Goal: Communication & Community: Participate in discussion

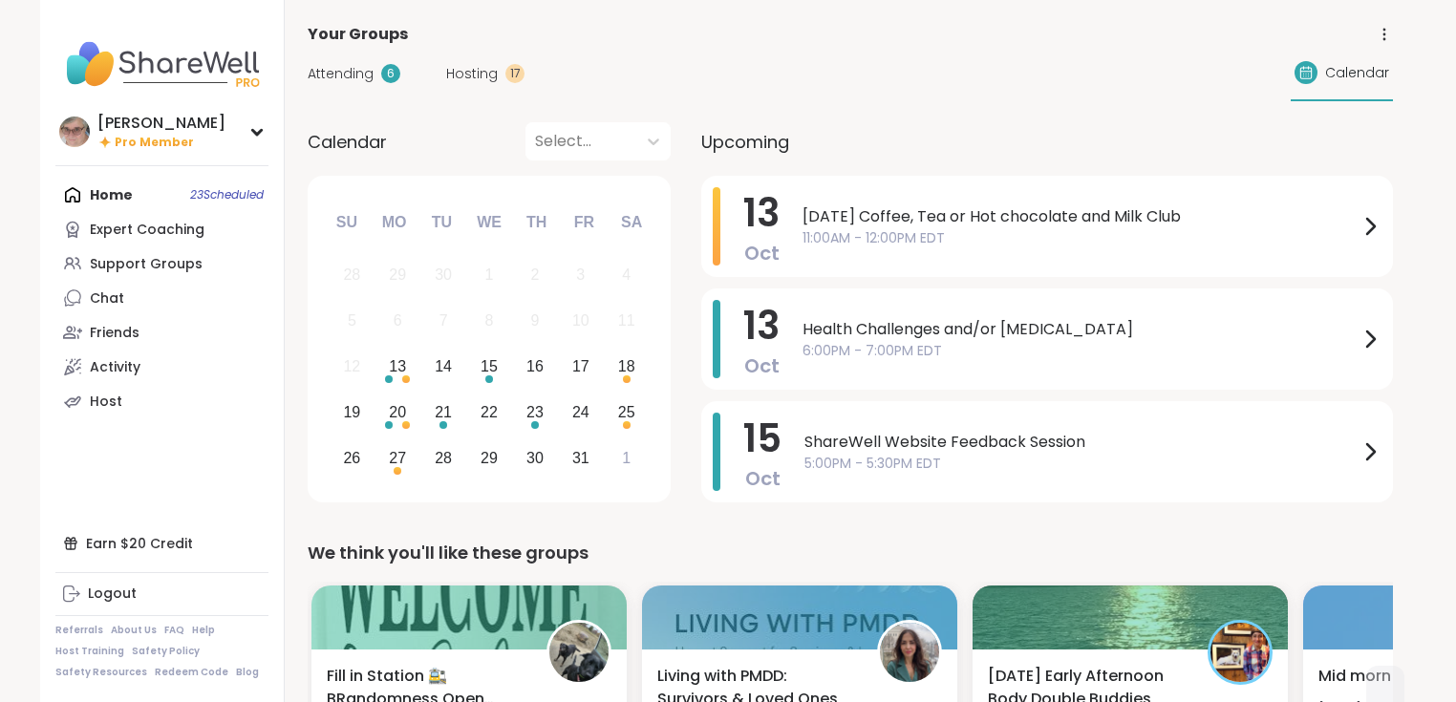
click at [868, 246] on span "11:00AM - 12:00PM EDT" at bounding box center [1081, 238] width 556 height 20
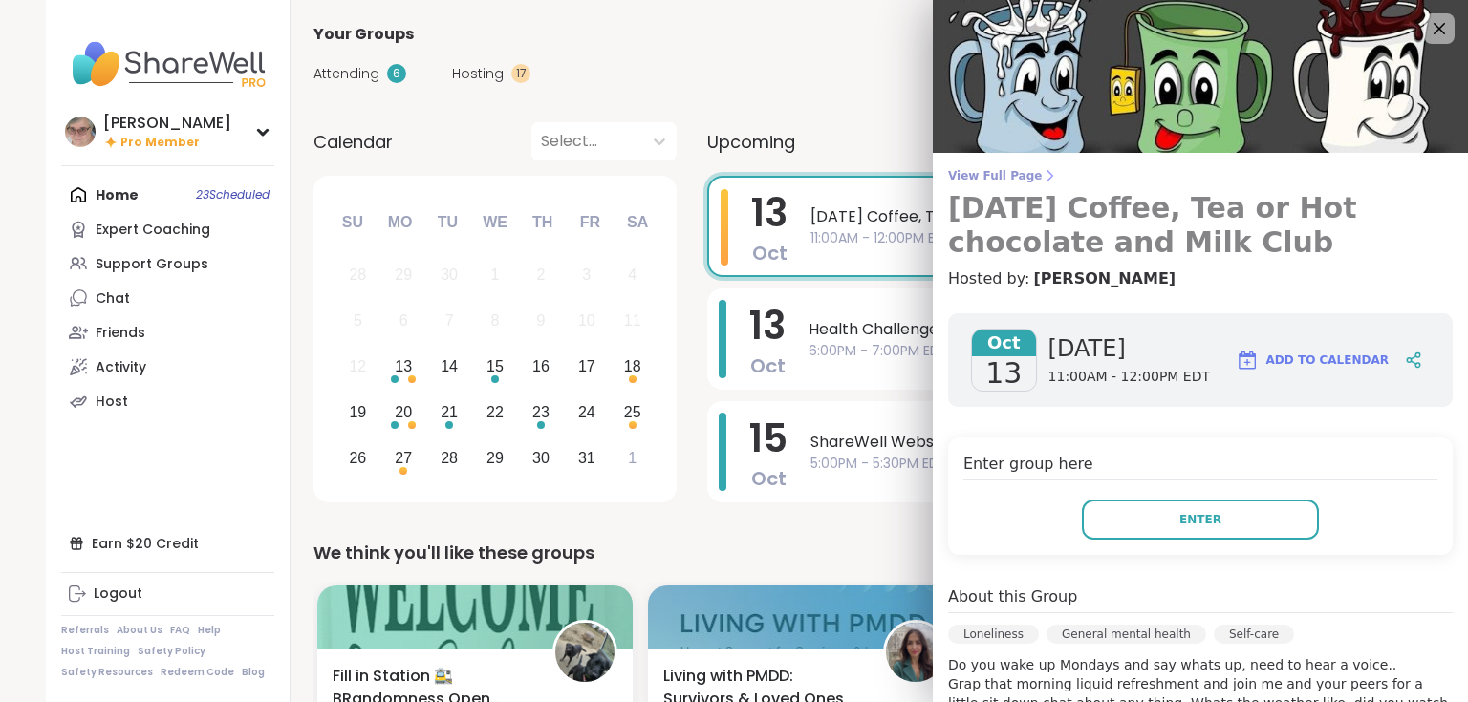
click at [952, 176] on span "View Full Page" at bounding box center [1200, 175] width 504 height 15
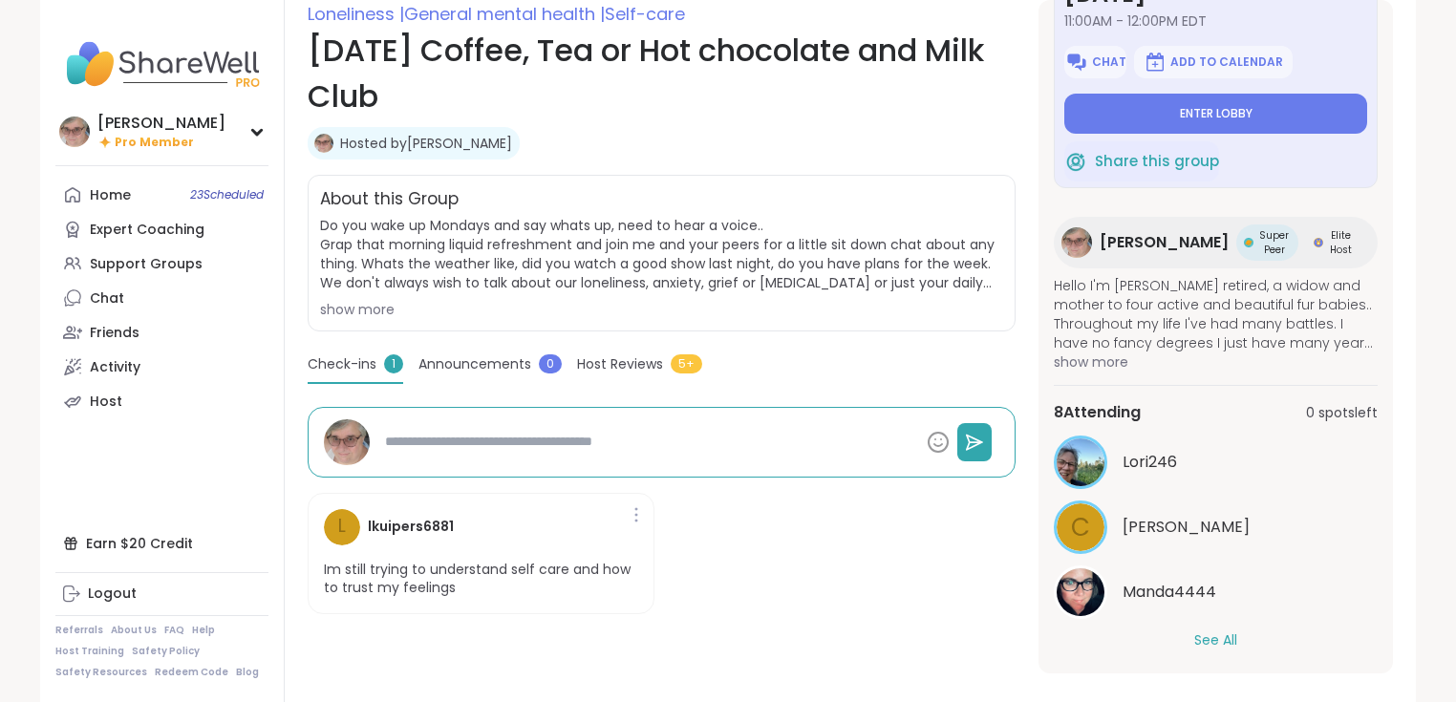
scroll to position [298, 0]
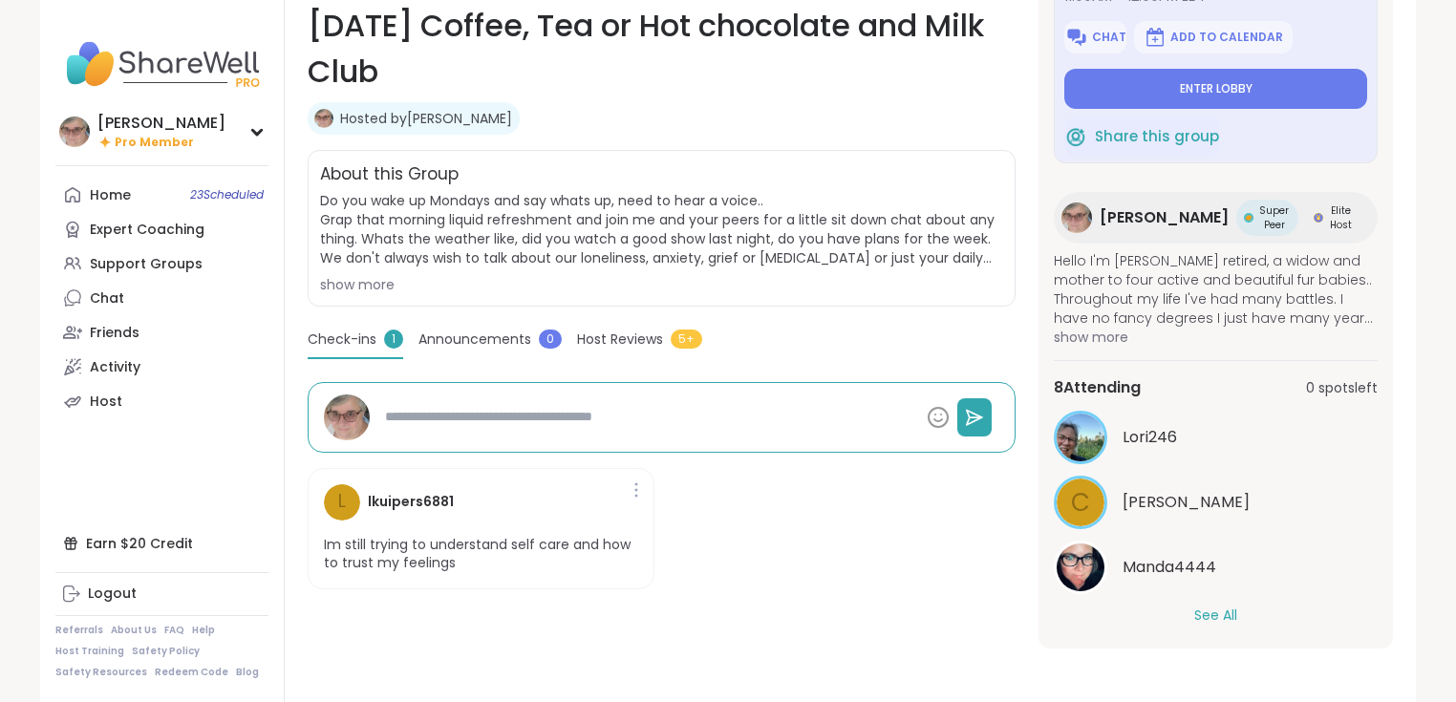
click at [1215, 611] on button "See All" at bounding box center [1215, 616] width 43 height 20
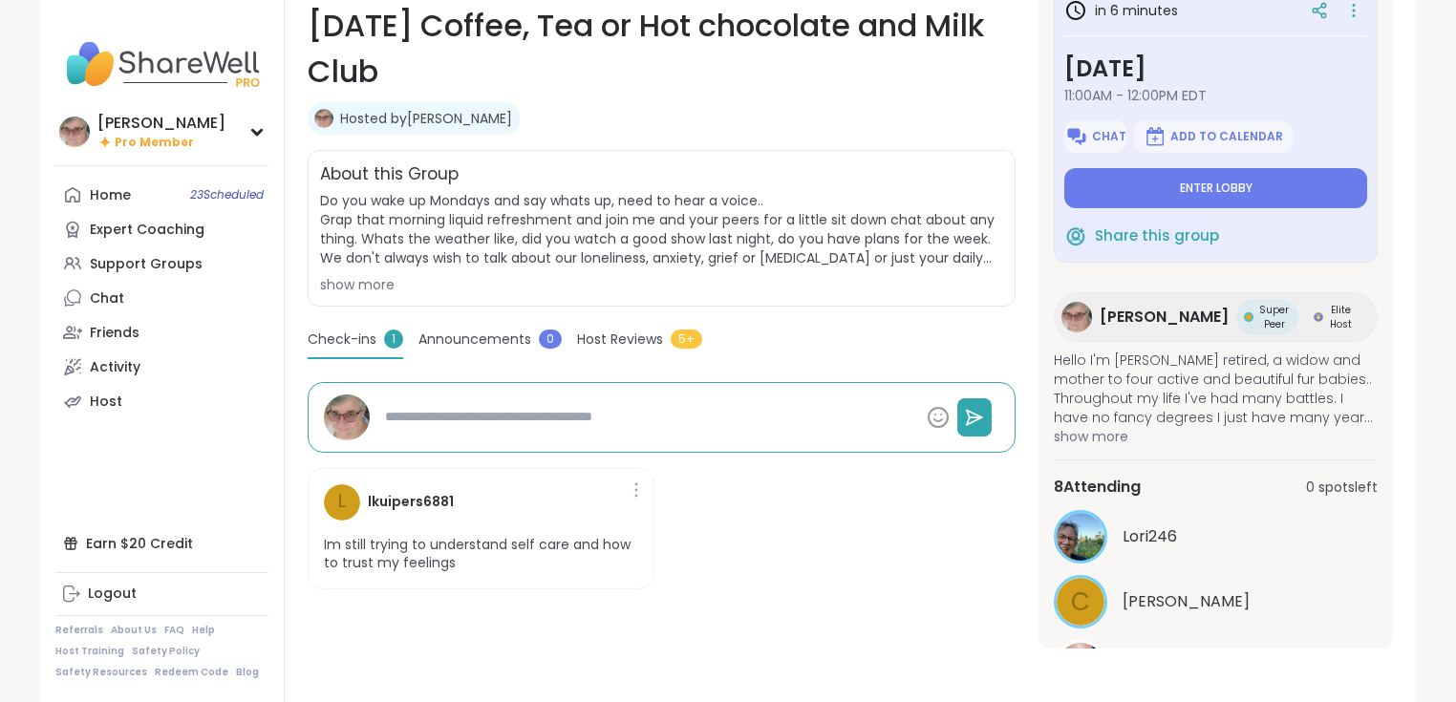
scroll to position [0, 0]
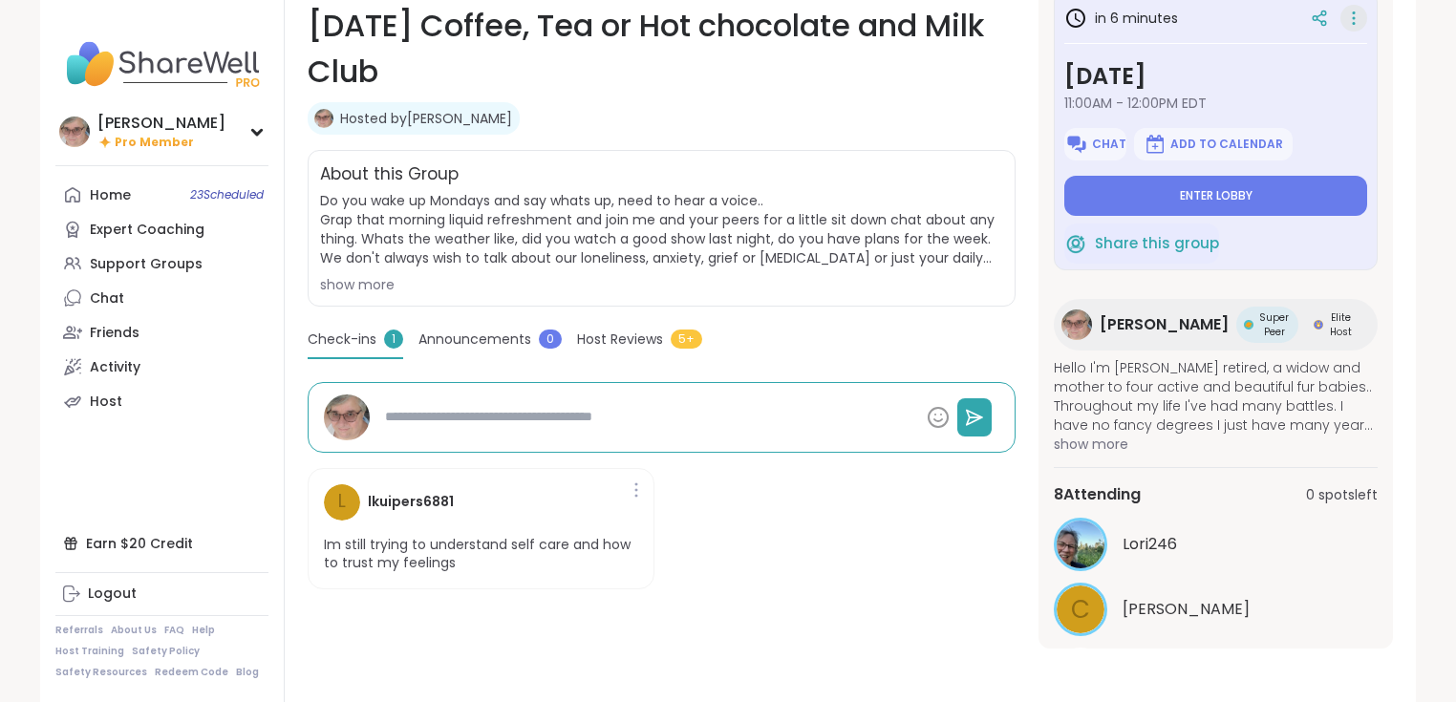
click at [1353, 18] on icon at bounding box center [1354, 18] width 2 height 2
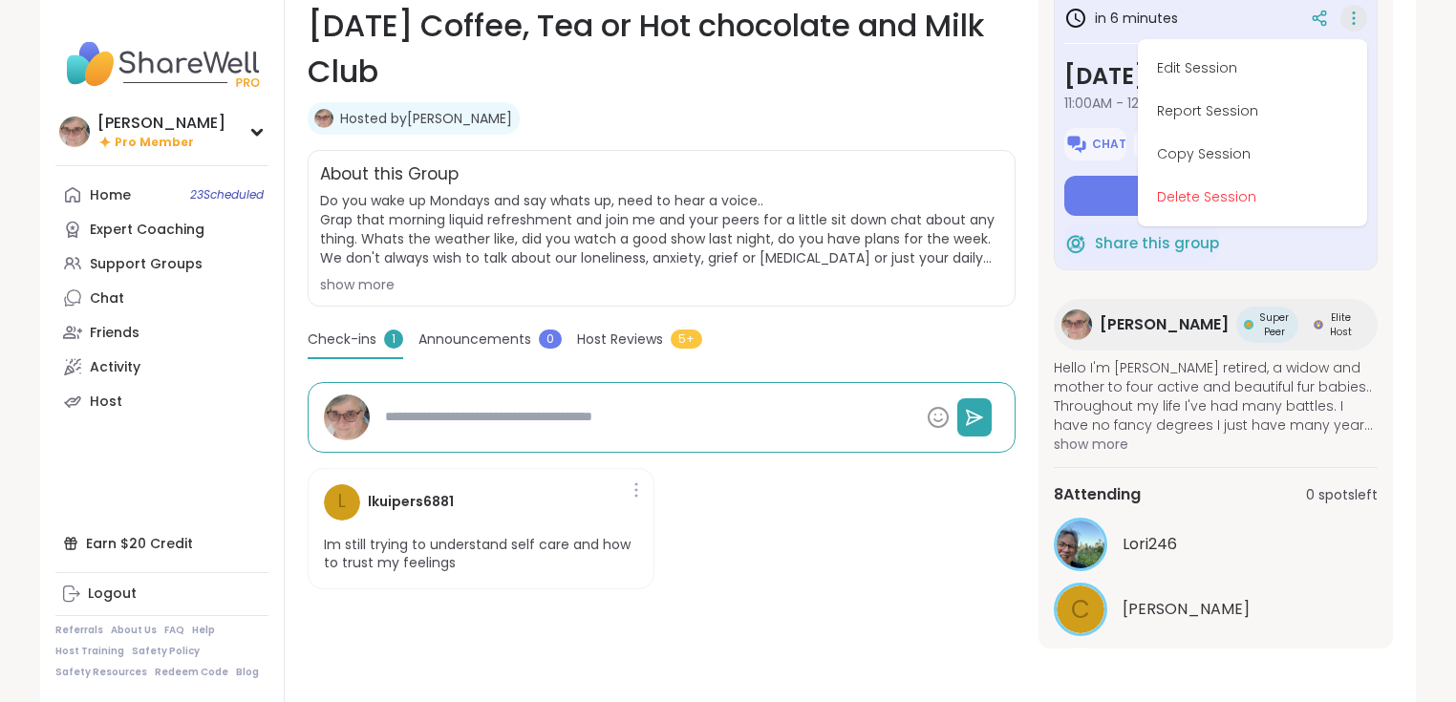
click at [1291, 67] on button "Edit Session" at bounding box center [1253, 68] width 214 height 43
type textarea "*"
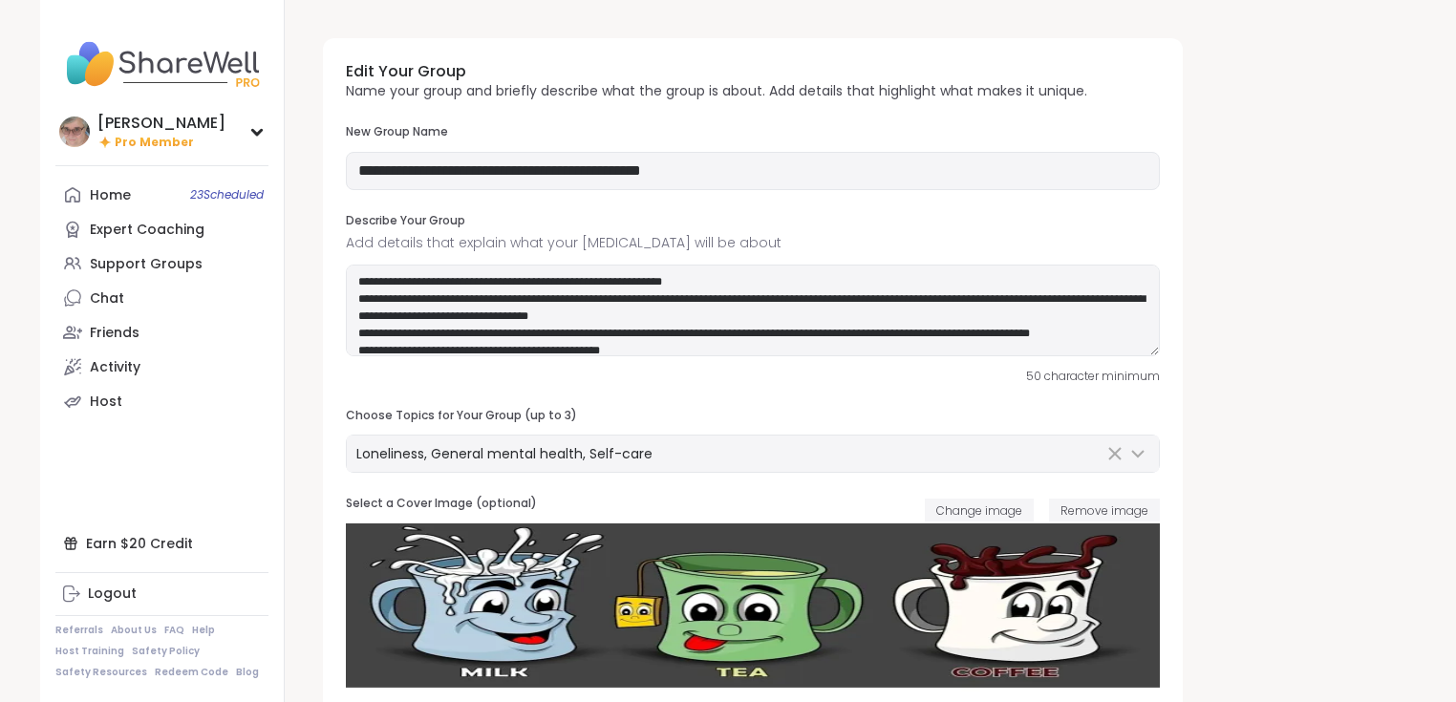
type input "**********"
type textarea "**********"
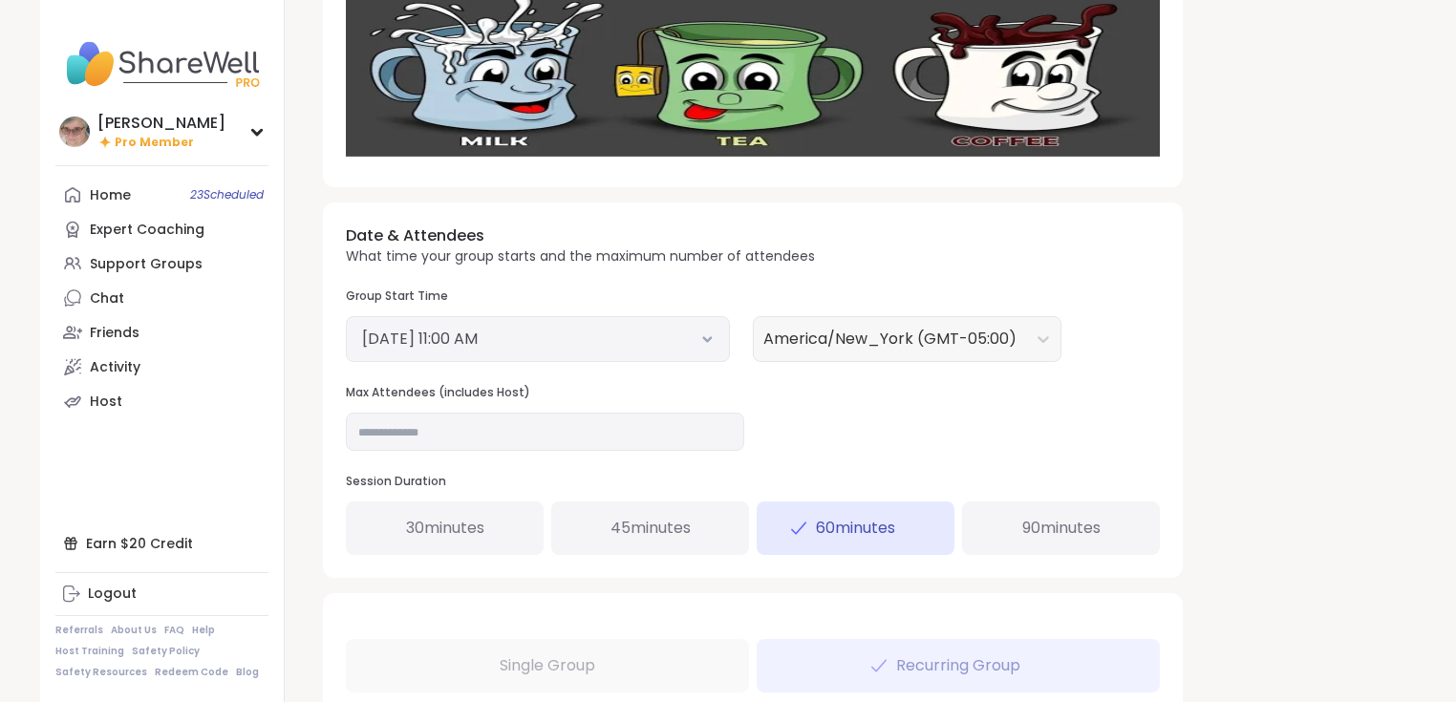
scroll to position [535, 0]
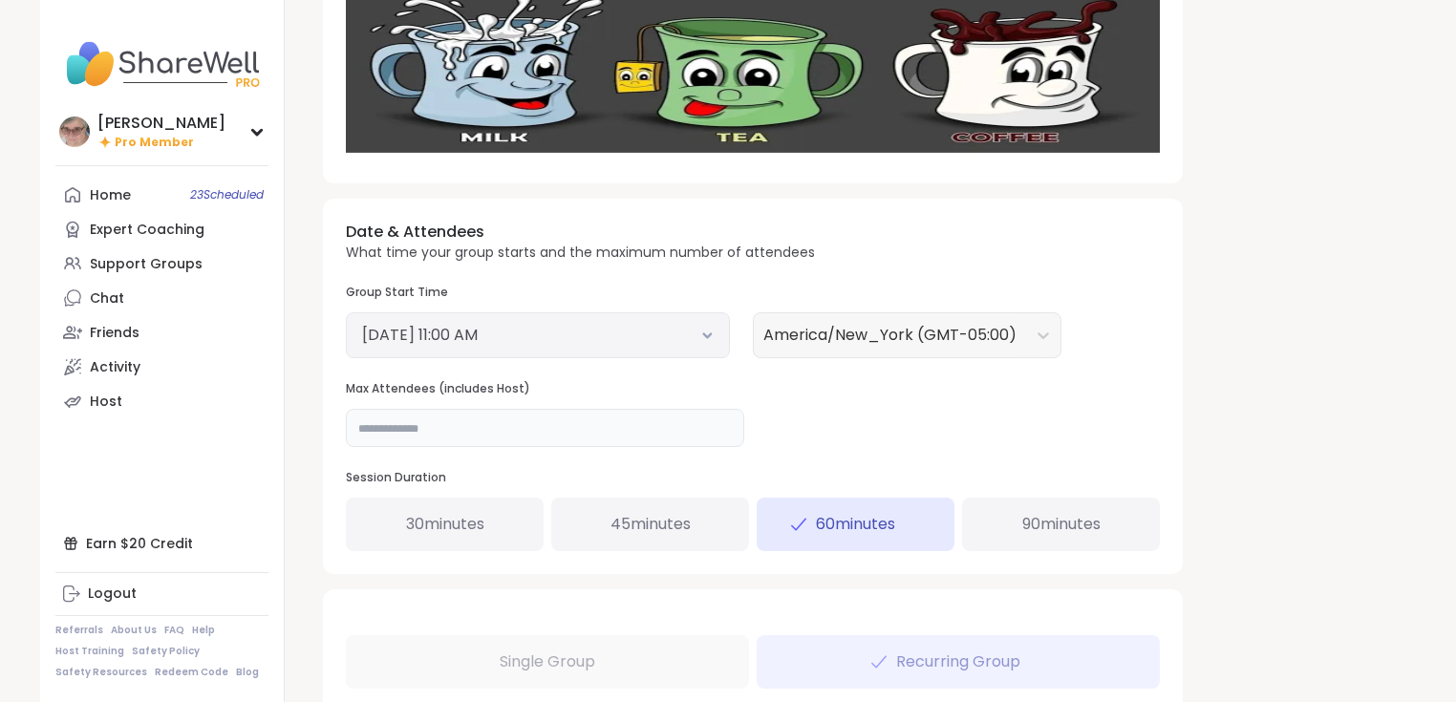
drag, startPoint x: 351, startPoint y: 432, endPoint x: 317, endPoint y: 440, distance: 34.5
click at [319, 439] on div "**********" at bounding box center [850, 310] width 1085 height 1644
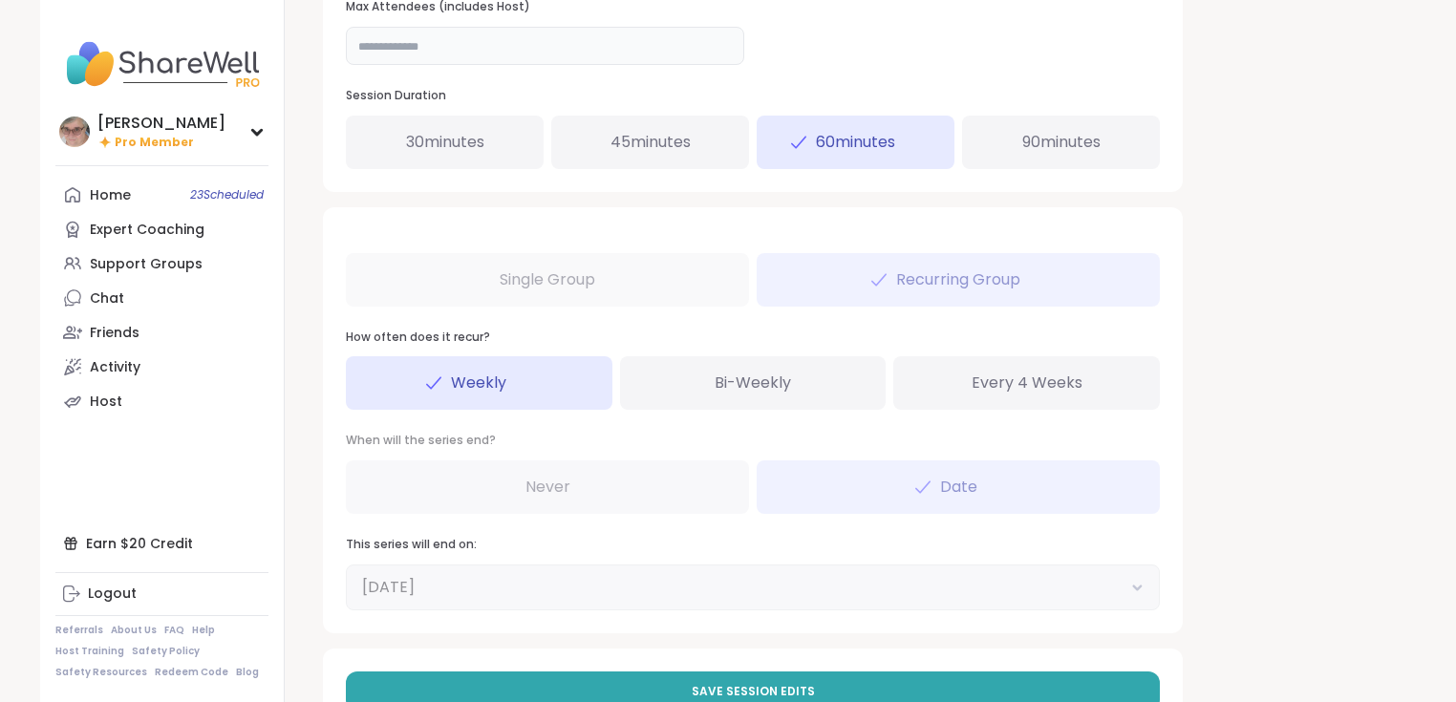
scroll to position [983, 0]
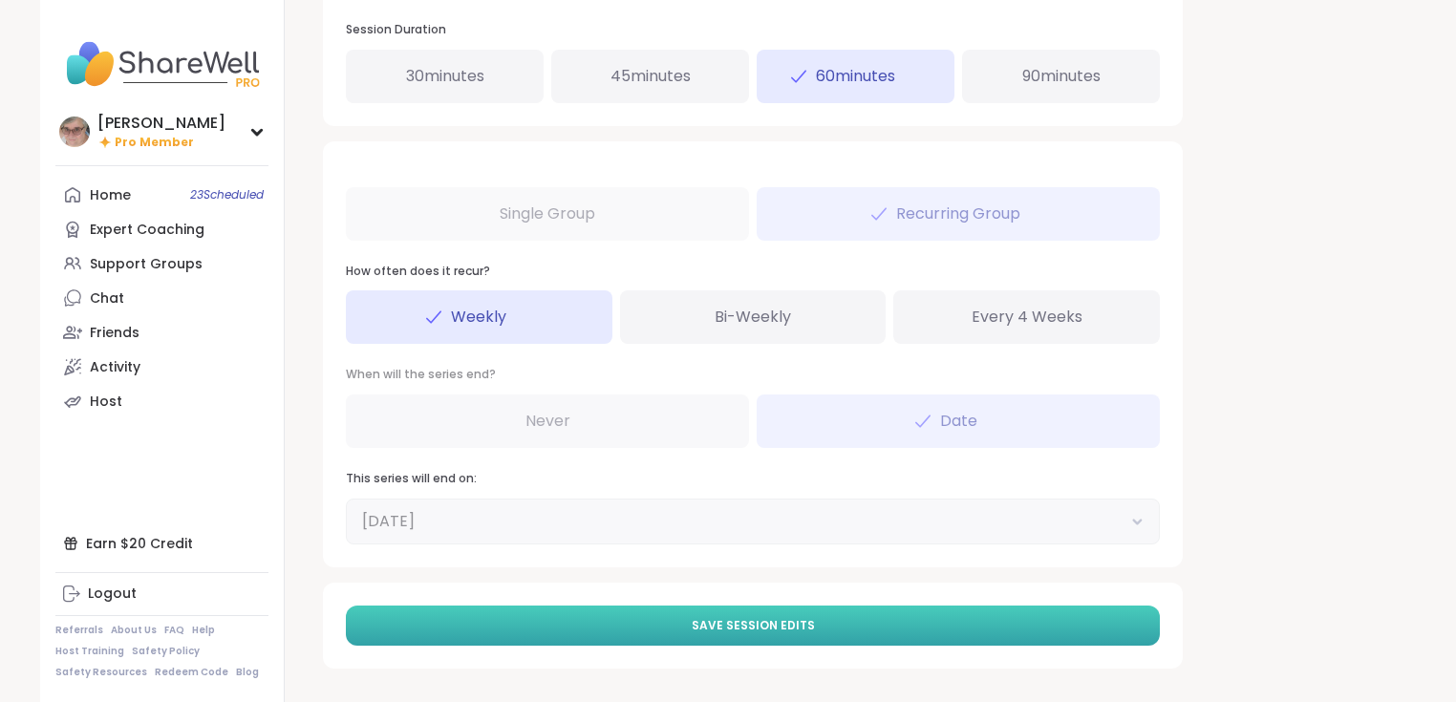
type input "*"
click at [668, 634] on button "Save Session Edits" at bounding box center [753, 626] width 814 height 40
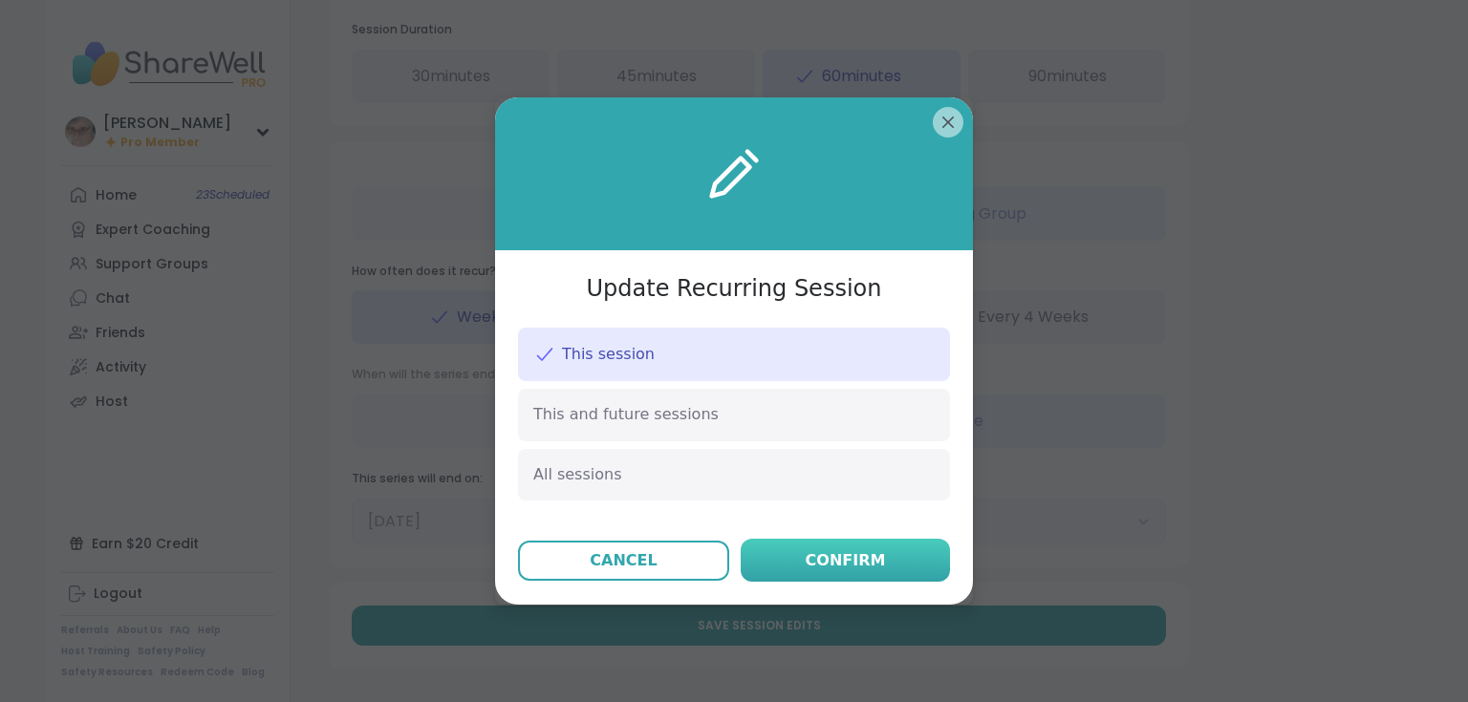
click at [841, 558] on div "Confirm" at bounding box center [845, 560] width 80 height 23
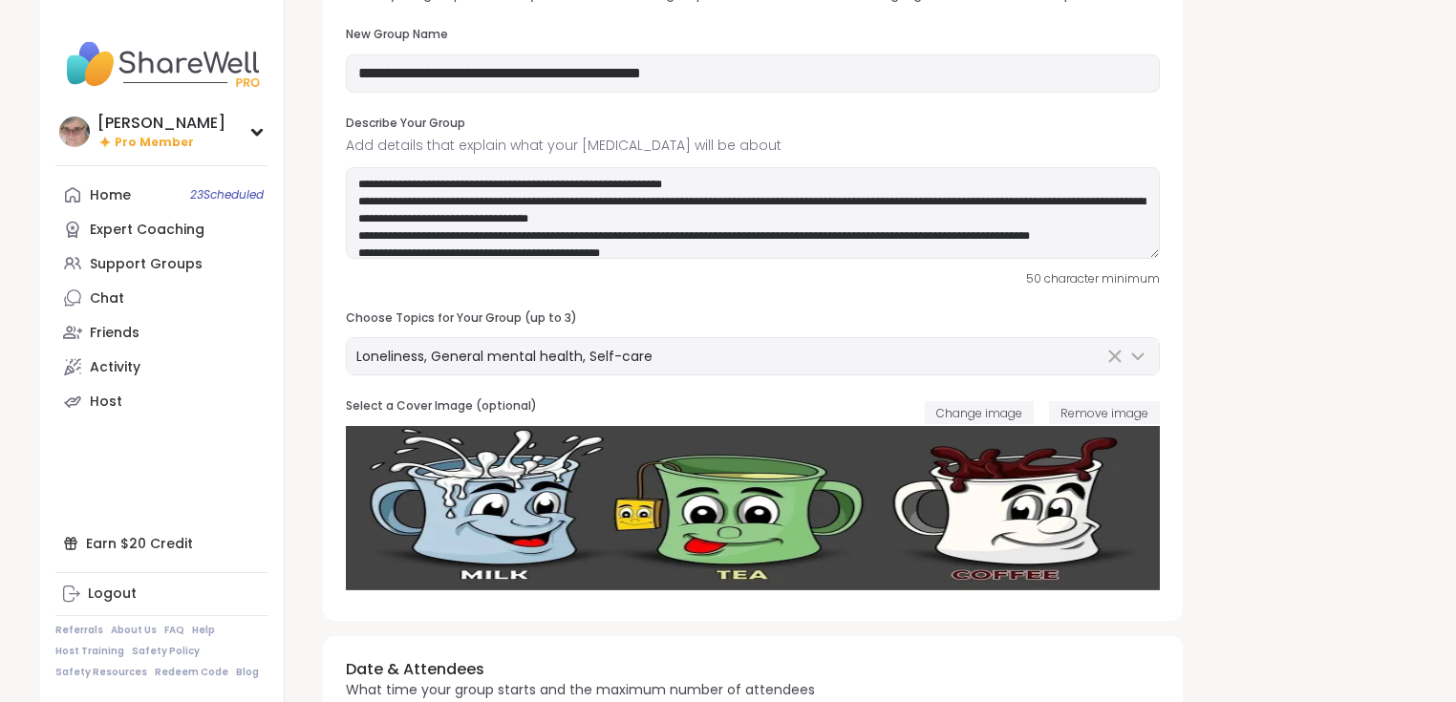
scroll to position [0, 0]
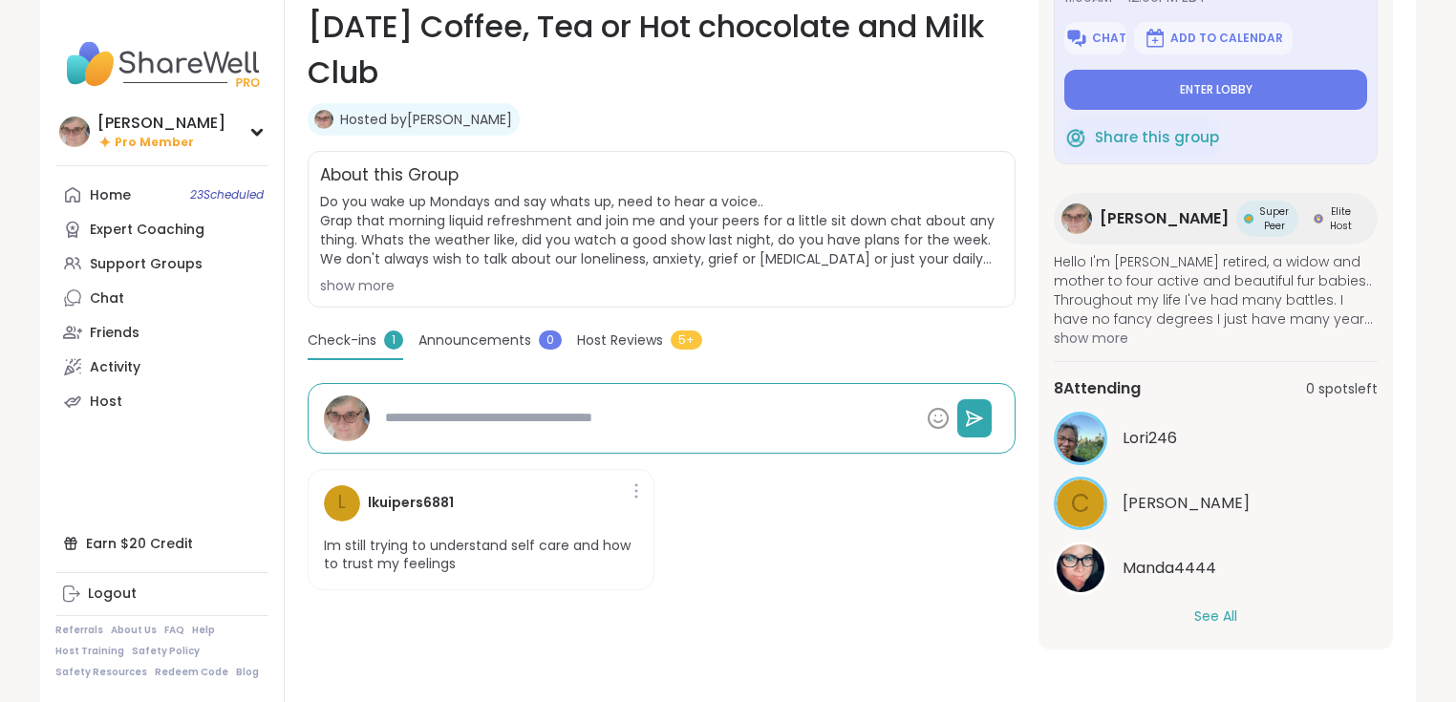
scroll to position [298, 0]
click at [1218, 609] on button "See All" at bounding box center [1215, 616] width 43 height 20
click at [1169, 565] on span "Manda4444" at bounding box center [1170, 567] width 94 height 23
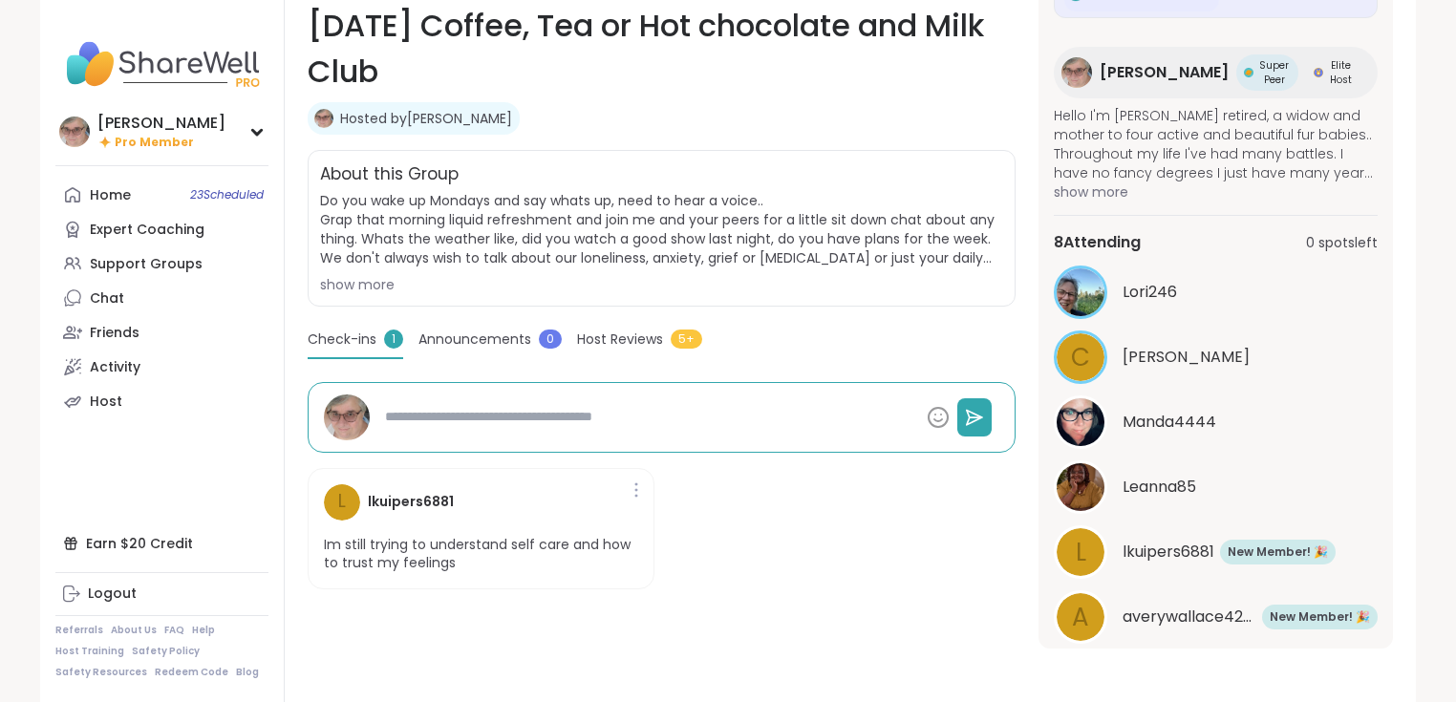
scroll to position [260, 0]
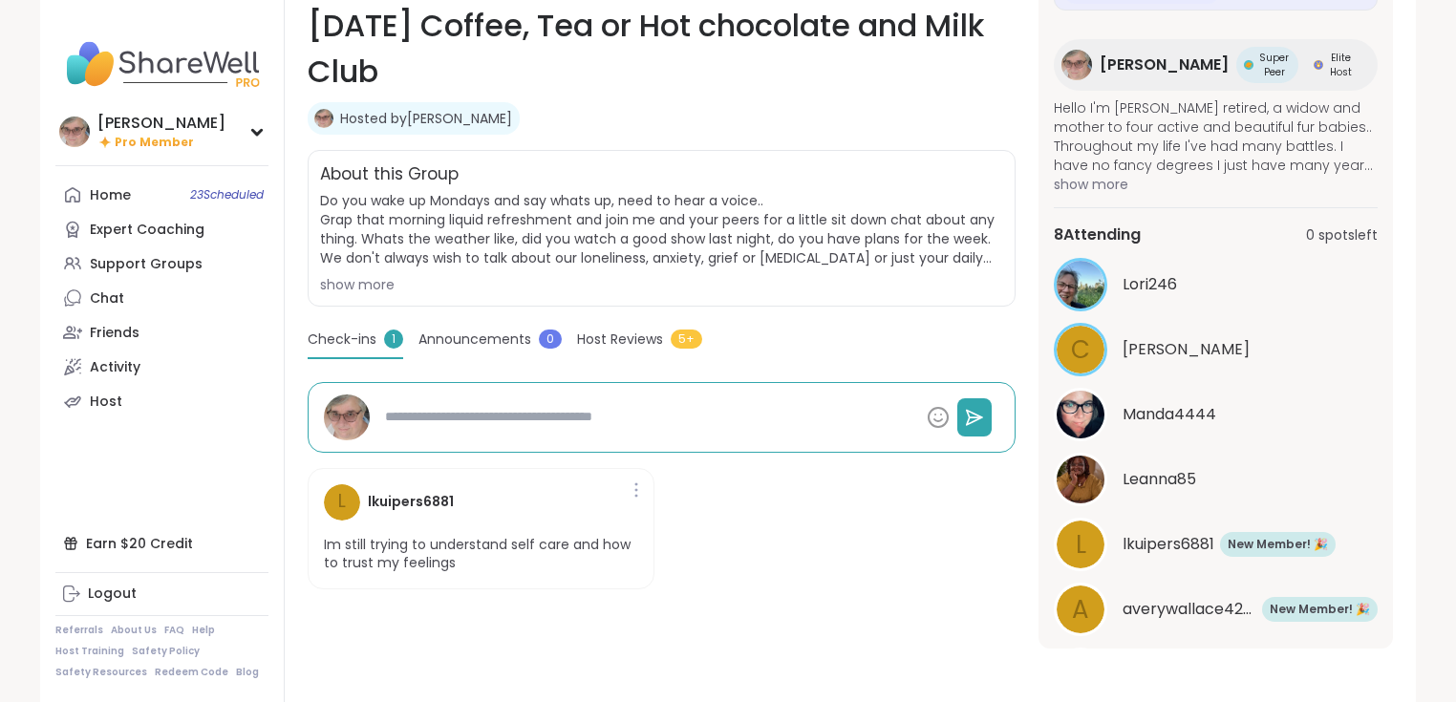
click at [1157, 473] on span "Leanna85" at bounding box center [1160, 479] width 74 height 23
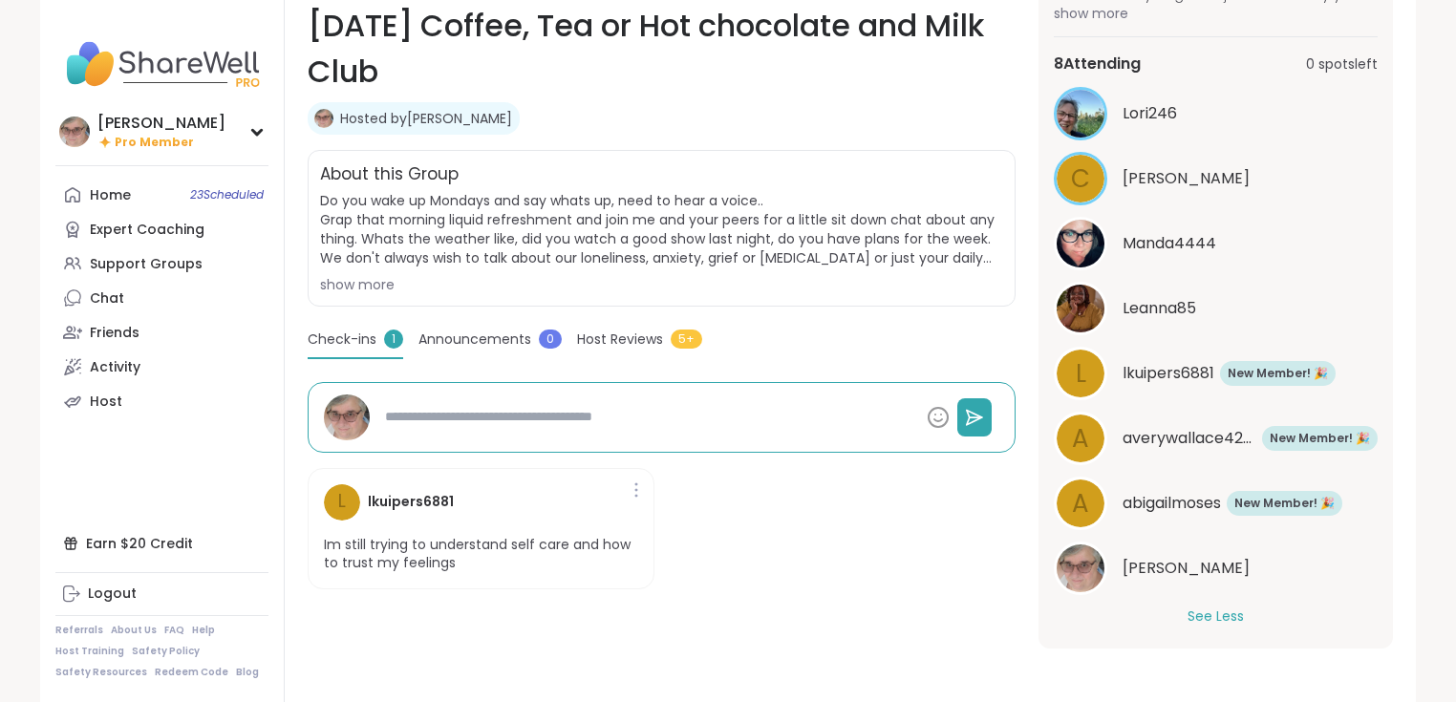
scroll to position [432, 0]
click at [149, 547] on div "Earn $20 Credit" at bounding box center [161, 543] width 213 height 34
click at [144, 137] on span "Pro Member" at bounding box center [154, 143] width 79 height 16
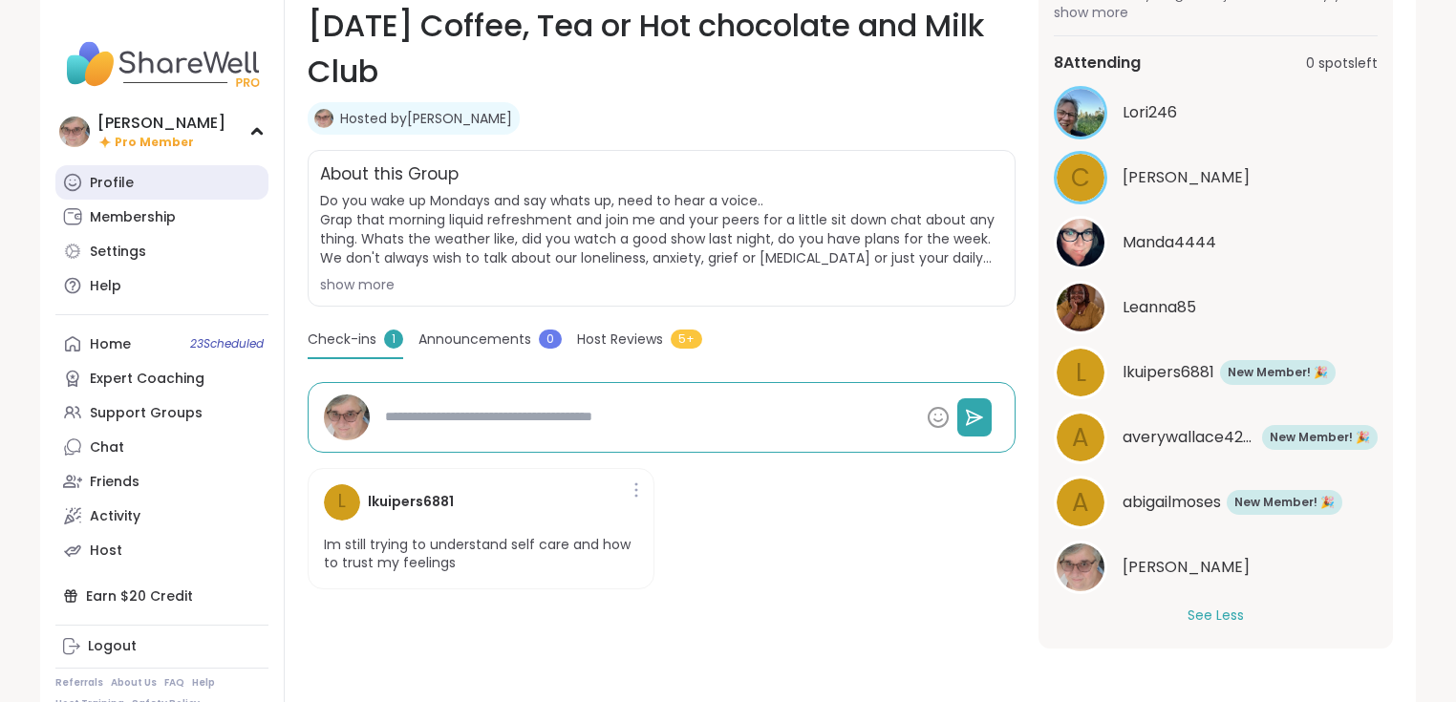
click at [142, 186] on link "Profile" at bounding box center [161, 182] width 213 height 34
type textarea "*"
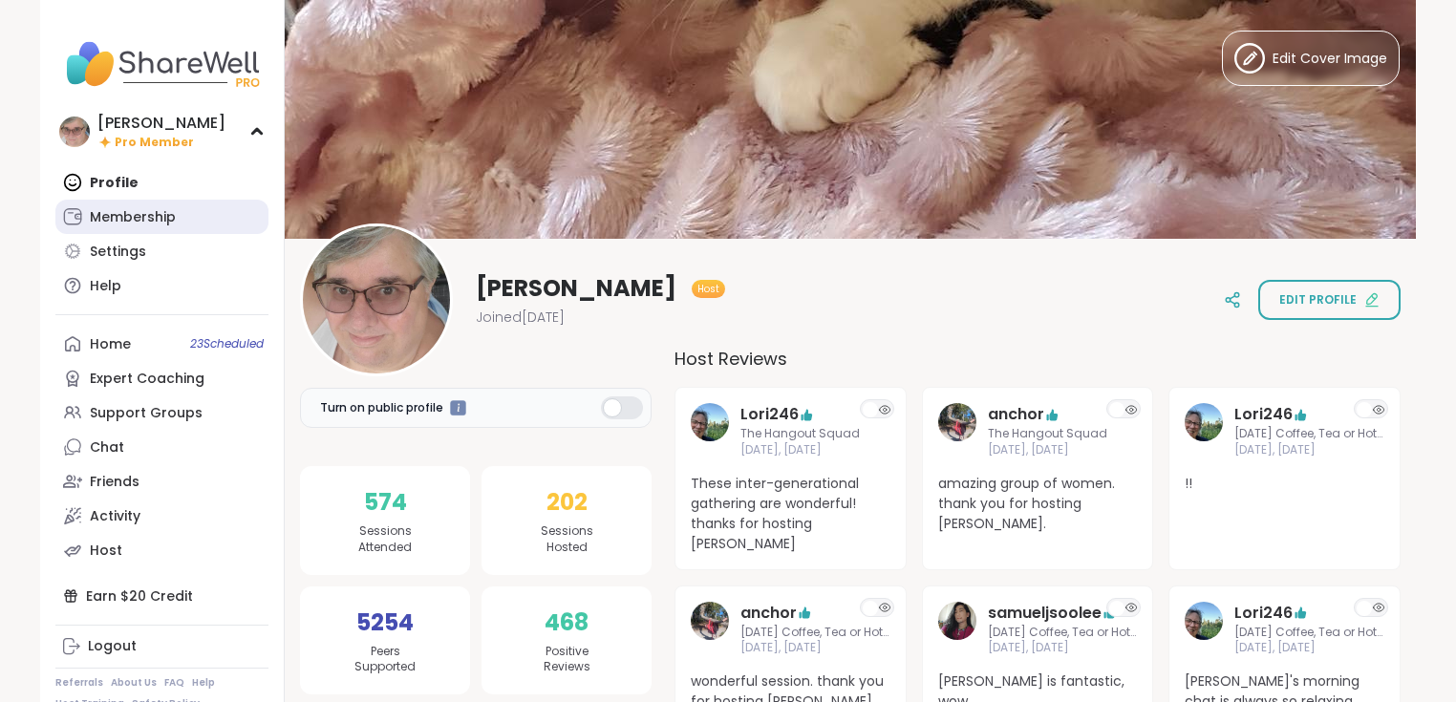
click at [145, 221] on div "Membership" at bounding box center [133, 217] width 86 height 19
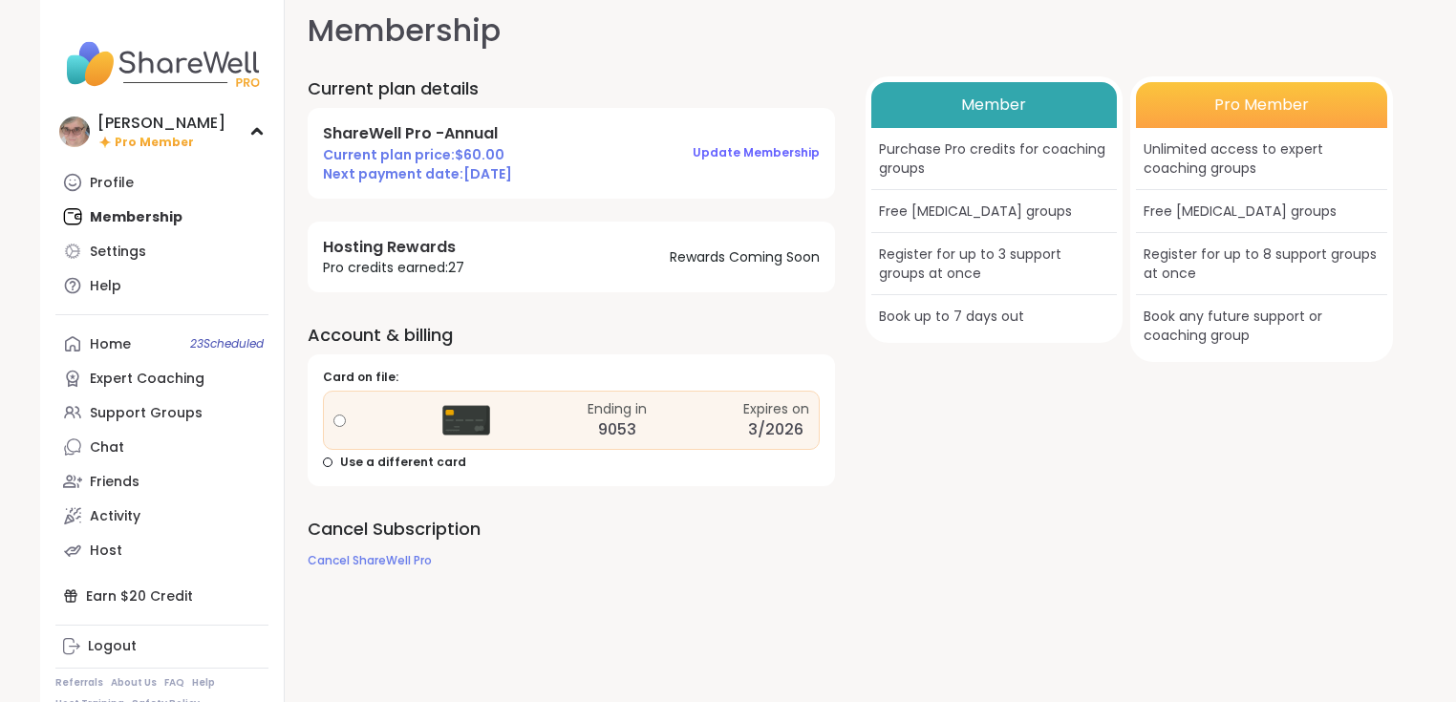
scroll to position [19, 0]
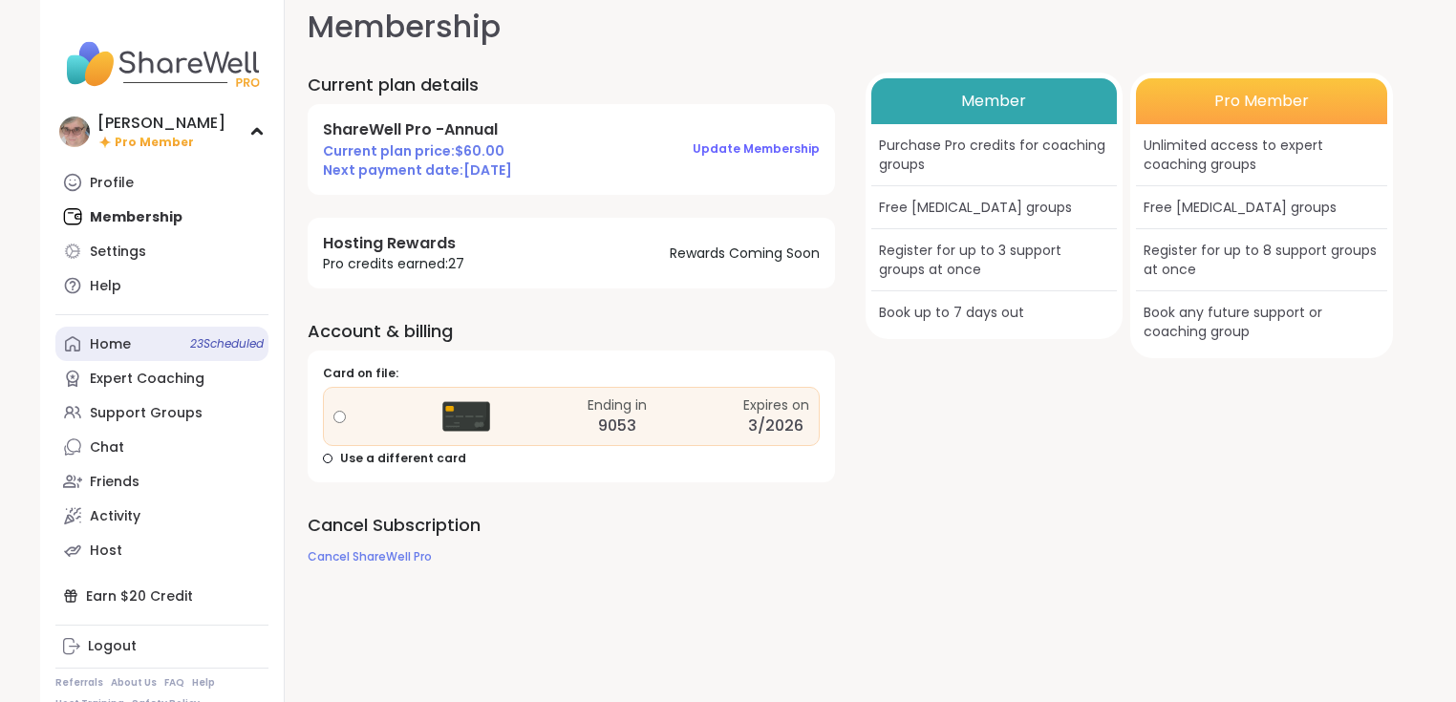
click at [118, 344] on div "Home 23 Scheduled" at bounding box center [110, 344] width 41 height 19
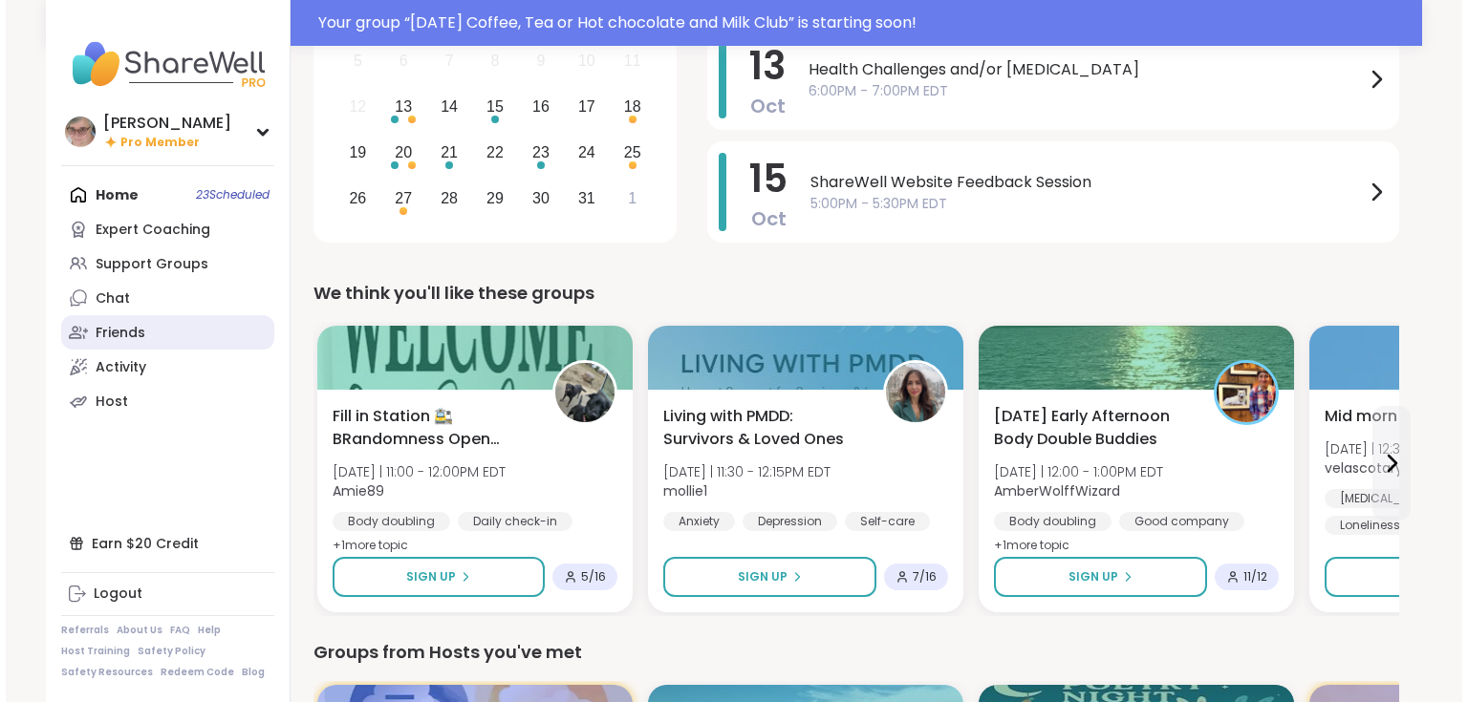
scroll to position [352, 0]
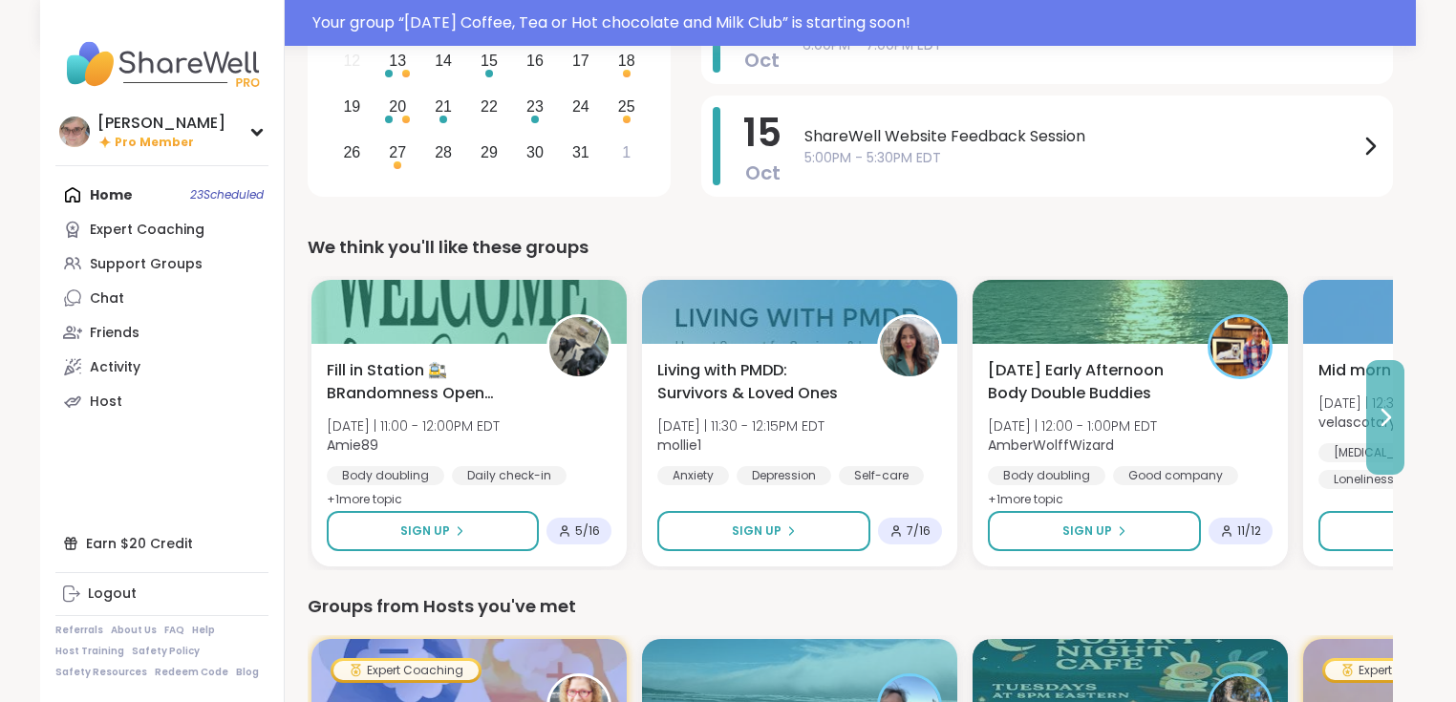
click at [1388, 428] on button at bounding box center [1385, 417] width 38 height 115
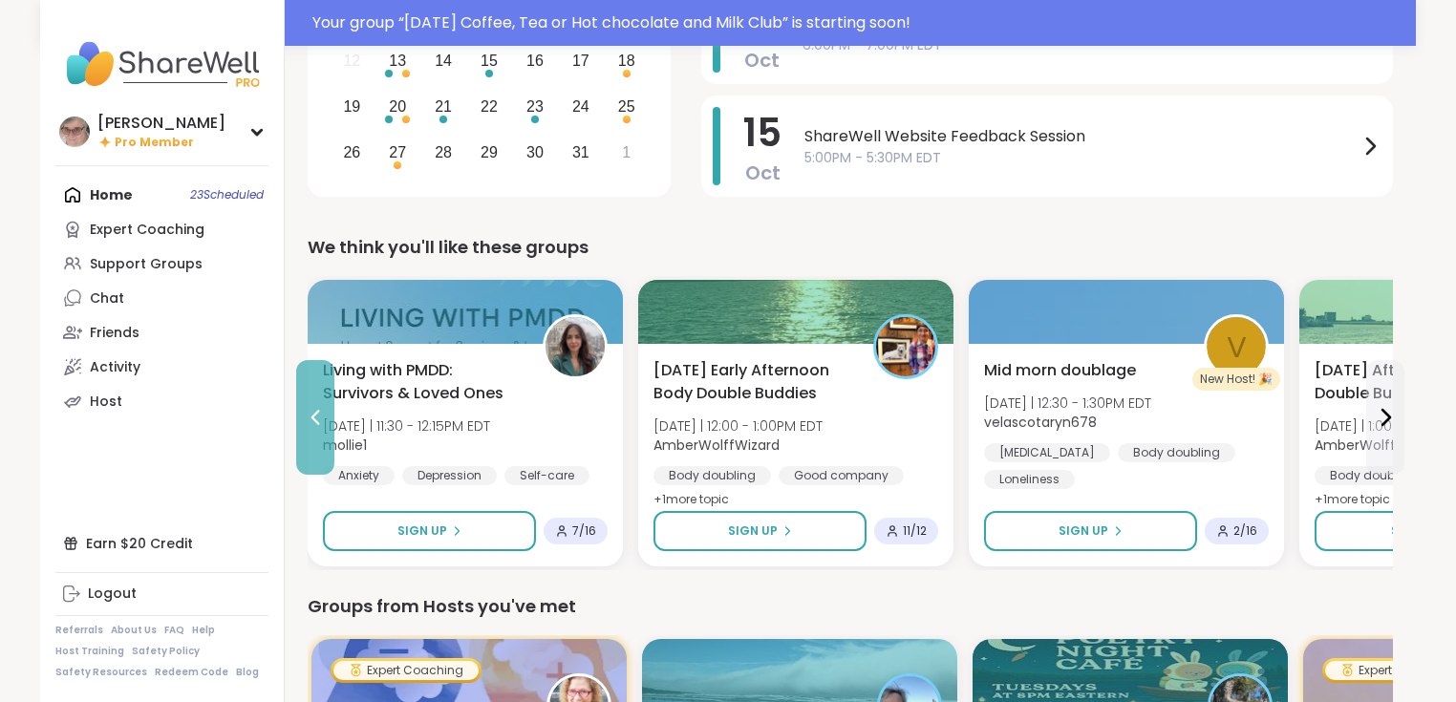
click at [324, 420] on icon at bounding box center [315, 417] width 23 height 23
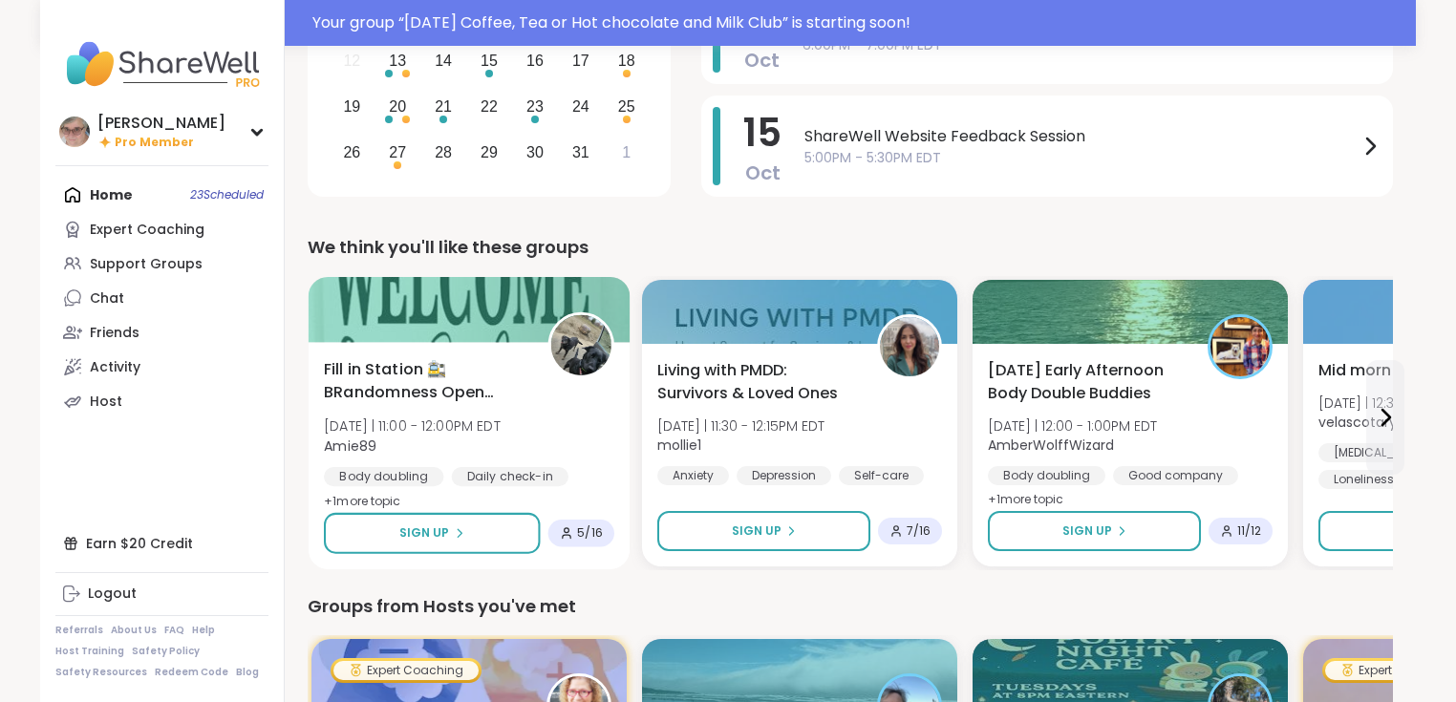
click at [590, 423] on div "Fill in Station 🚉 BRandomness Open Forum [DATE] | 11:00 - 12:00PM EDT Amie89 Bo…" at bounding box center [469, 436] width 290 height 156
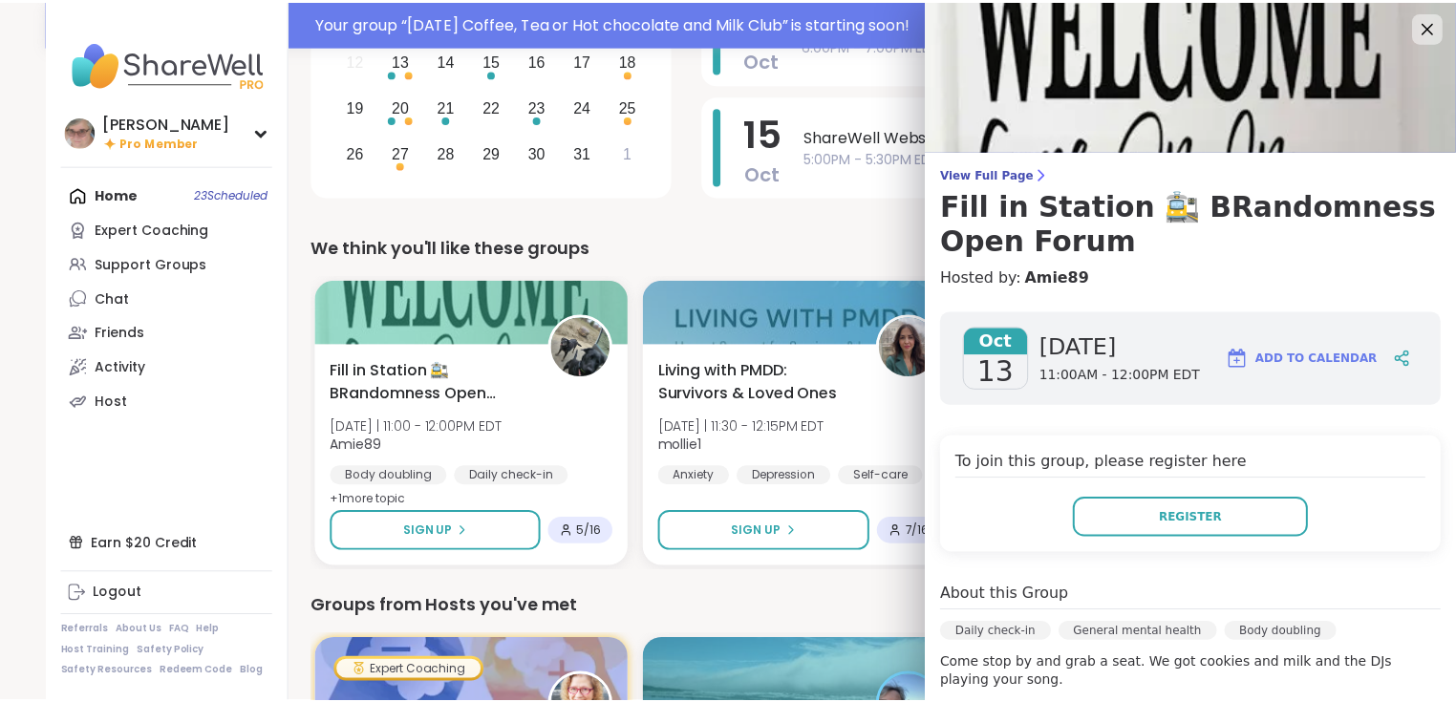
scroll to position [0, 0]
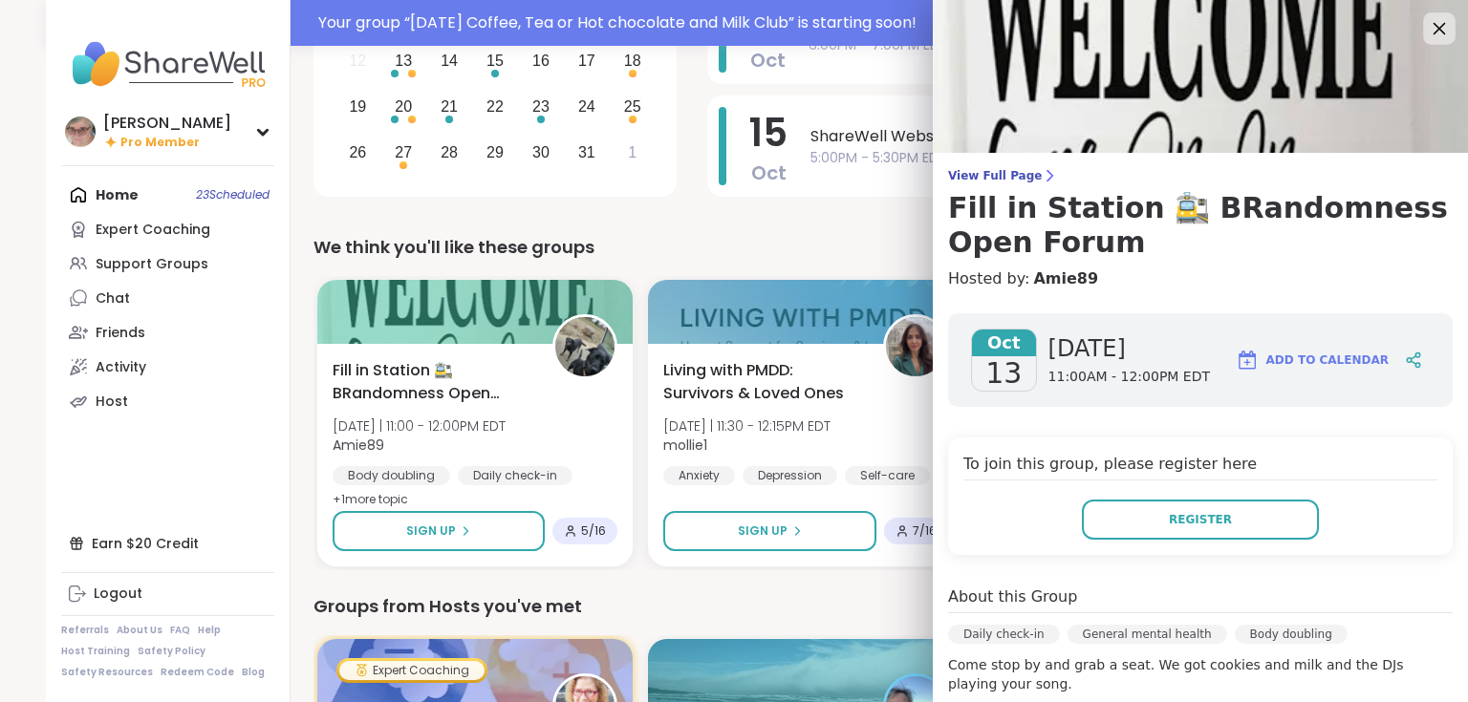
click at [1426, 30] on icon at bounding box center [1438, 28] width 24 height 24
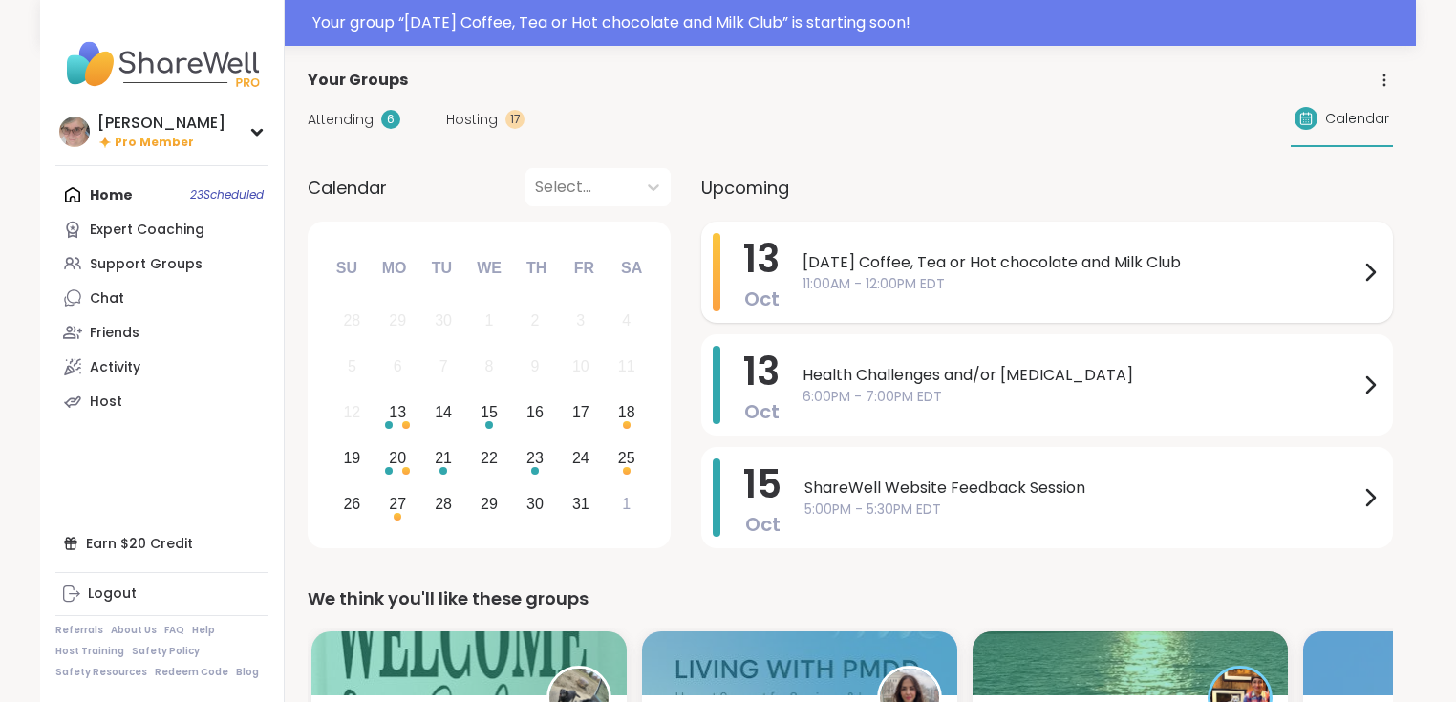
click at [1074, 271] on span "[DATE] Coffee, Tea or Hot chocolate and Milk Club" at bounding box center [1081, 262] width 556 height 23
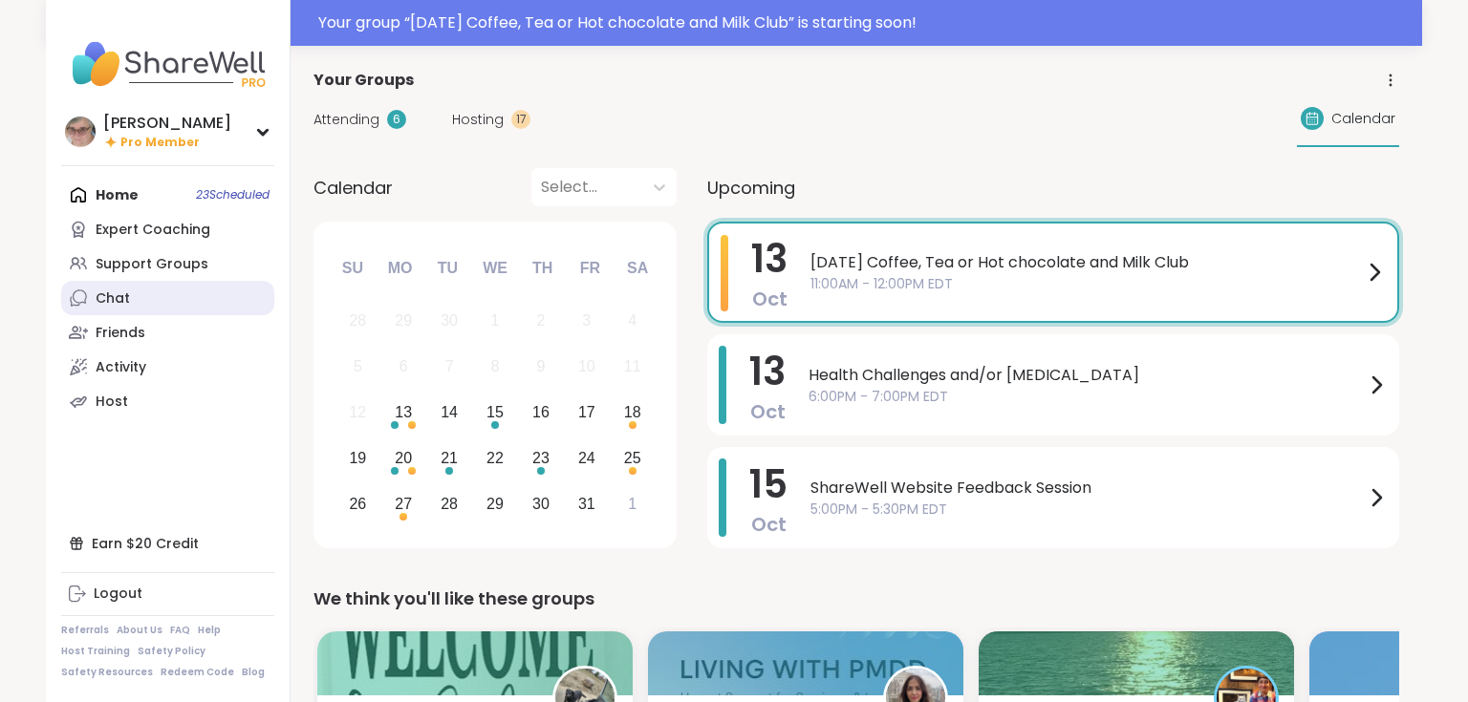
click at [141, 302] on link "Chat" at bounding box center [167, 298] width 213 height 34
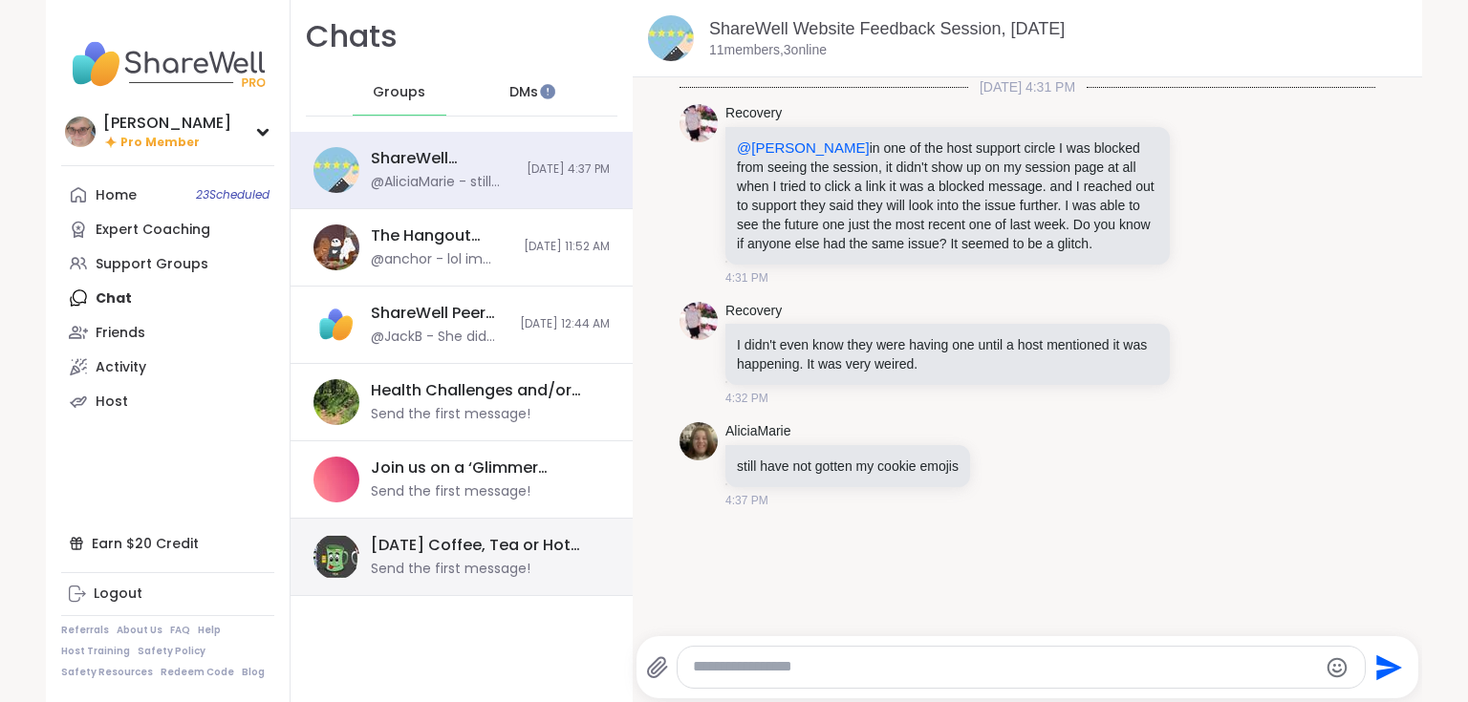
click at [526, 542] on div "[DATE] Coffee, Tea or Hot chocolate and Milk Club, [DATE]" at bounding box center [484, 545] width 227 height 21
drag, startPoint x: 504, startPoint y: 566, endPoint x: 539, endPoint y: 522, distance: 55.8
click at [505, 566] on div "Send the first message!" at bounding box center [451, 569] width 160 height 19
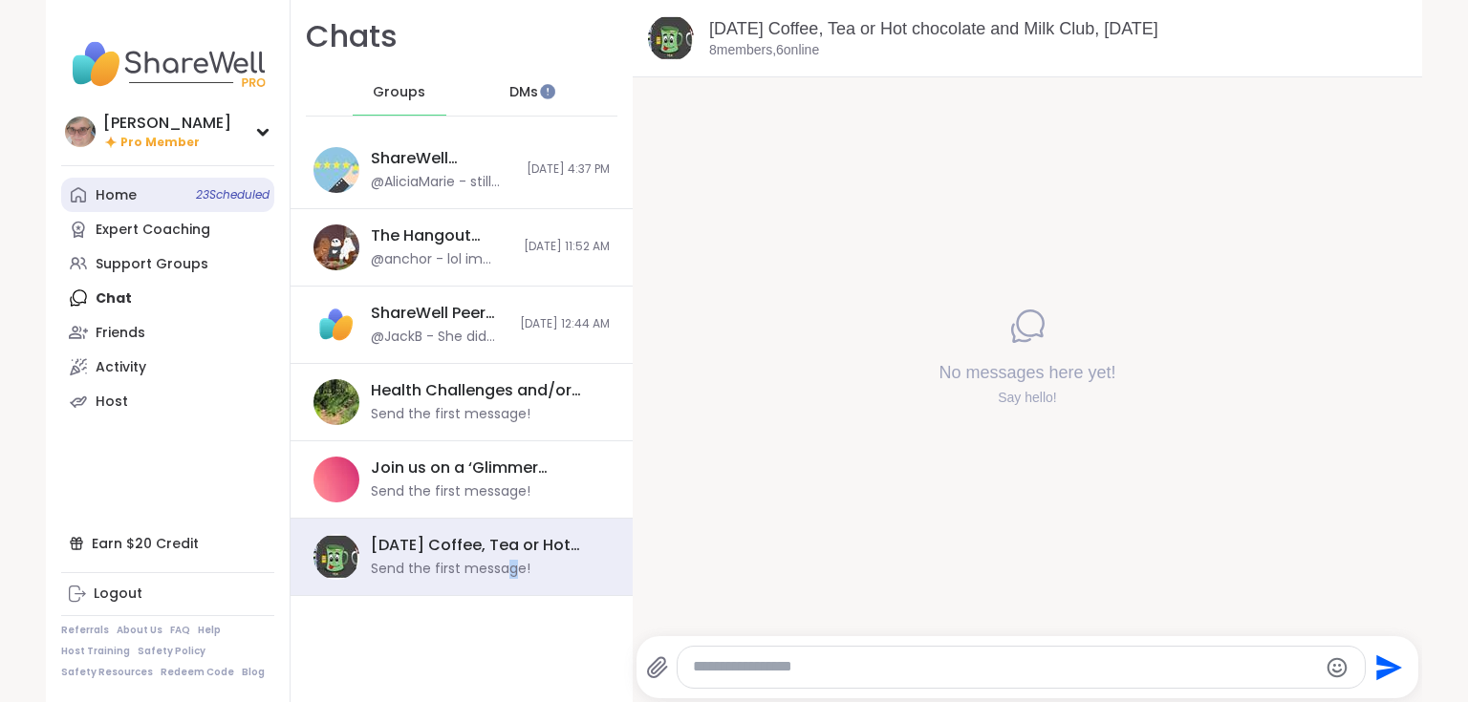
click at [150, 195] on link "Home 23 Scheduled" at bounding box center [167, 195] width 213 height 34
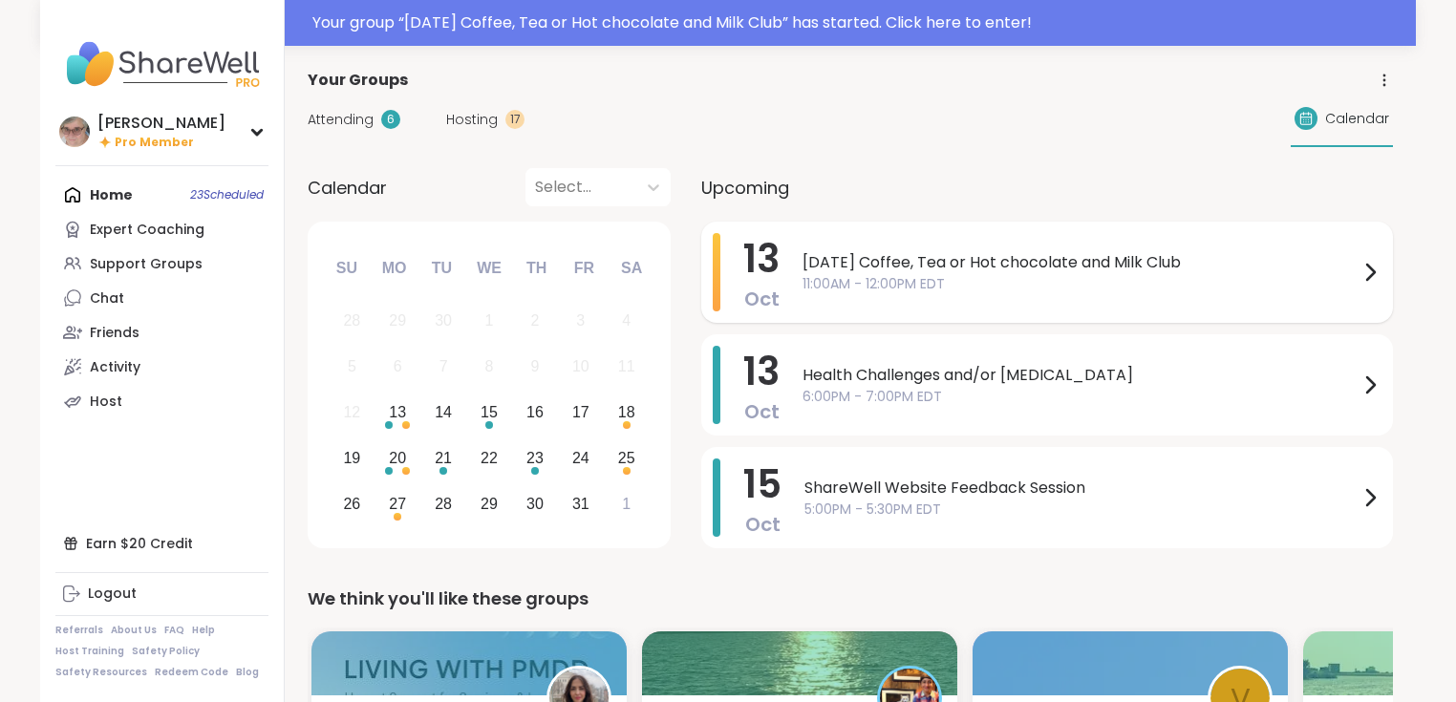
click at [883, 279] on span "11:00AM - 12:00PM EDT" at bounding box center [1081, 284] width 556 height 20
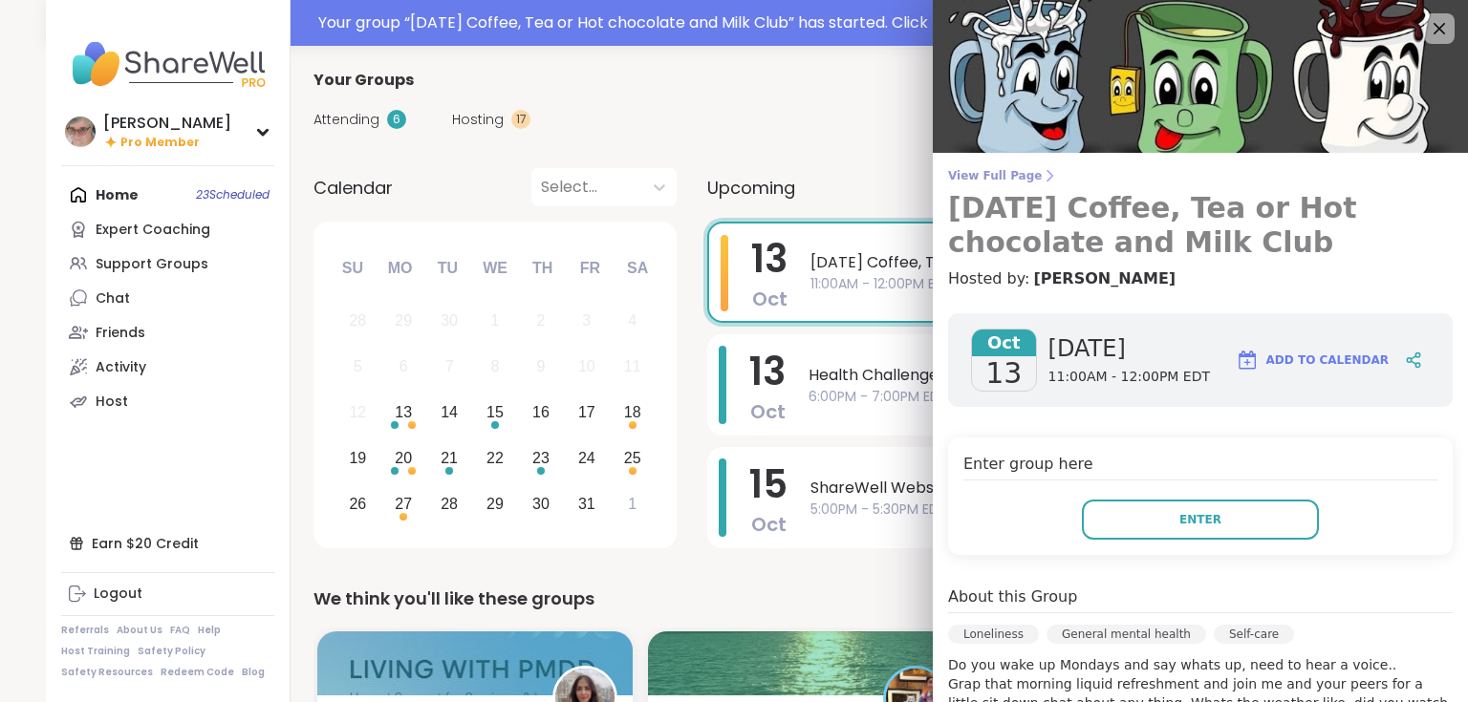
click at [983, 172] on span "View Full Page" at bounding box center [1200, 175] width 504 height 15
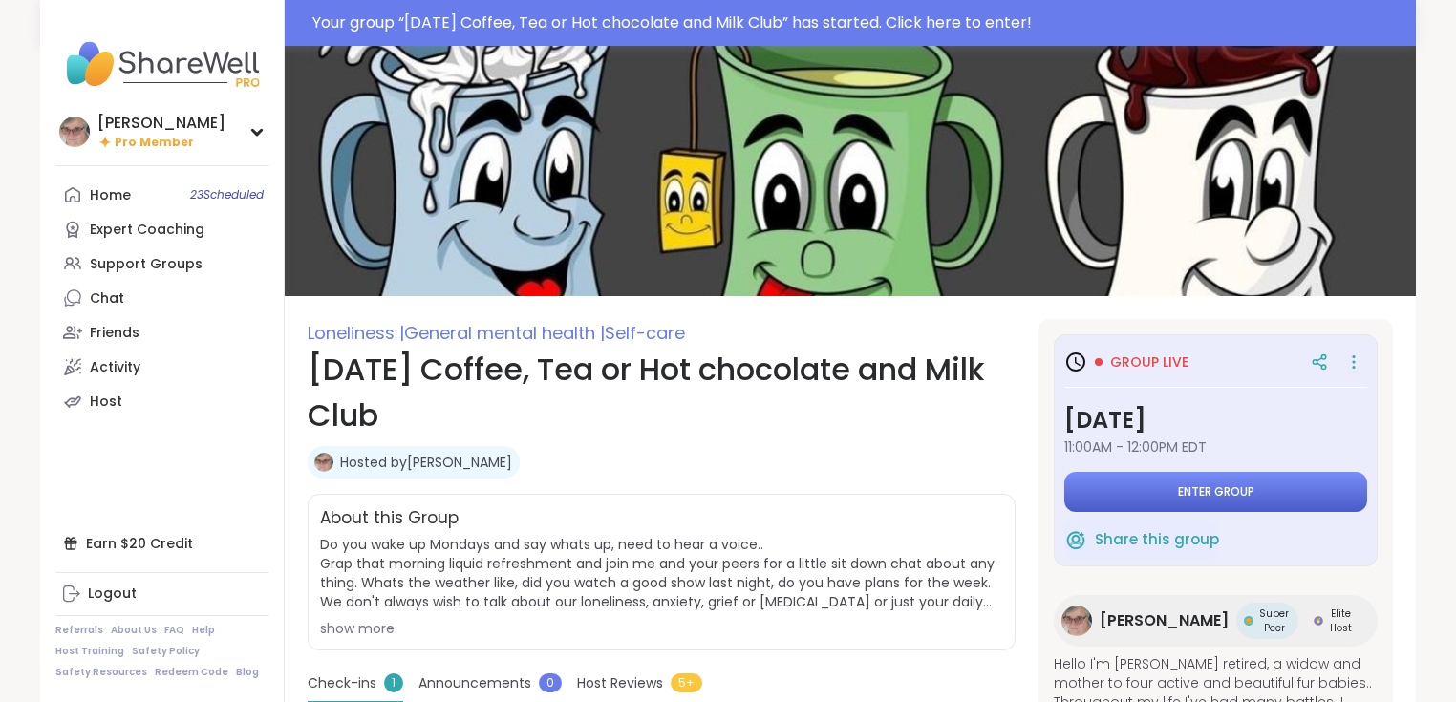
click at [1242, 484] on span "Enter group" at bounding box center [1216, 491] width 76 height 15
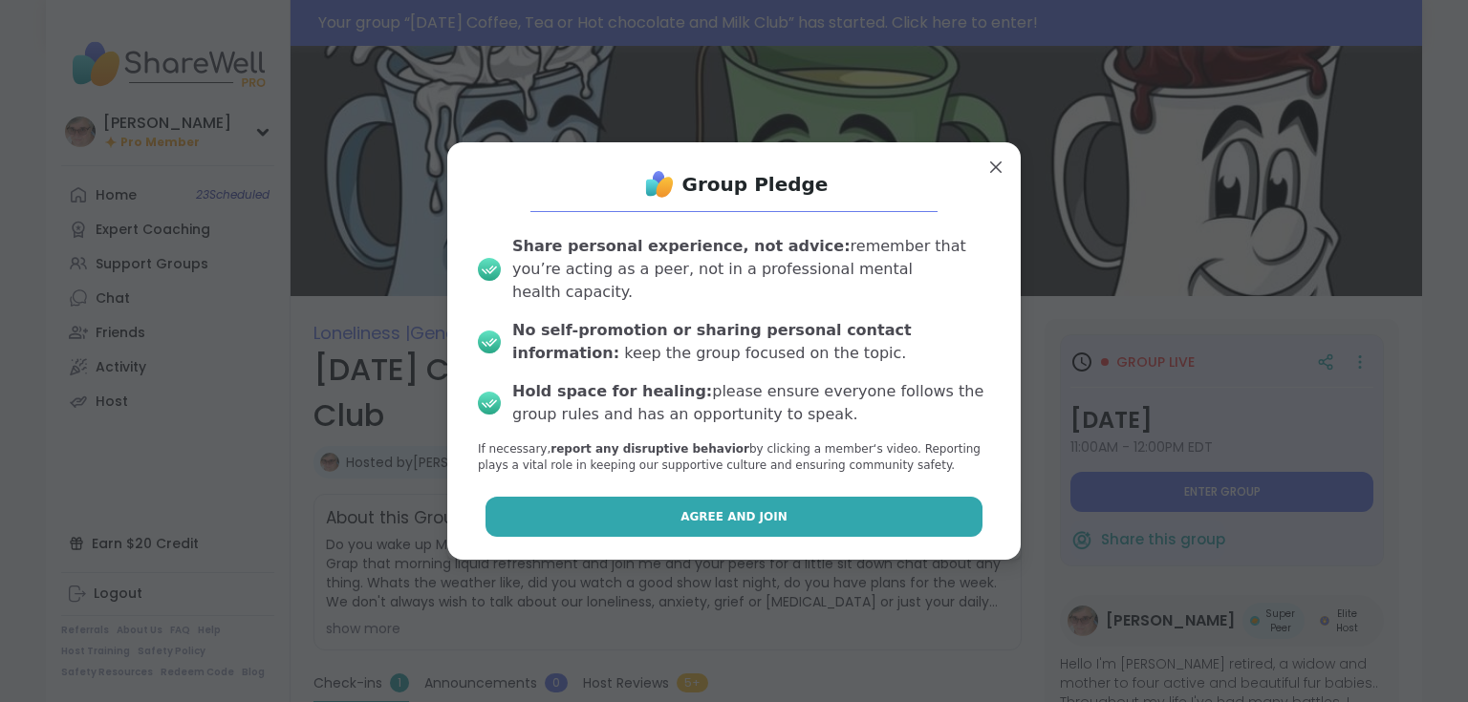
click at [728, 508] on span "Agree and Join" at bounding box center [733, 516] width 107 height 17
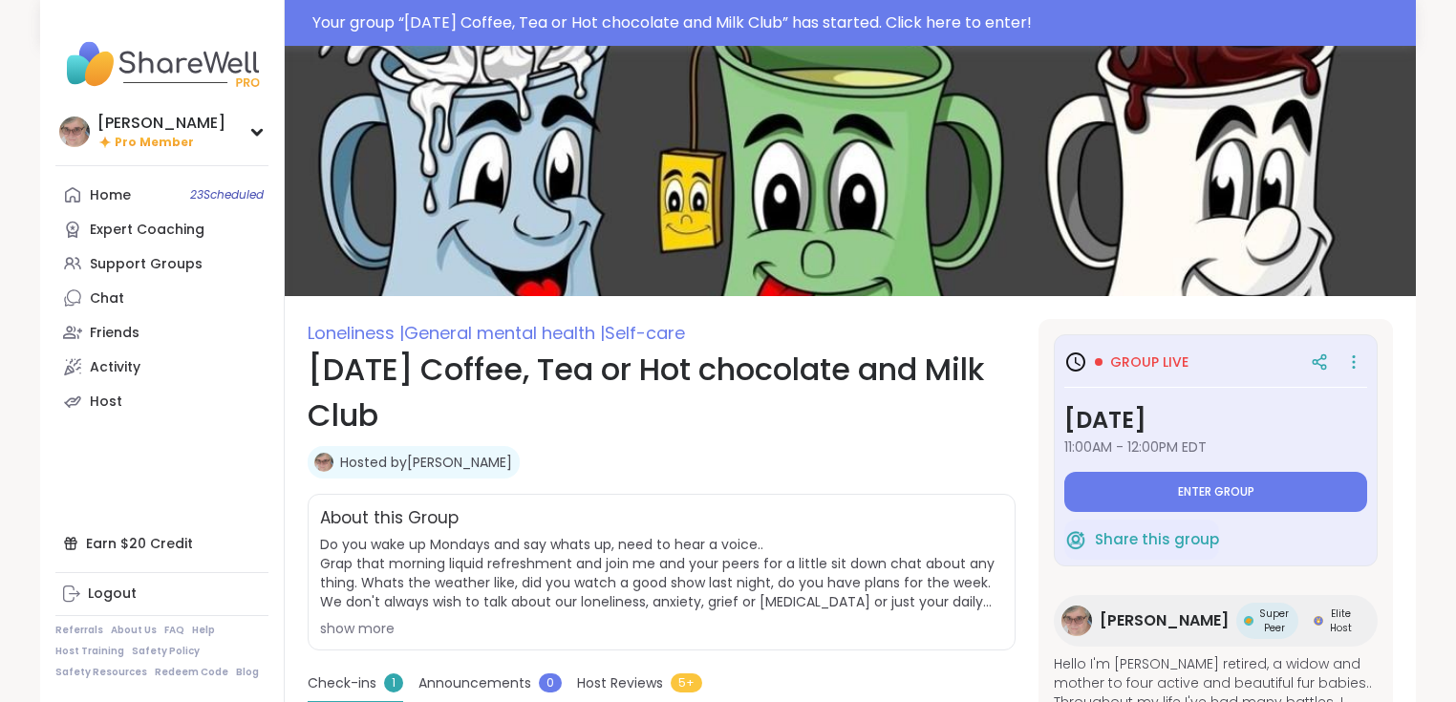
type textarea "*"
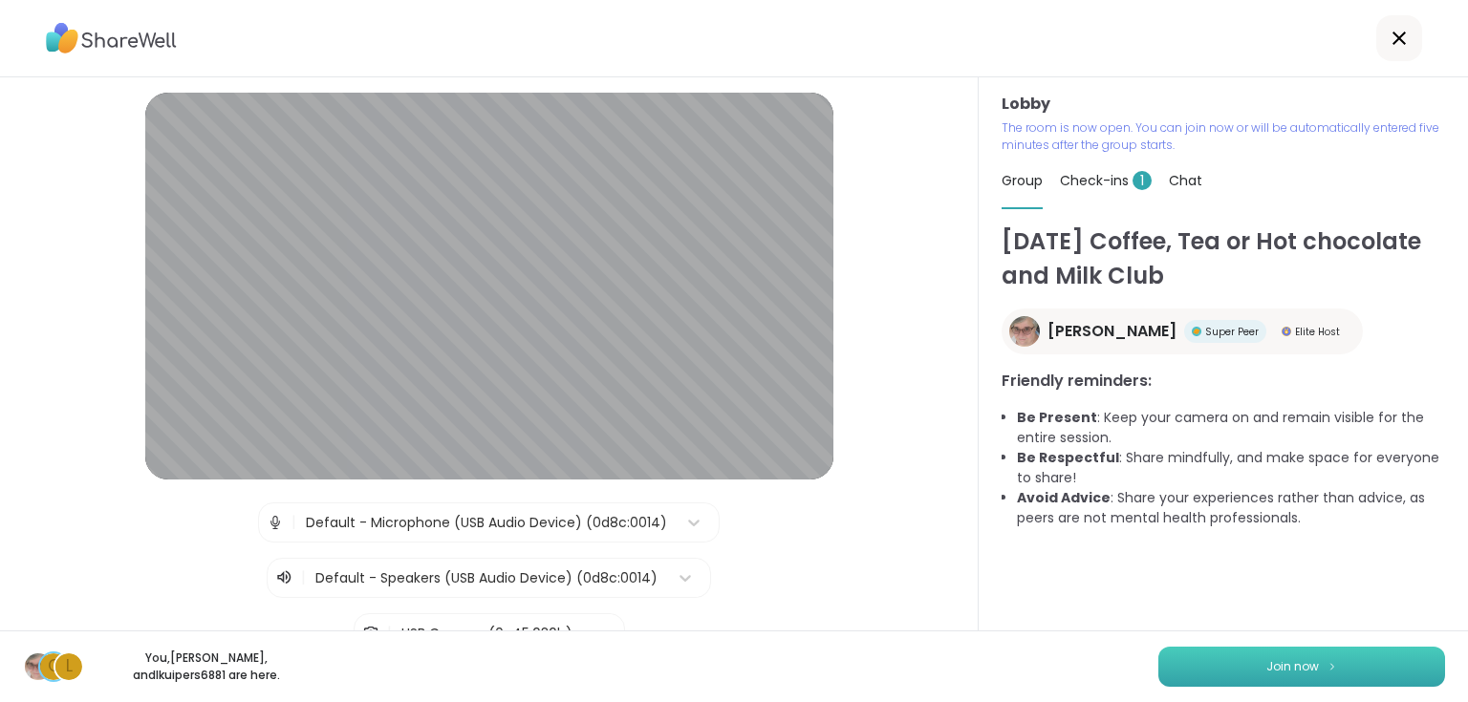
click at [1266, 662] on span "Join now" at bounding box center [1292, 666] width 53 height 17
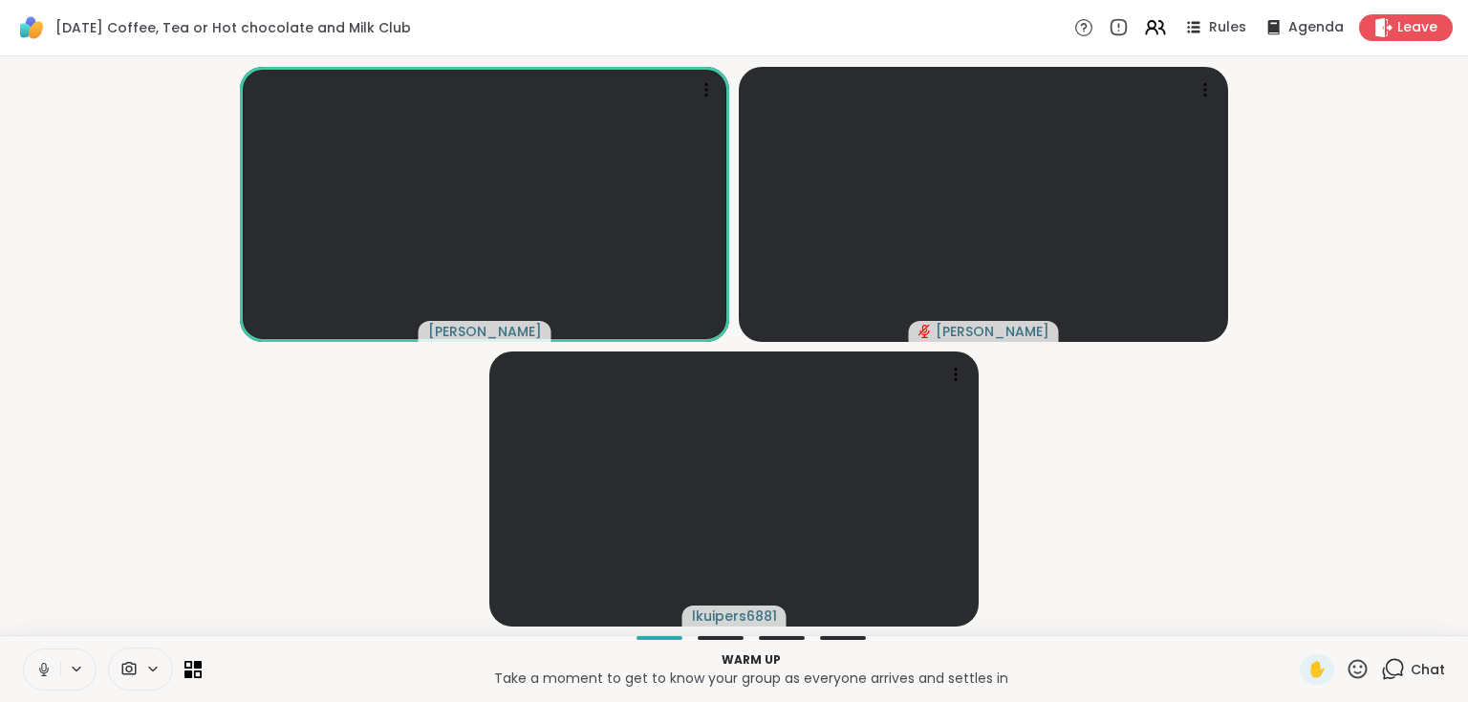
click at [1388, 672] on icon at bounding box center [1393, 669] width 24 height 24
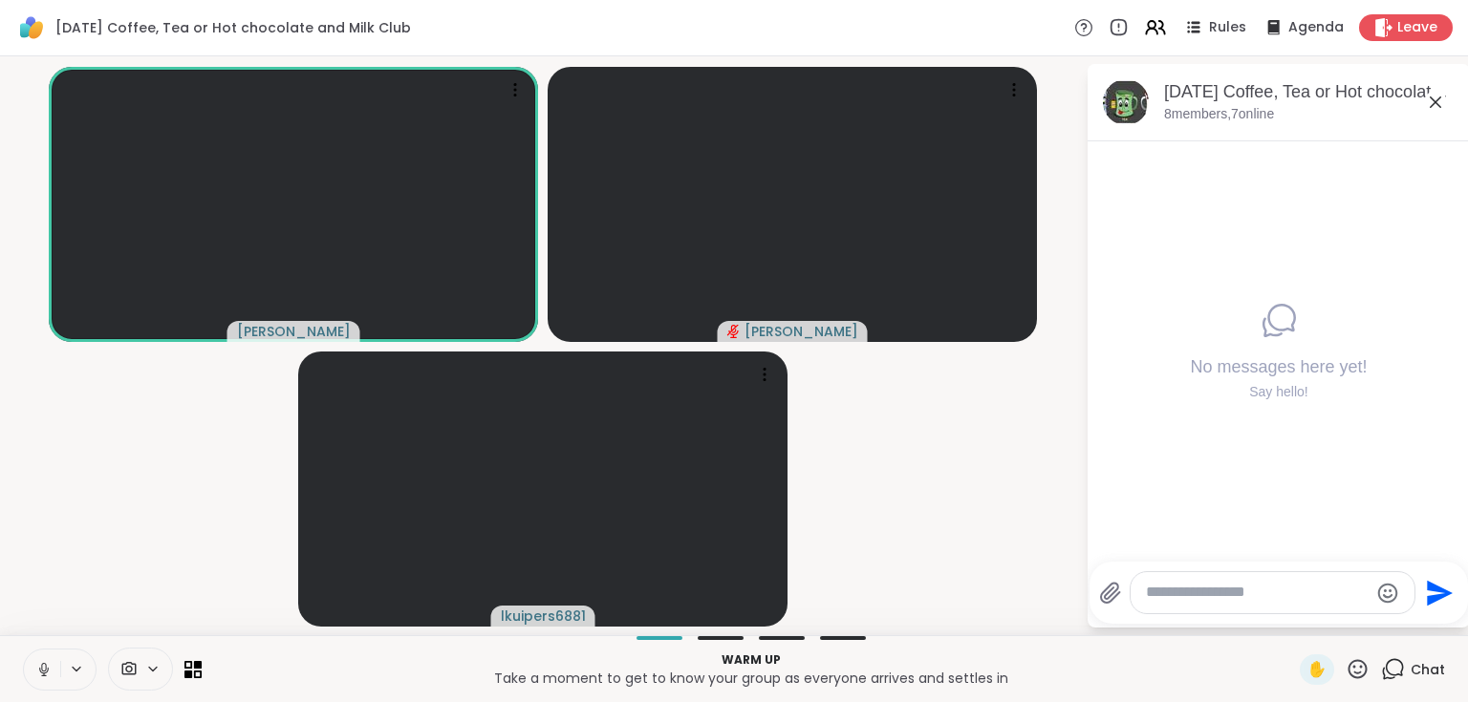
click at [56, 673] on button at bounding box center [42, 670] width 36 height 40
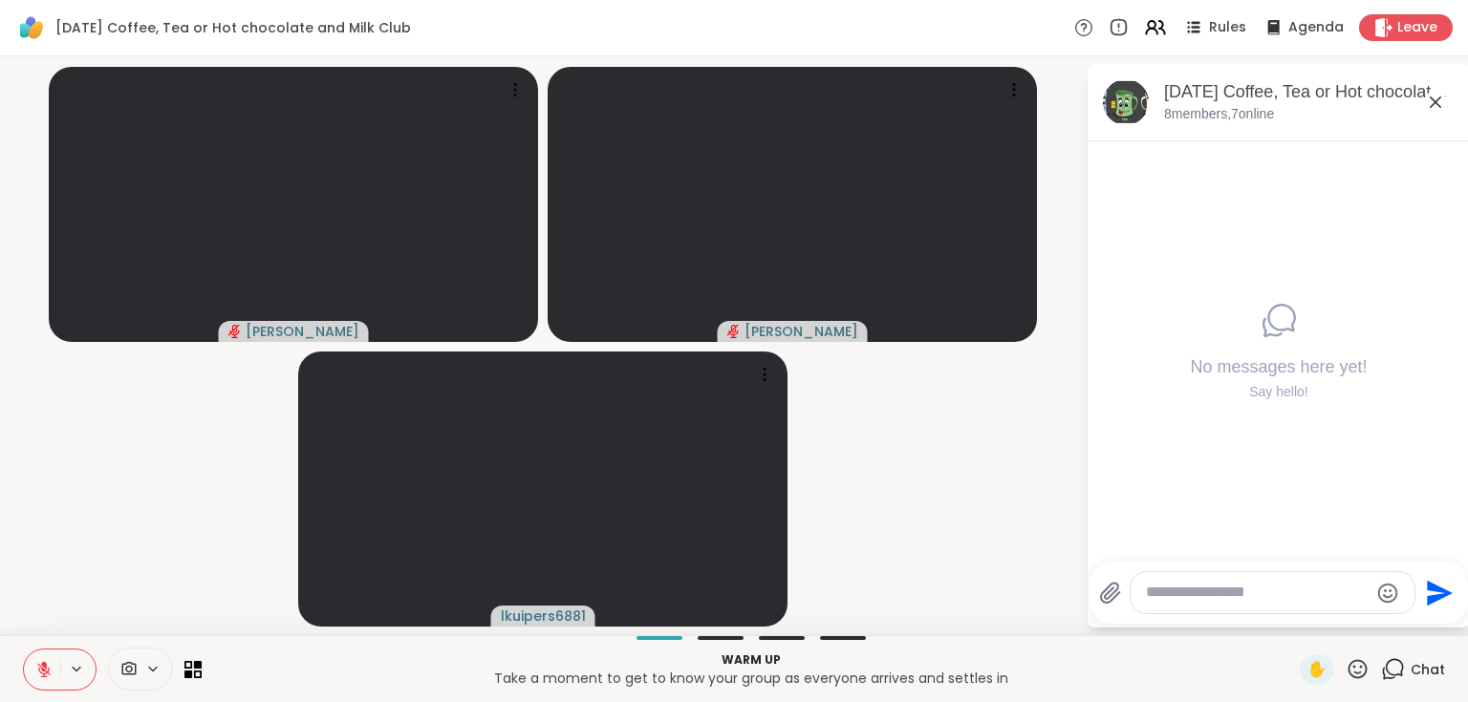
click at [56, 673] on button at bounding box center [42, 670] width 36 height 40
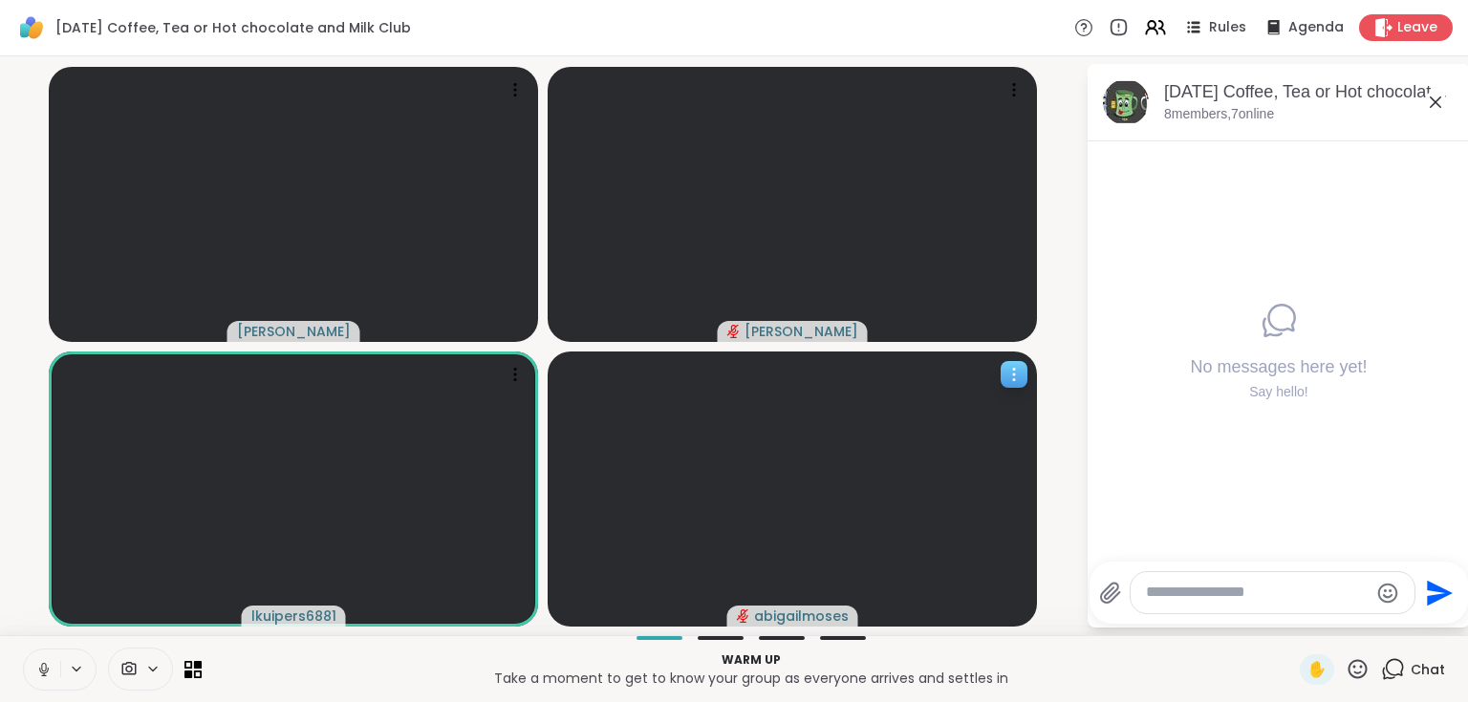
click at [1005, 371] on icon at bounding box center [1013, 374] width 19 height 19
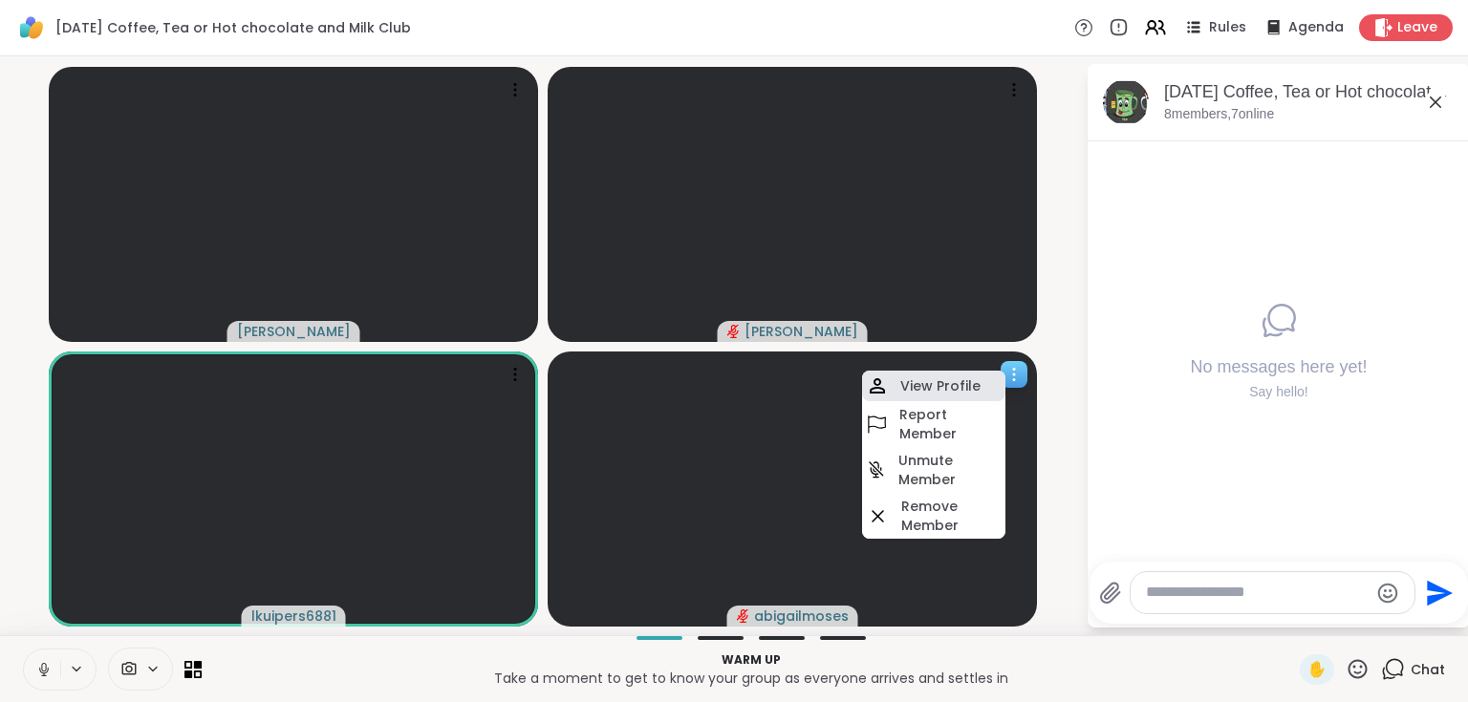
click at [959, 388] on h4 "View Profile" at bounding box center [940, 385] width 80 height 19
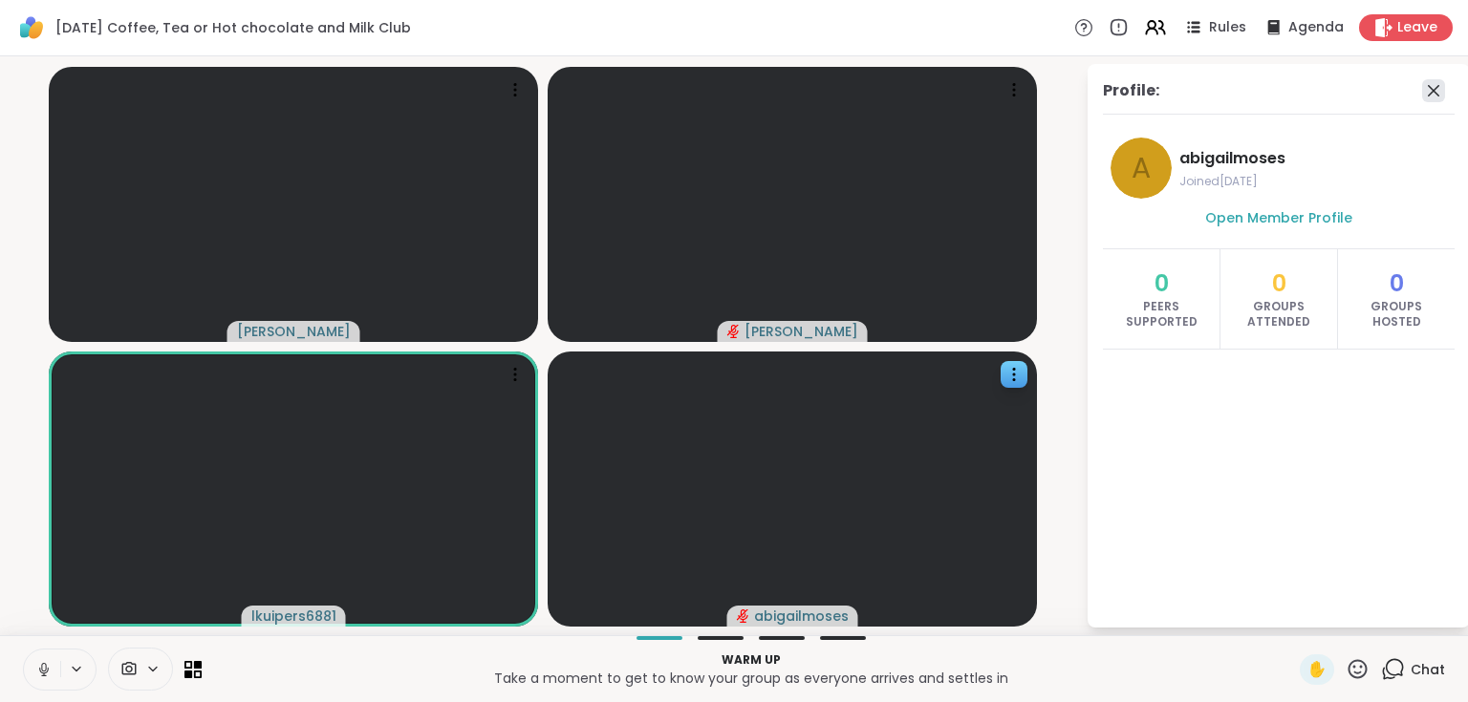
click at [1432, 91] on icon at bounding box center [1432, 90] width 11 height 11
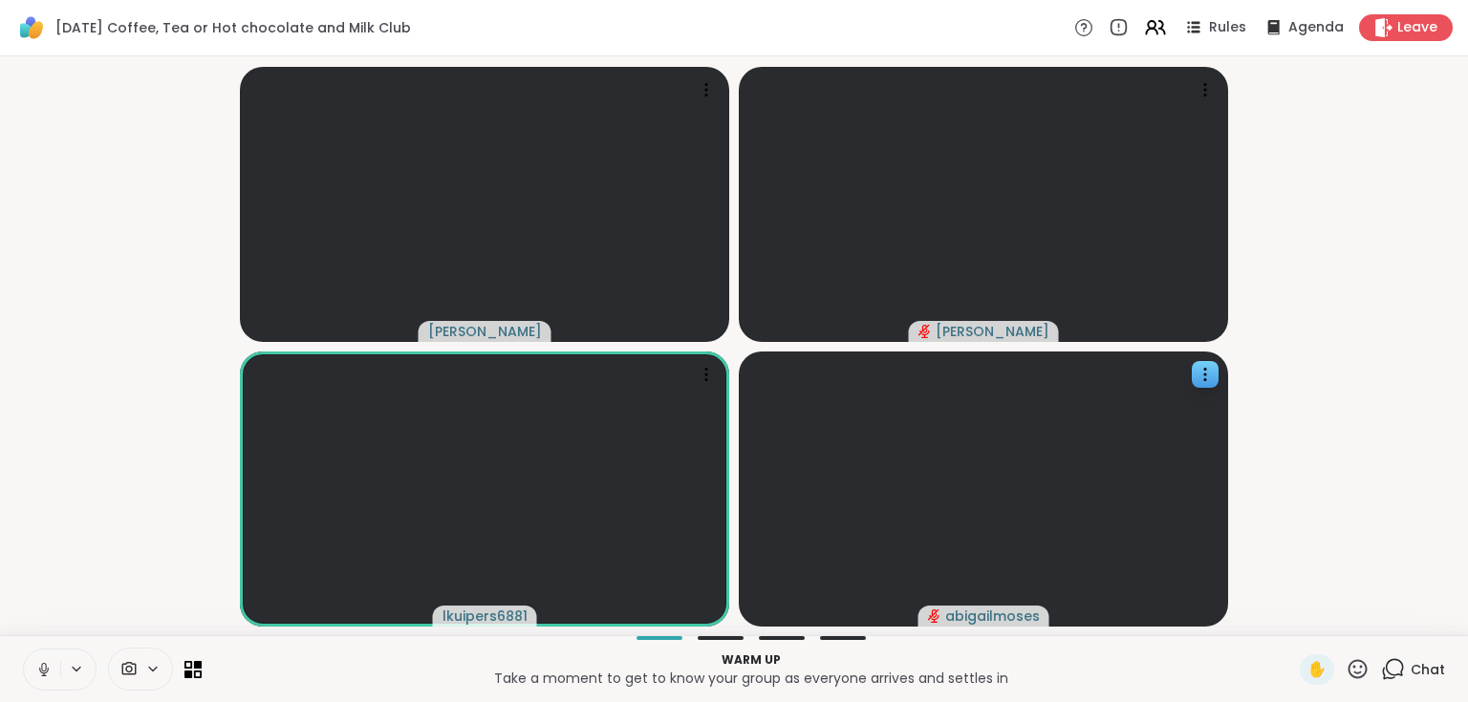
click at [1386, 673] on icon at bounding box center [1393, 669] width 24 height 24
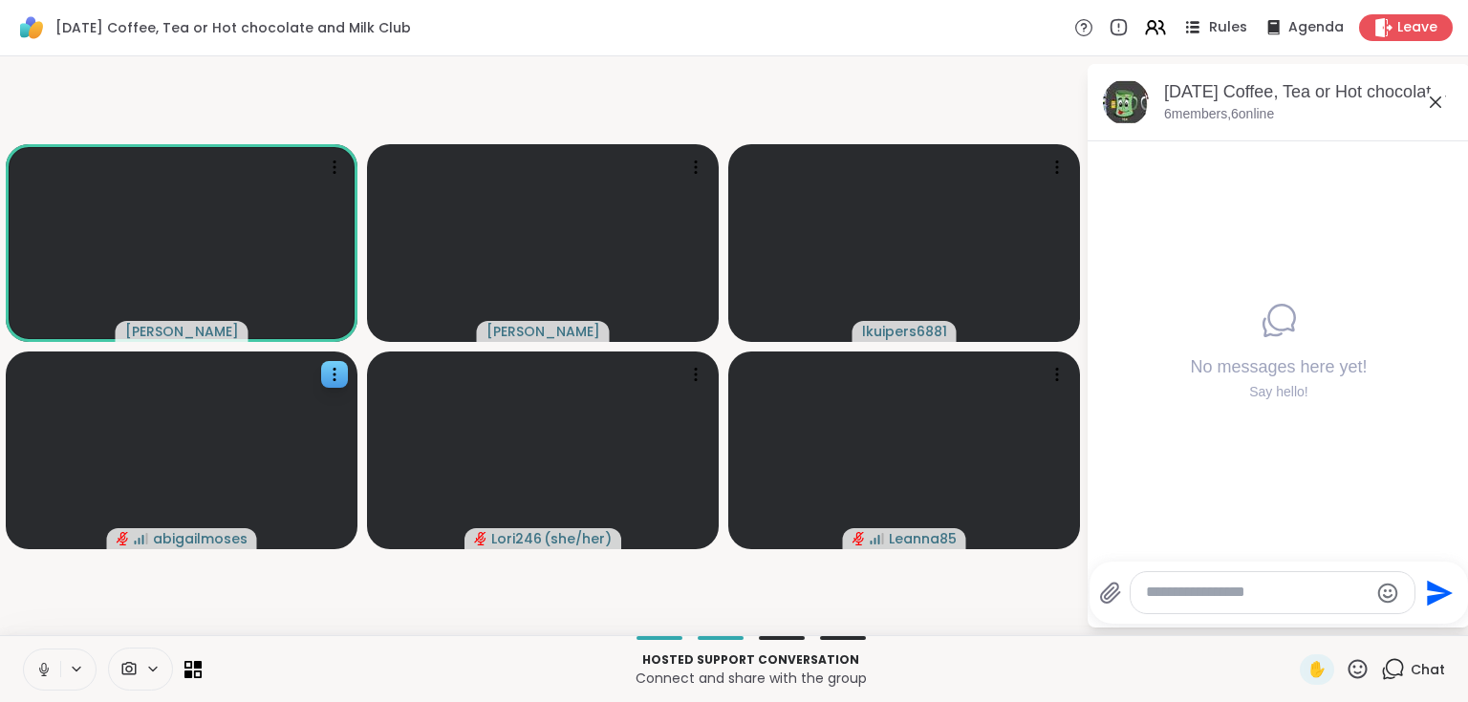
click at [1215, 31] on span "Rules" at bounding box center [1228, 28] width 39 height 20
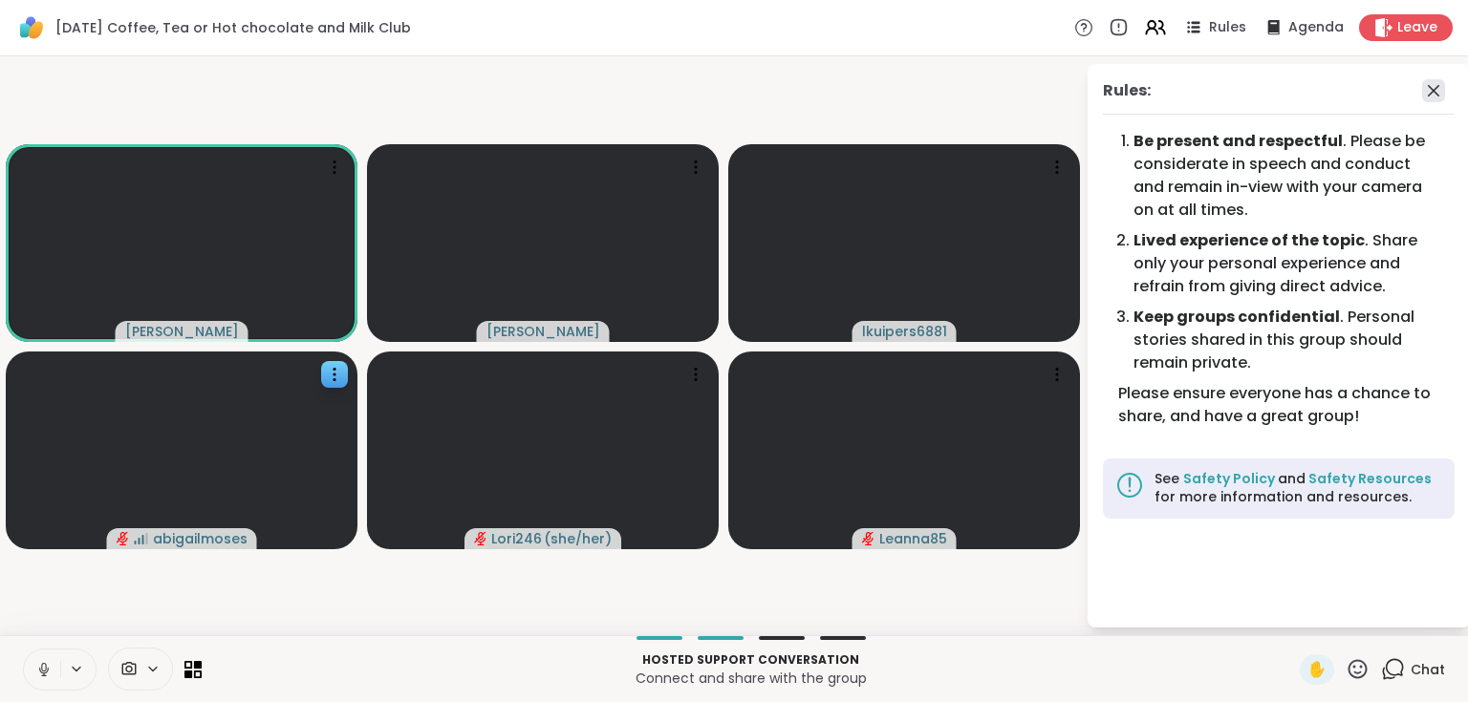
click at [1426, 94] on icon at bounding box center [1433, 90] width 23 height 23
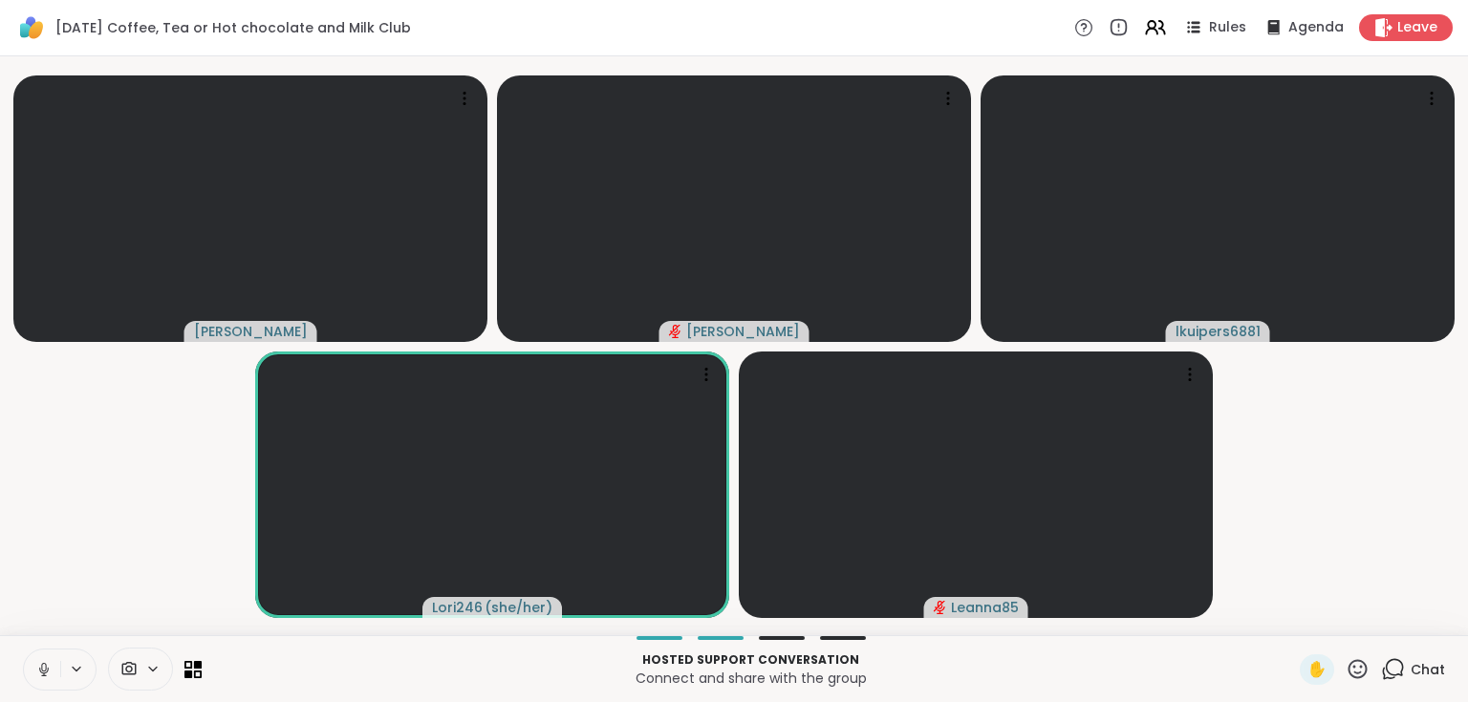
click at [1385, 662] on icon at bounding box center [1394, 667] width 18 height 17
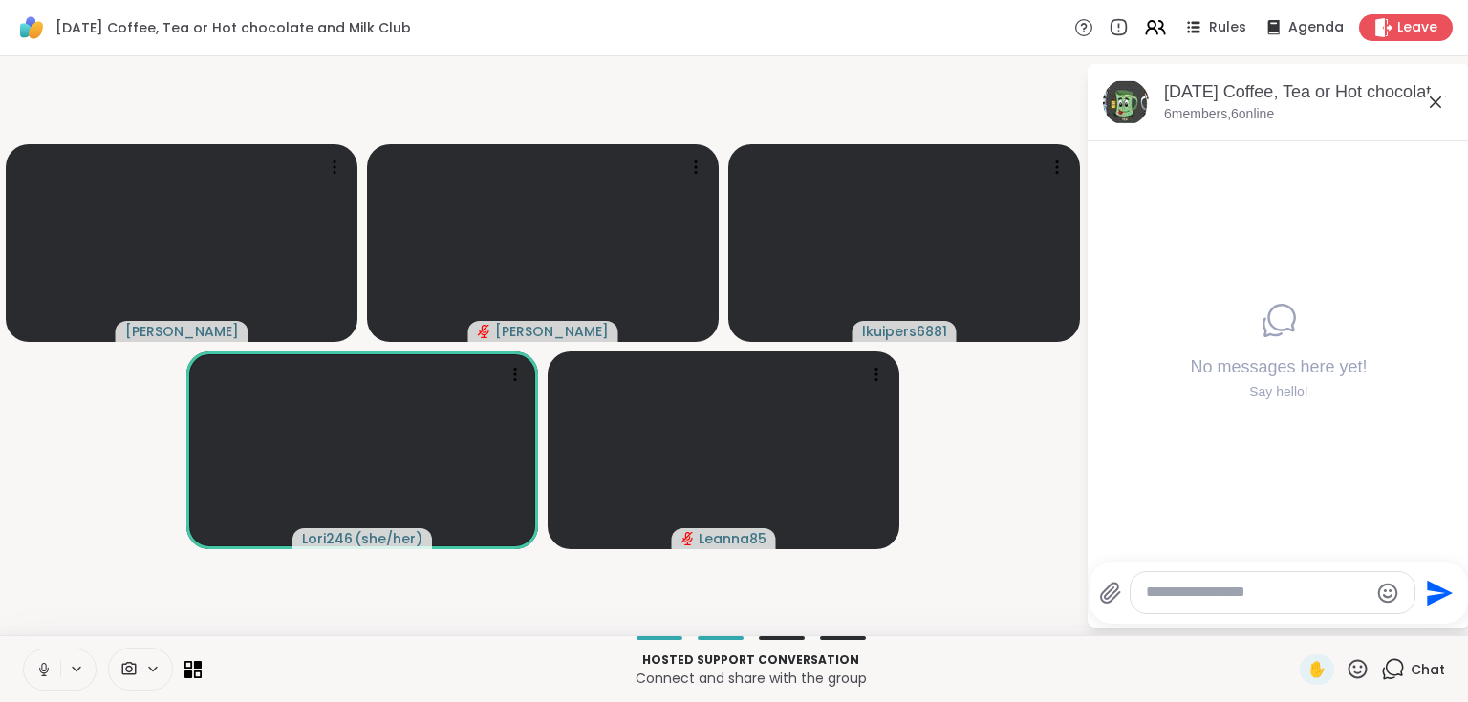
click at [1263, 597] on textarea "Type your message" at bounding box center [1257, 593] width 223 height 20
type textarea "*"
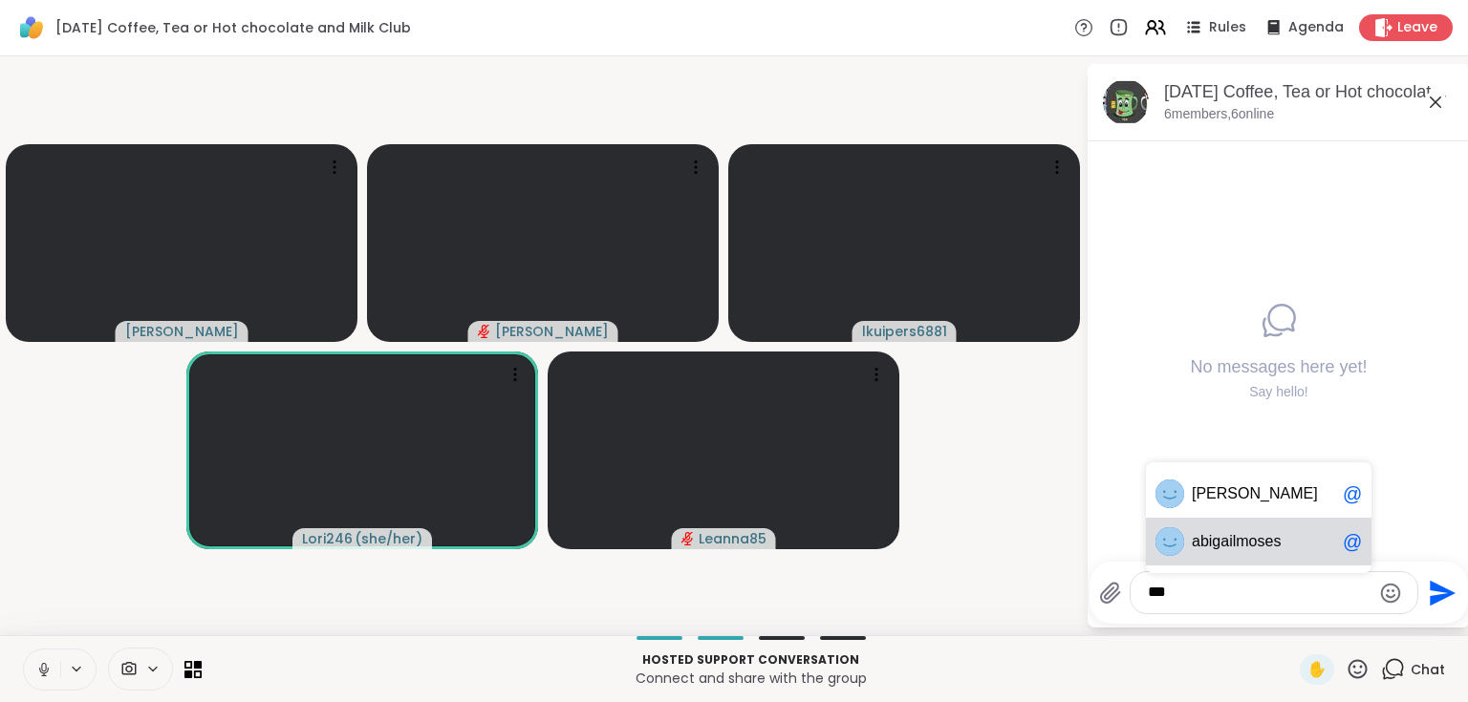
click at [1202, 535] on span "ab" at bounding box center [1199, 541] width 17 height 19
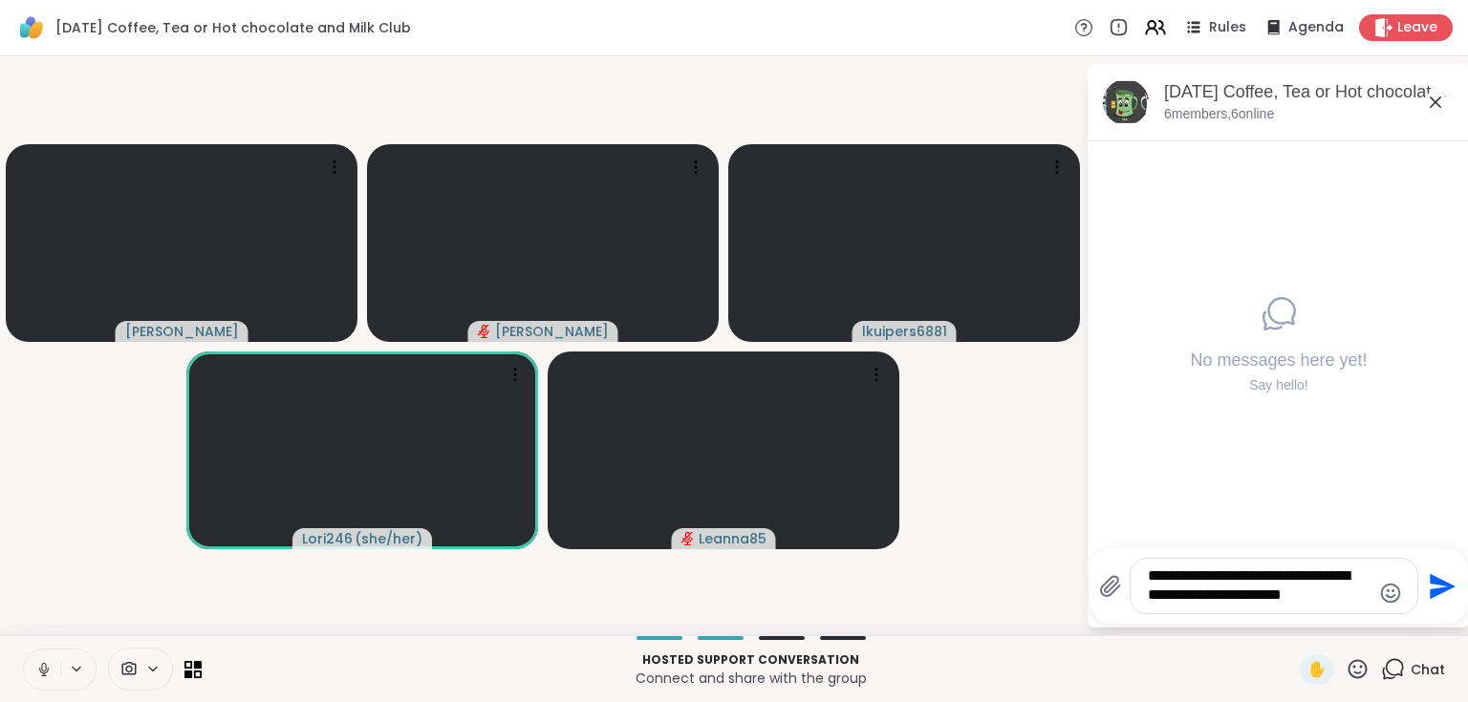
type textarea "**********"
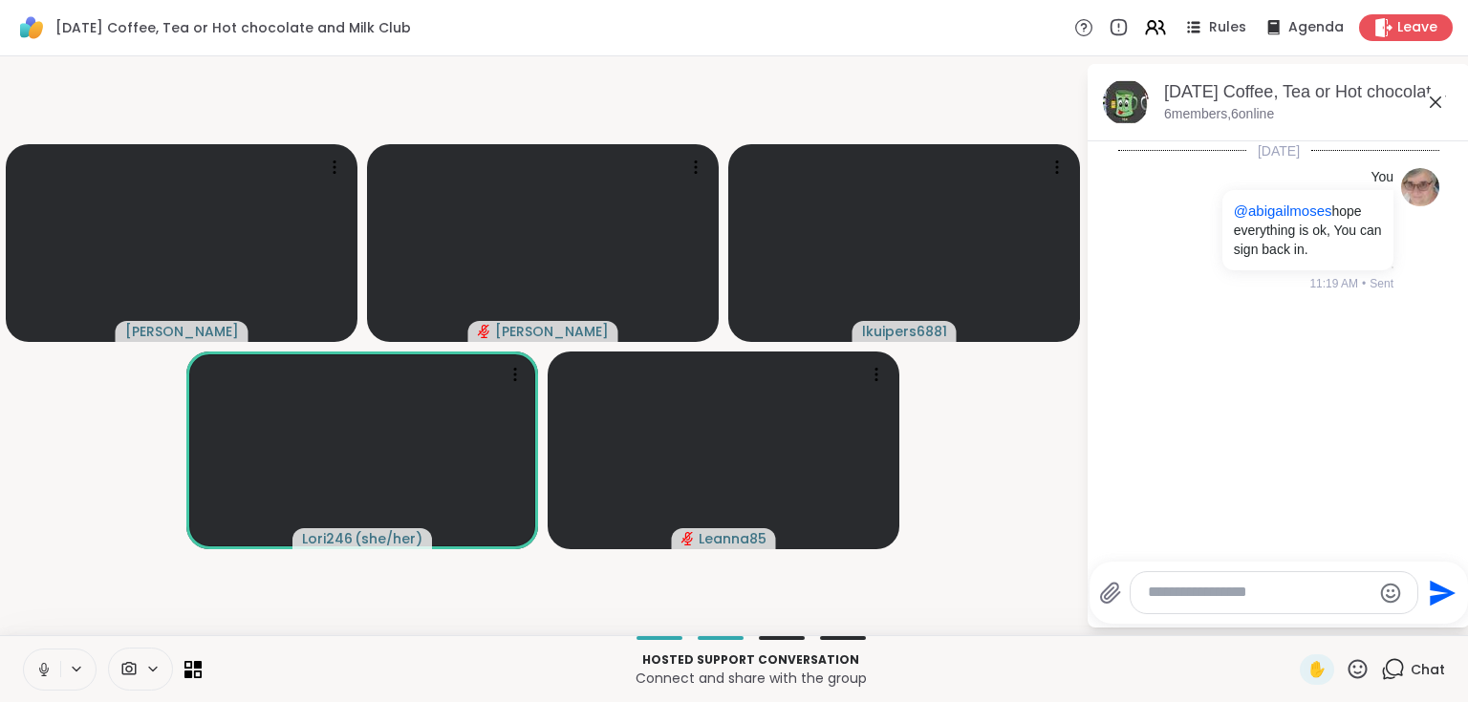
click at [1429, 97] on icon at bounding box center [1435, 102] width 23 height 23
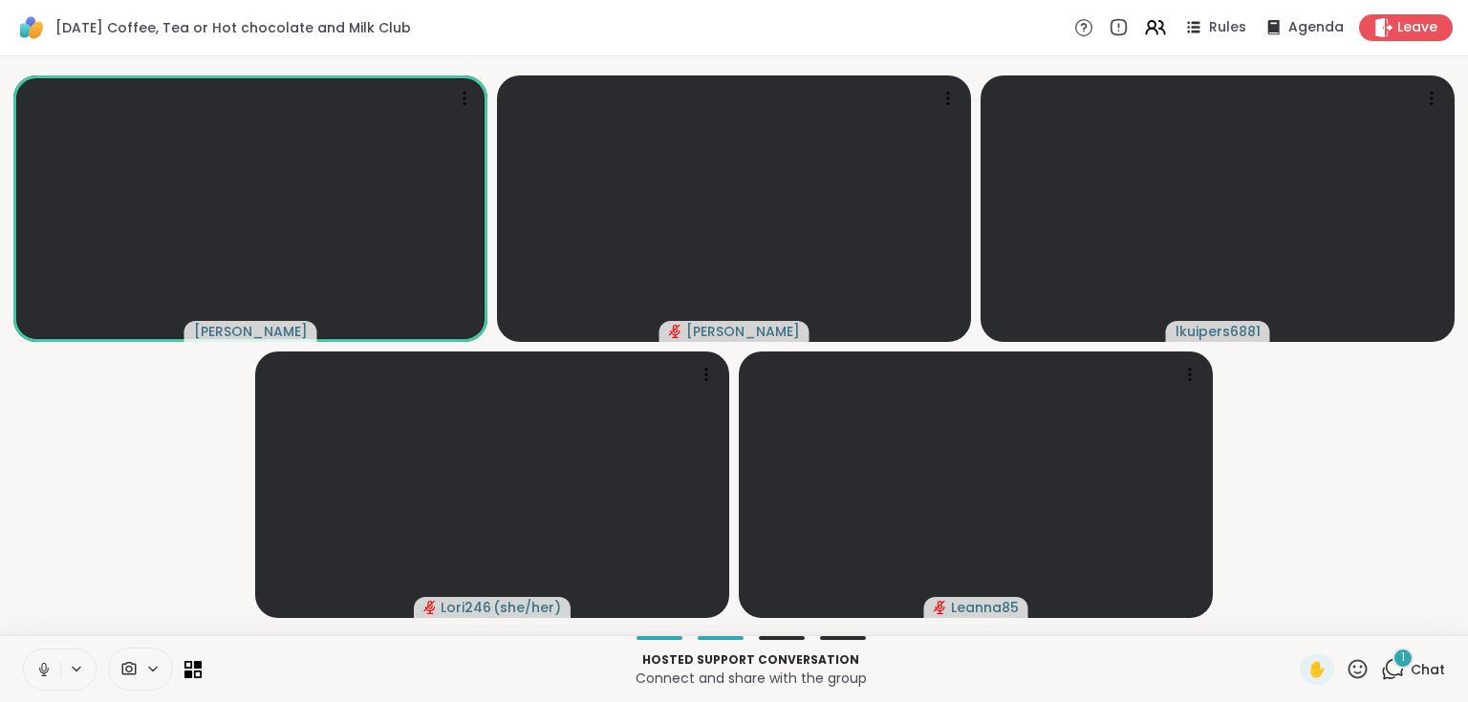
click at [1381, 668] on icon at bounding box center [1393, 669] width 24 height 24
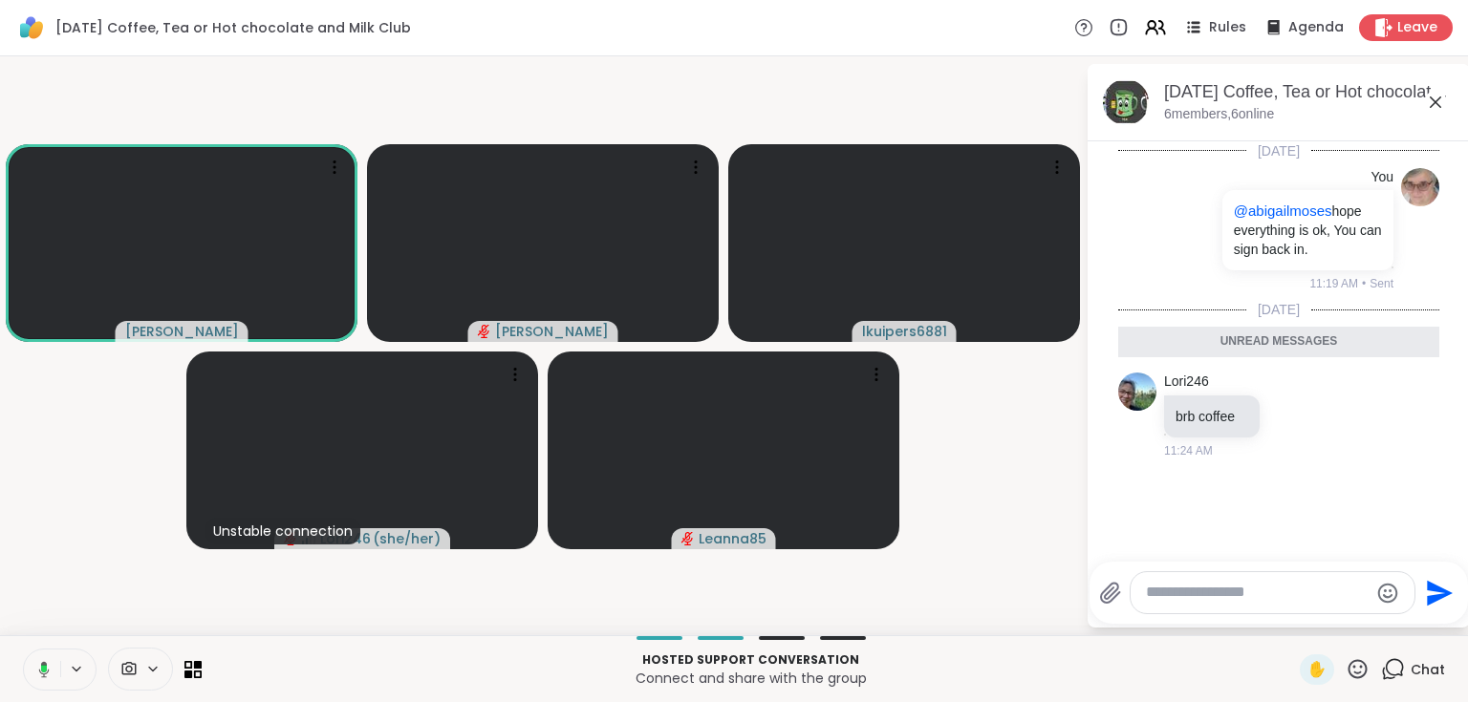
click at [1430, 96] on icon at bounding box center [1435, 102] width 23 height 23
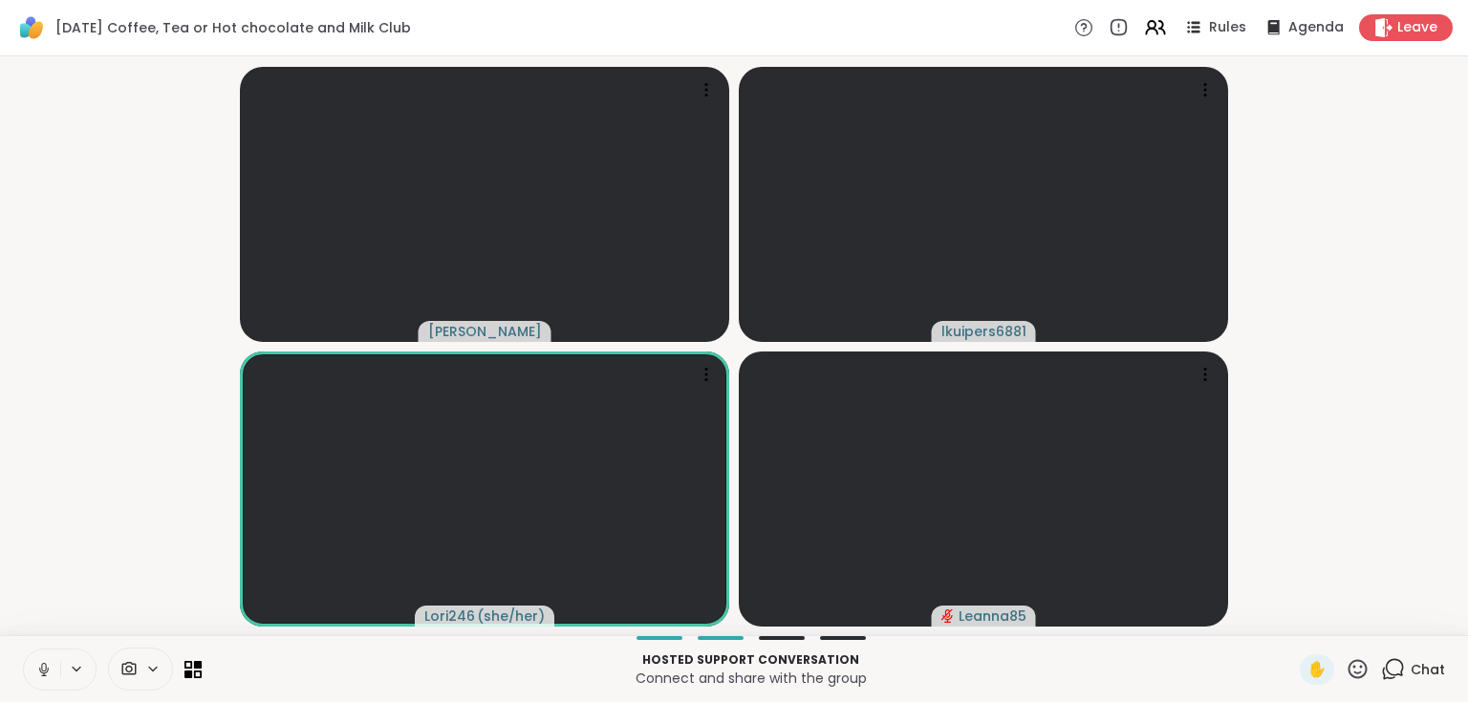
click at [1397, 679] on div "Chat" at bounding box center [1413, 669] width 64 height 31
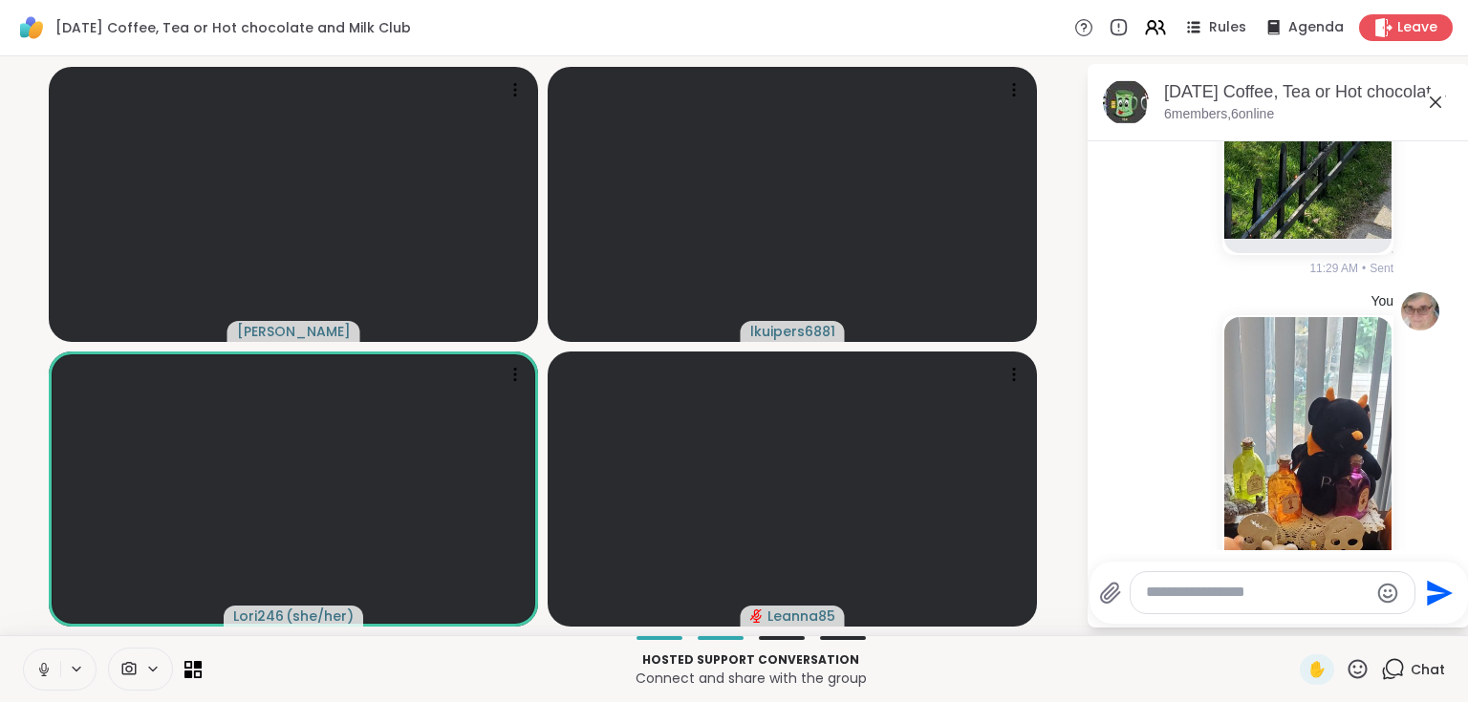
scroll to position [1336, 0]
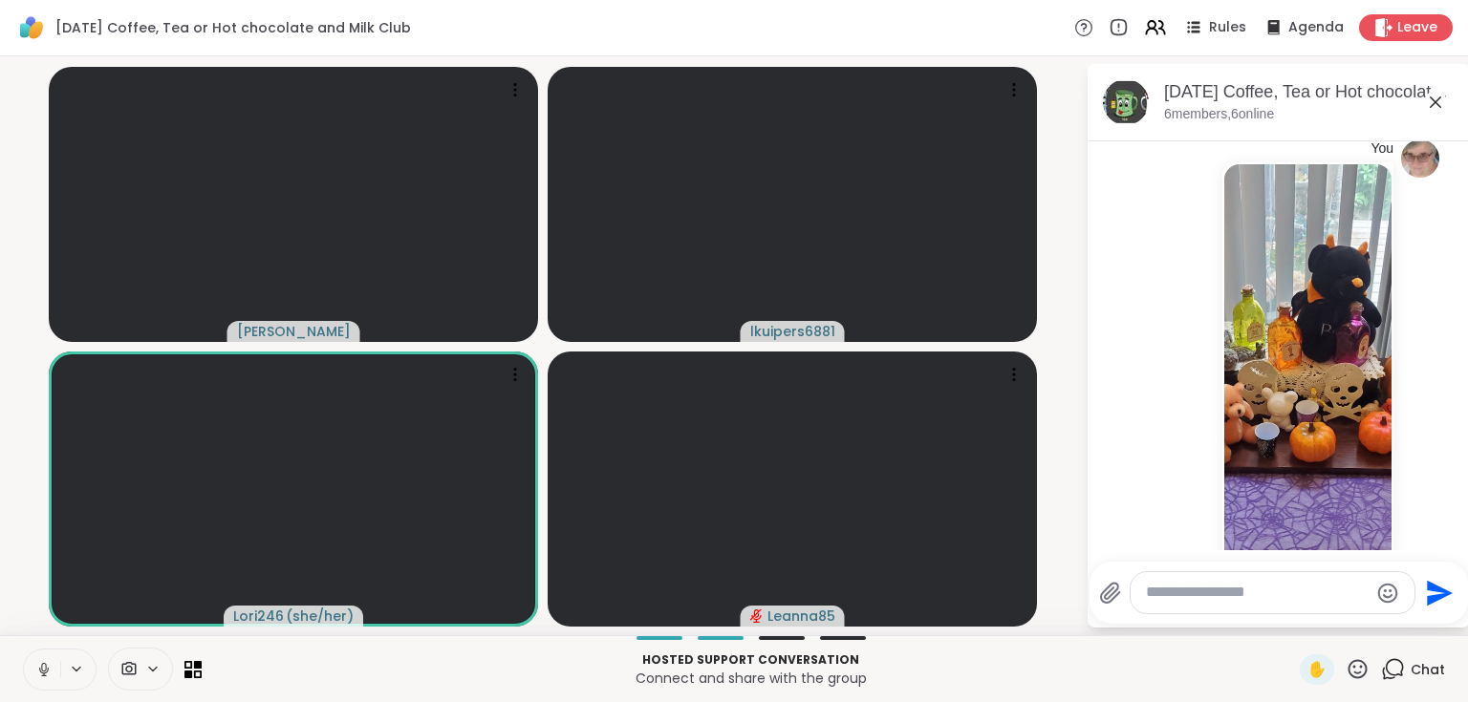
click at [1330, 353] on img at bounding box center [1307, 391] width 167 height 455
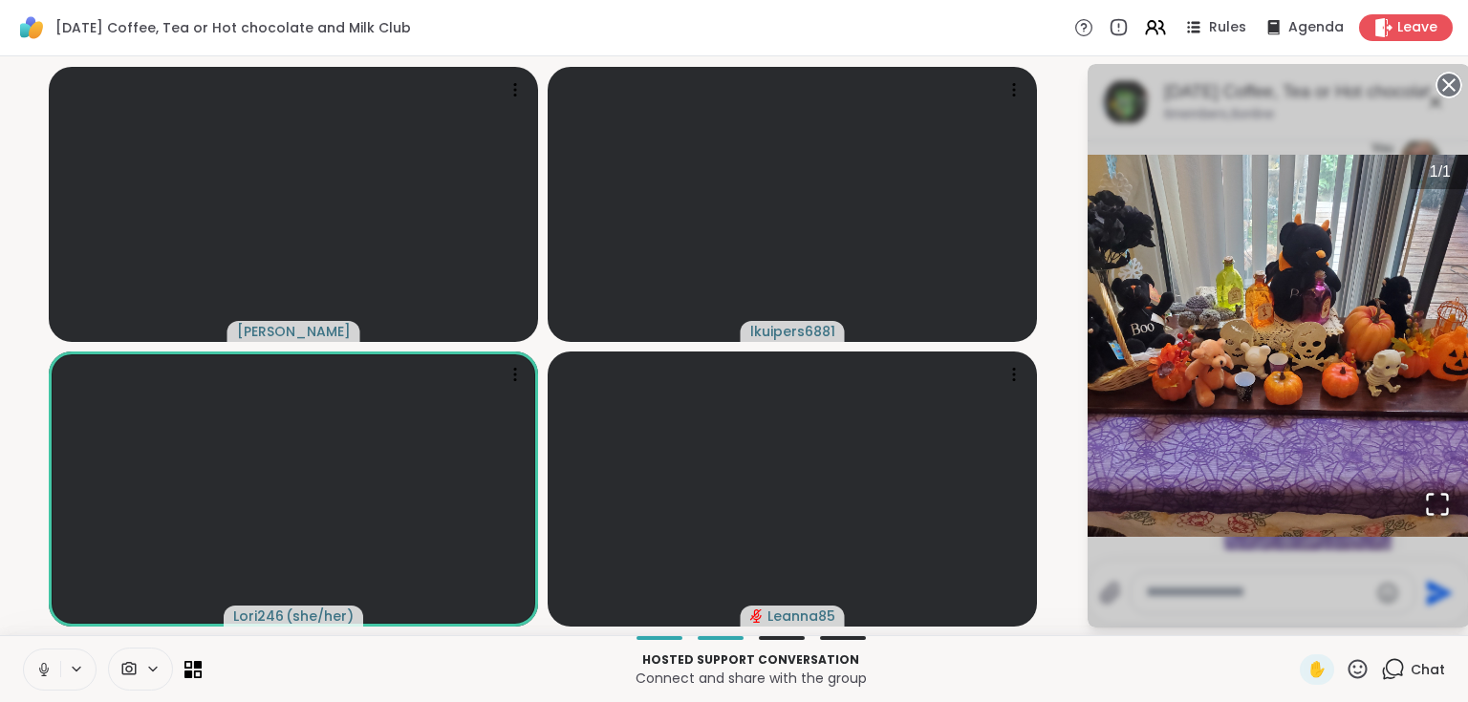
click at [1452, 83] on circle at bounding box center [1448, 85] width 23 height 23
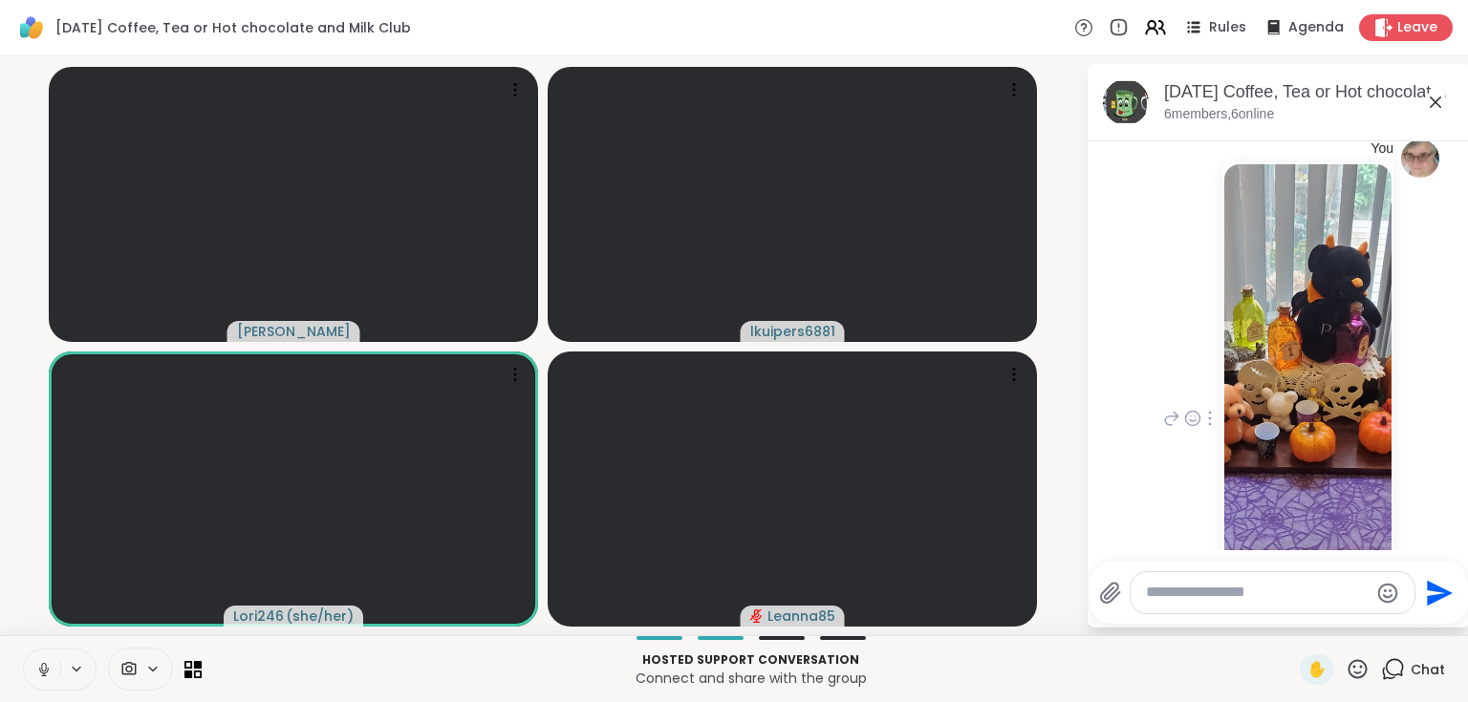
click at [1433, 107] on icon at bounding box center [1435, 102] width 23 height 23
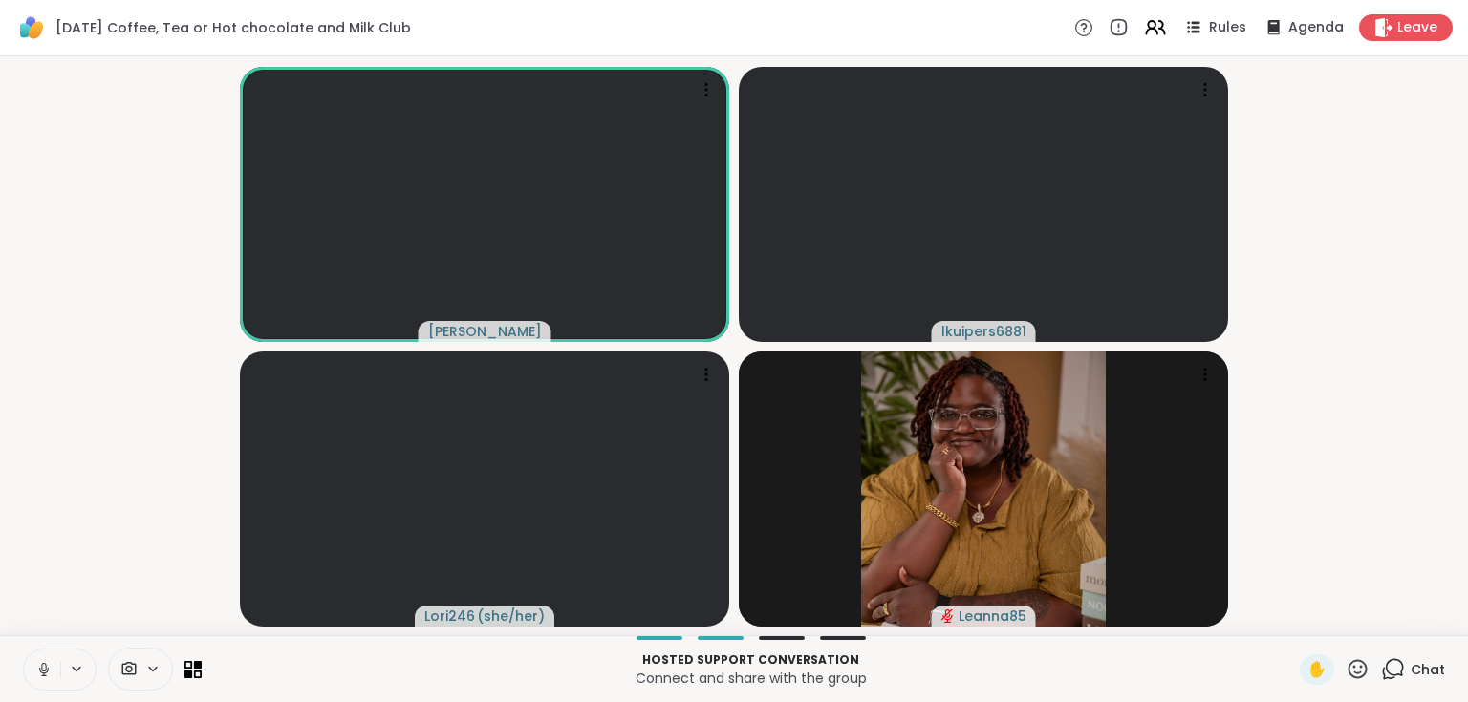
click at [1384, 673] on icon at bounding box center [1393, 669] width 24 height 24
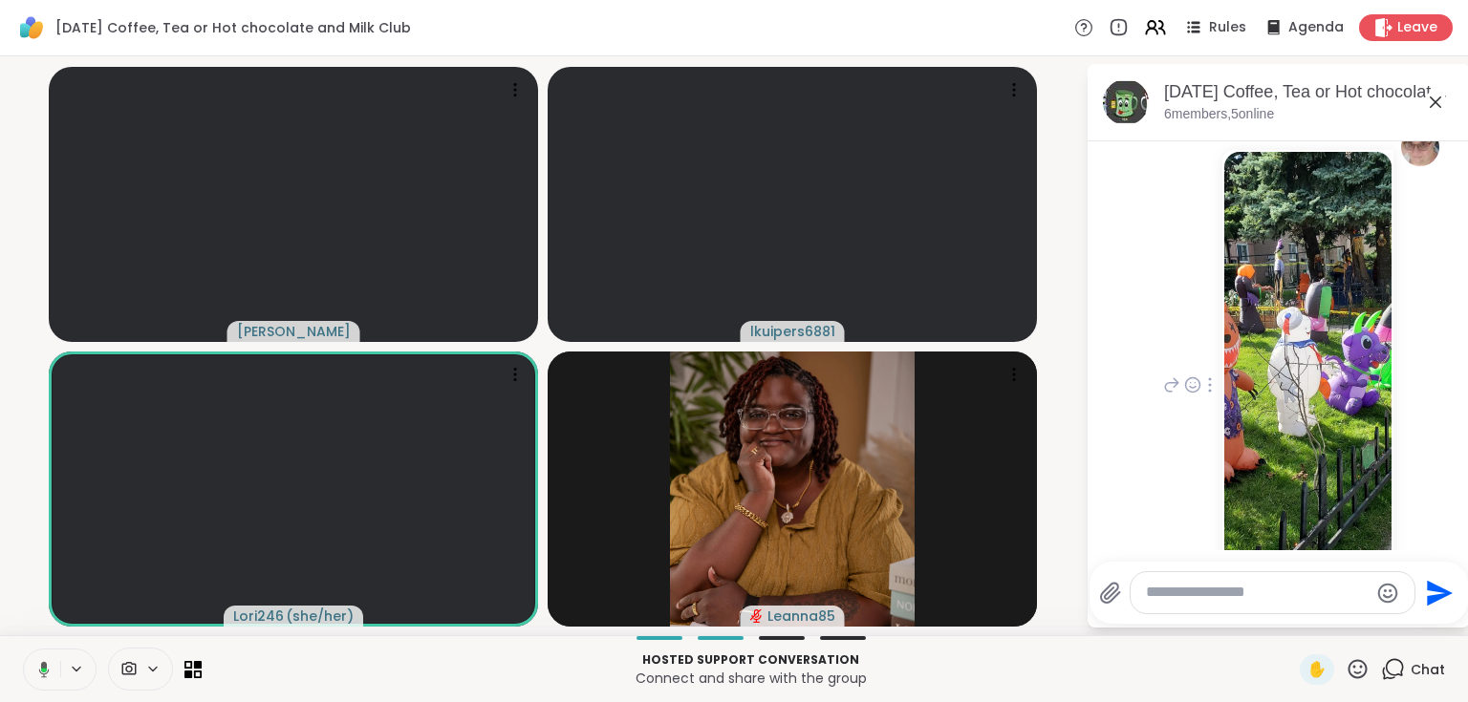
scroll to position [648, 0]
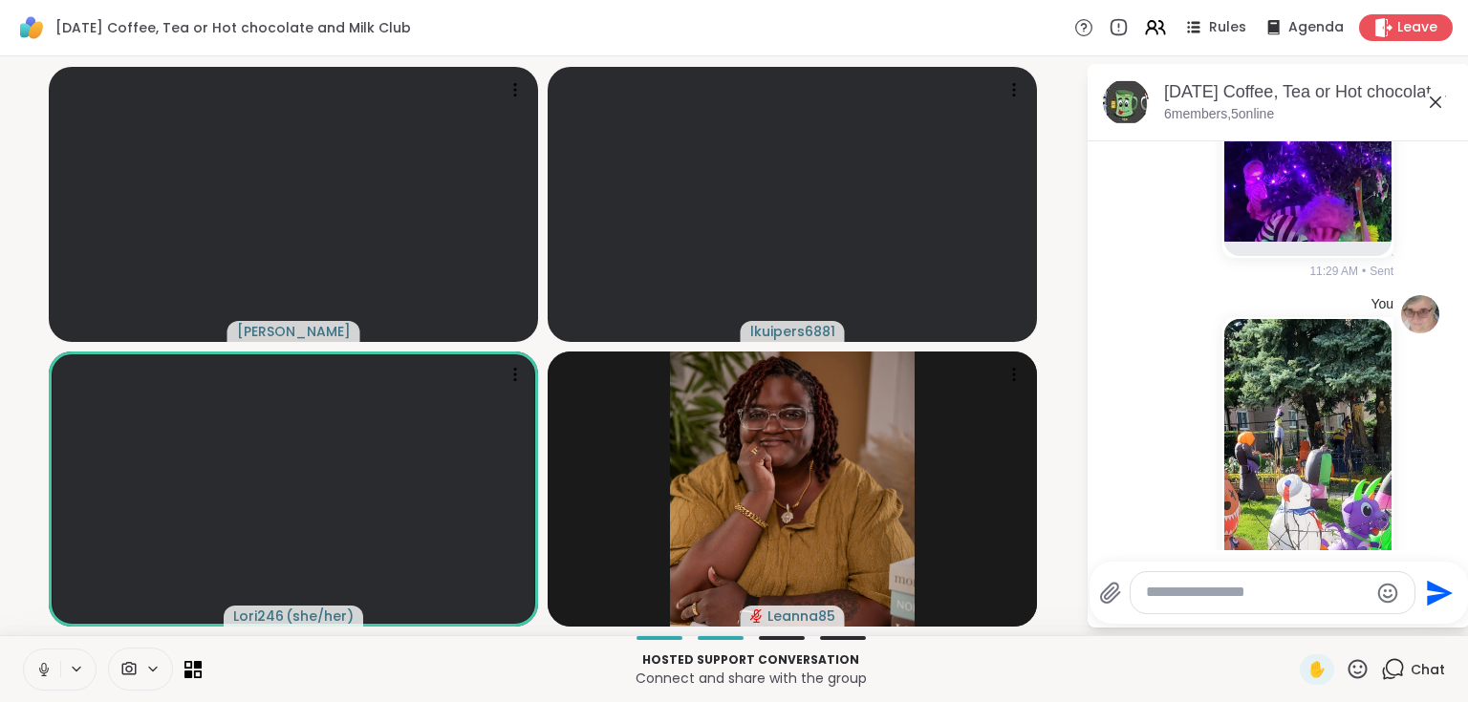
click at [1435, 100] on icon at bounding box center [1434, 102] width 11 height 11
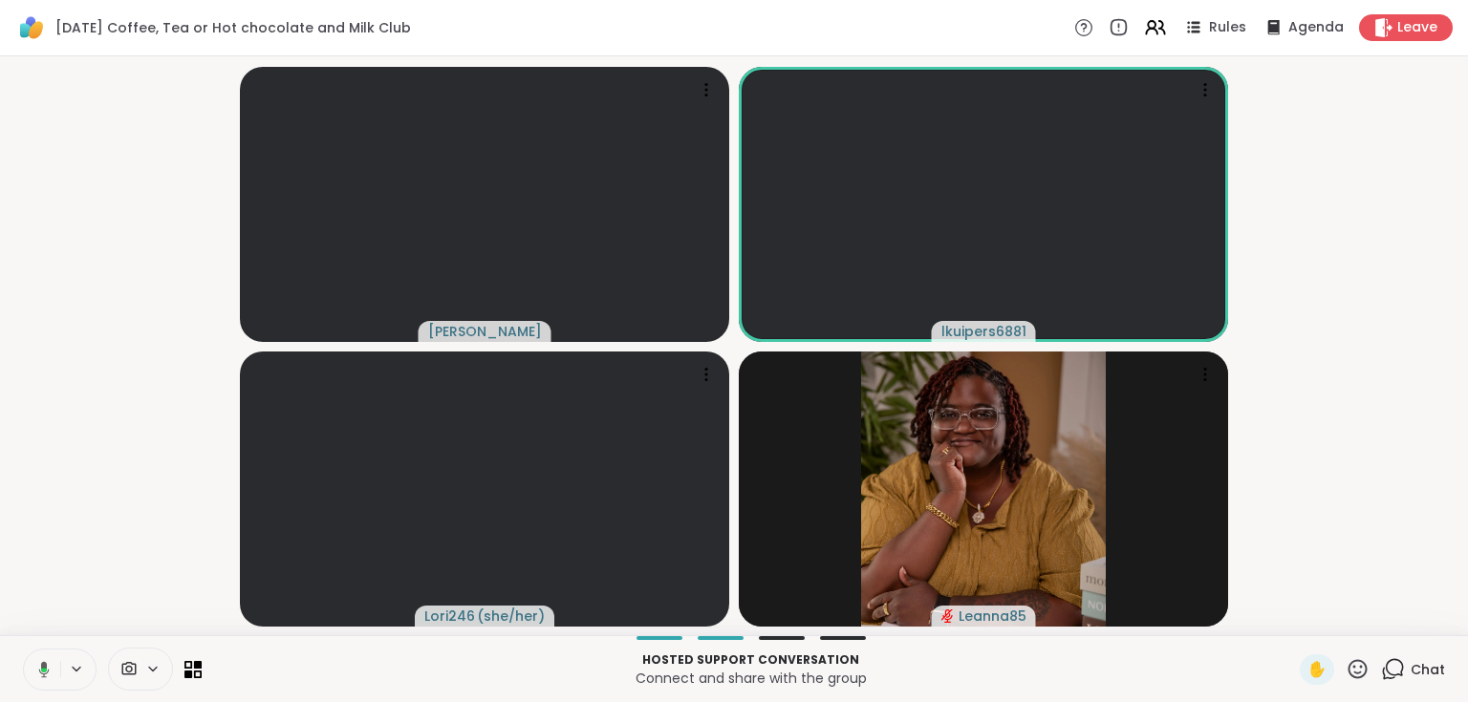
click at [1391, 674] on icon at bounding box center [1393, 669] width 24 height 24
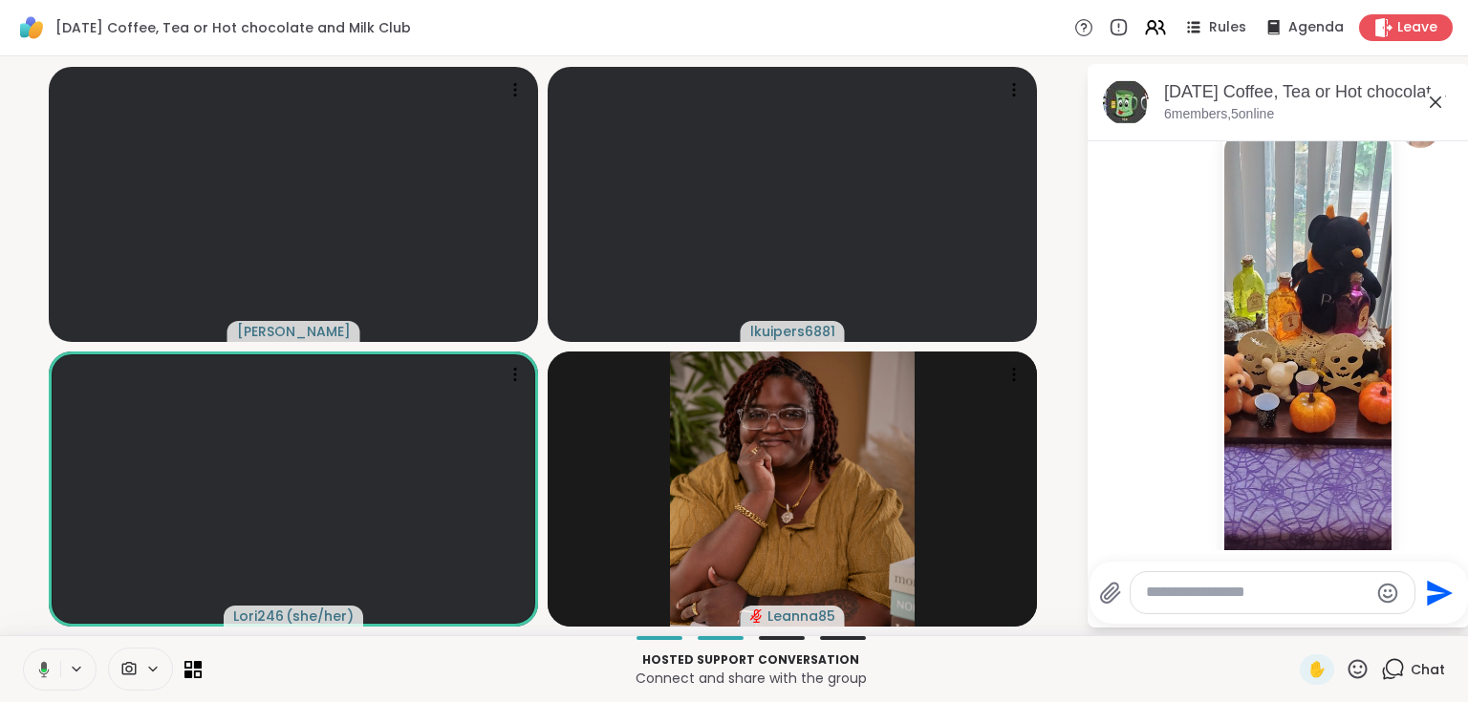
scroll to position [1376, 0]
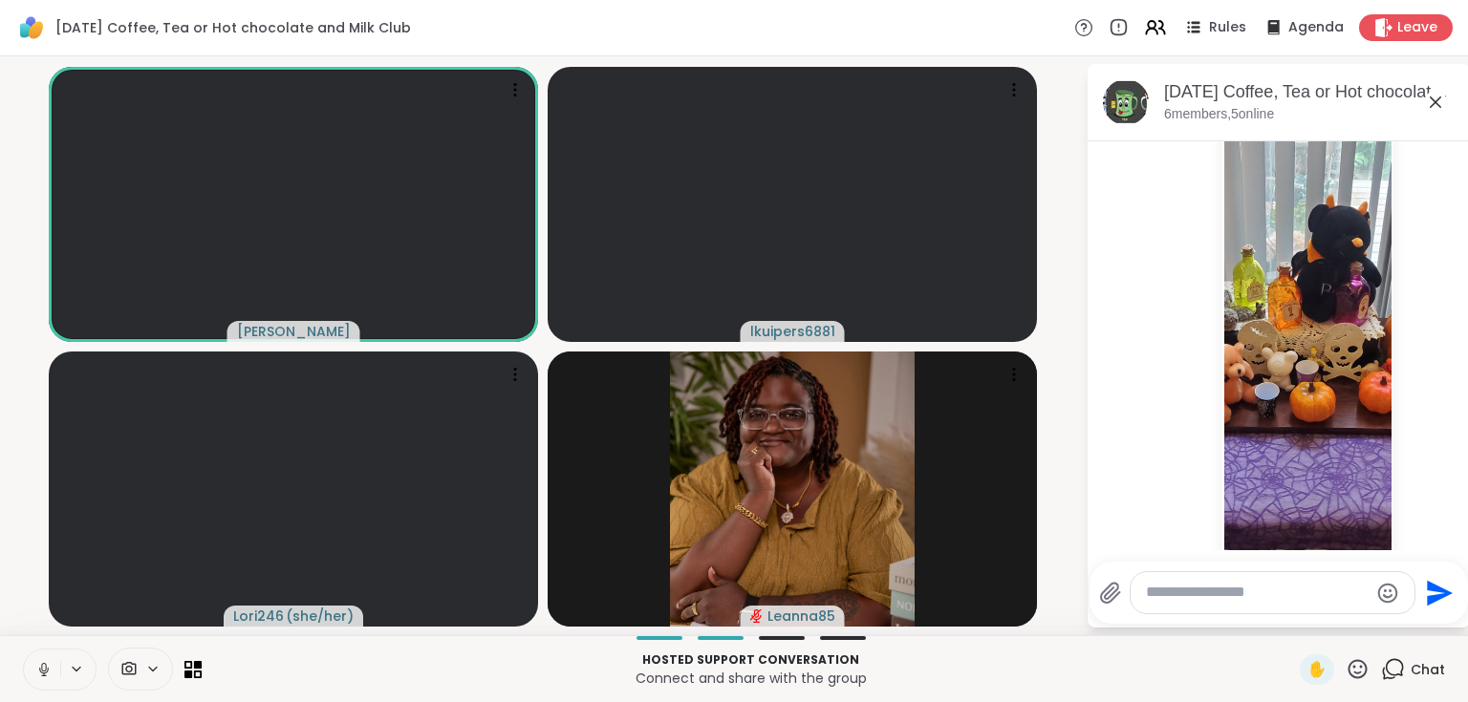
click at [1437, 97] on icon at bounding box center [1435, 102] width 23 height 23
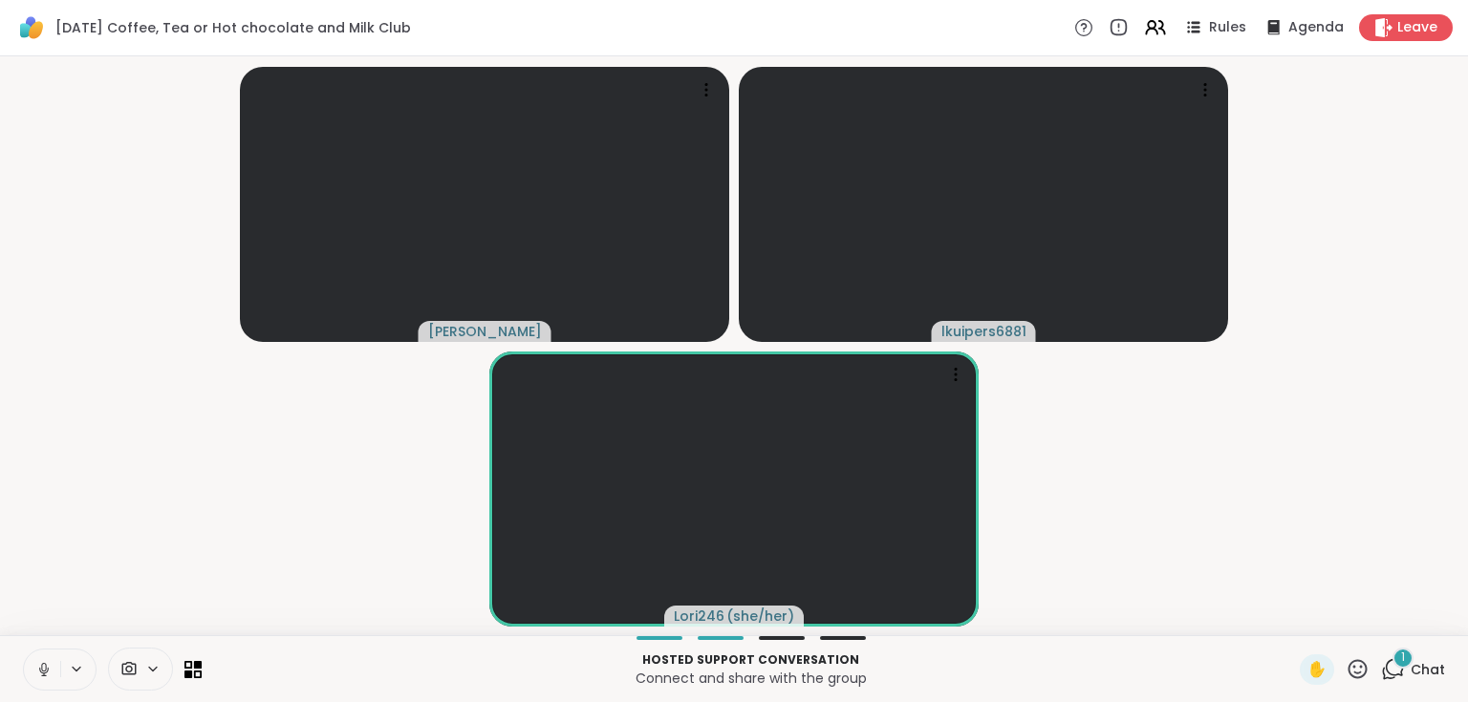
click at [1401, 663] on span "1" at bounding box center [1403, 658] width 4 height 16
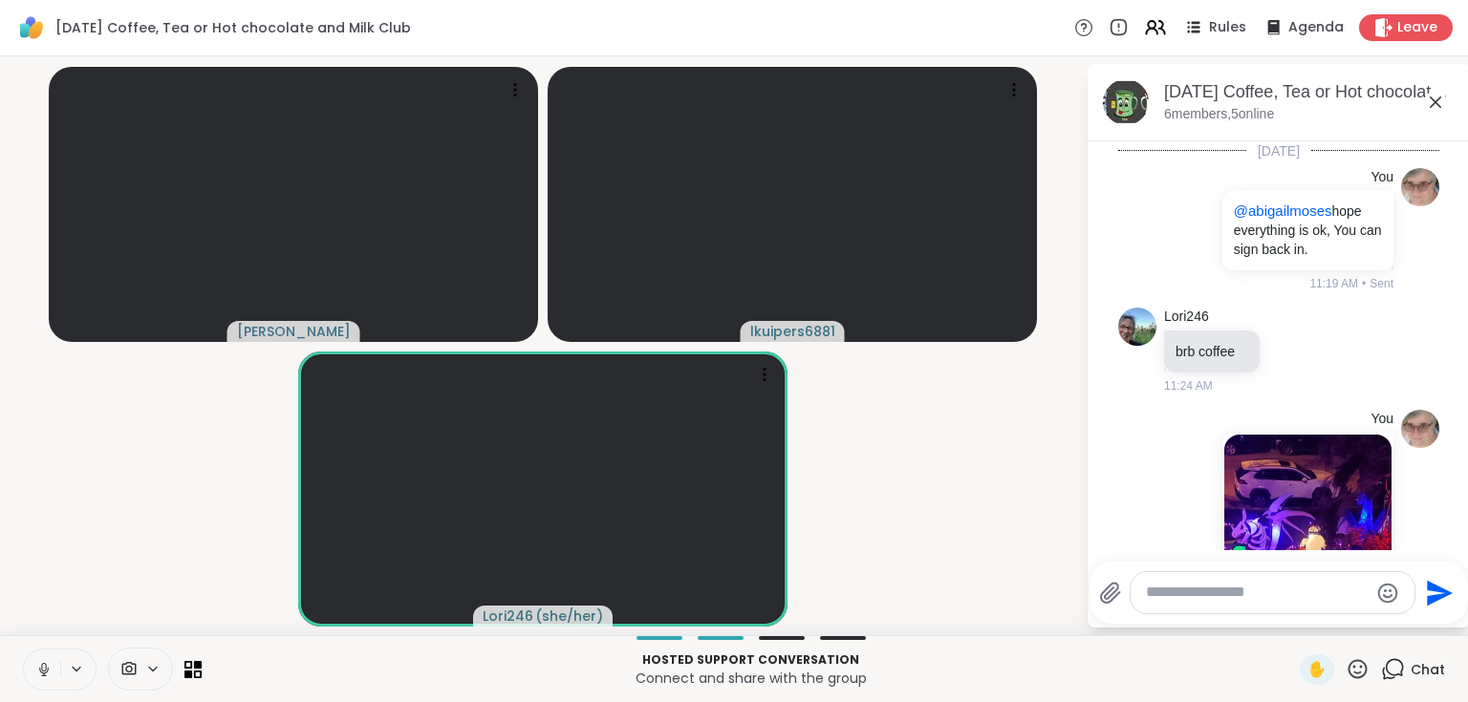
scroll to position [1655, 0]
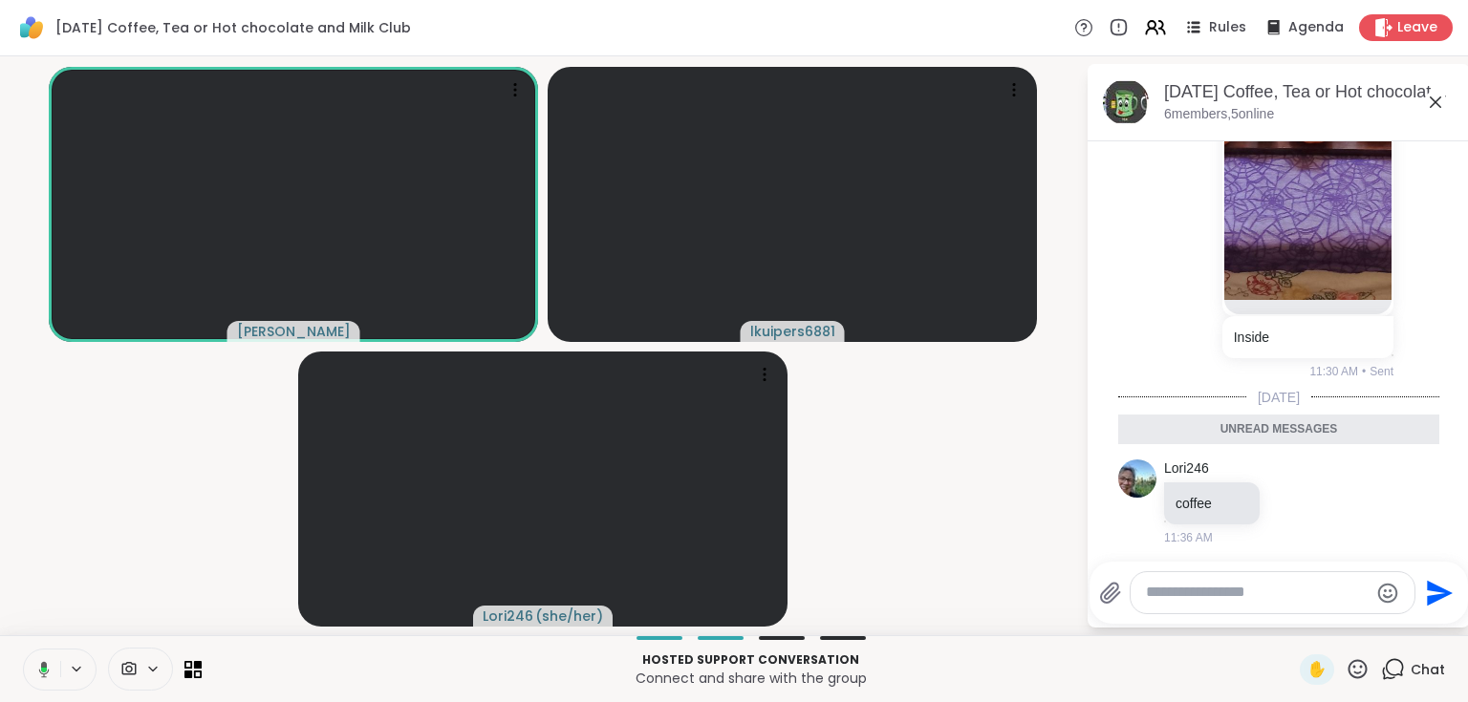
click at [1429, 102] on icon at bounding box center [1435, 102] width 23 height 23
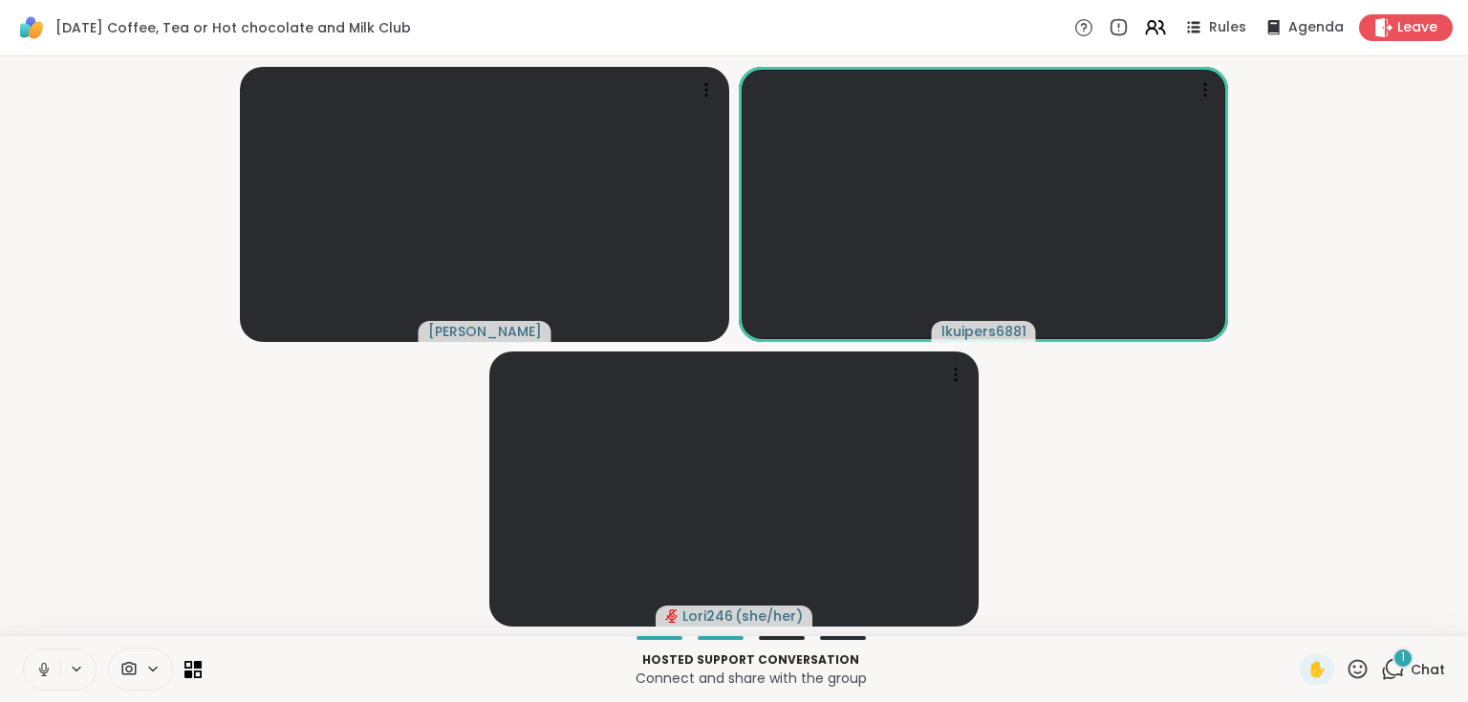
click at [1401, 665] on span "1" at bounding box center [1403, 658] width 4 height 16
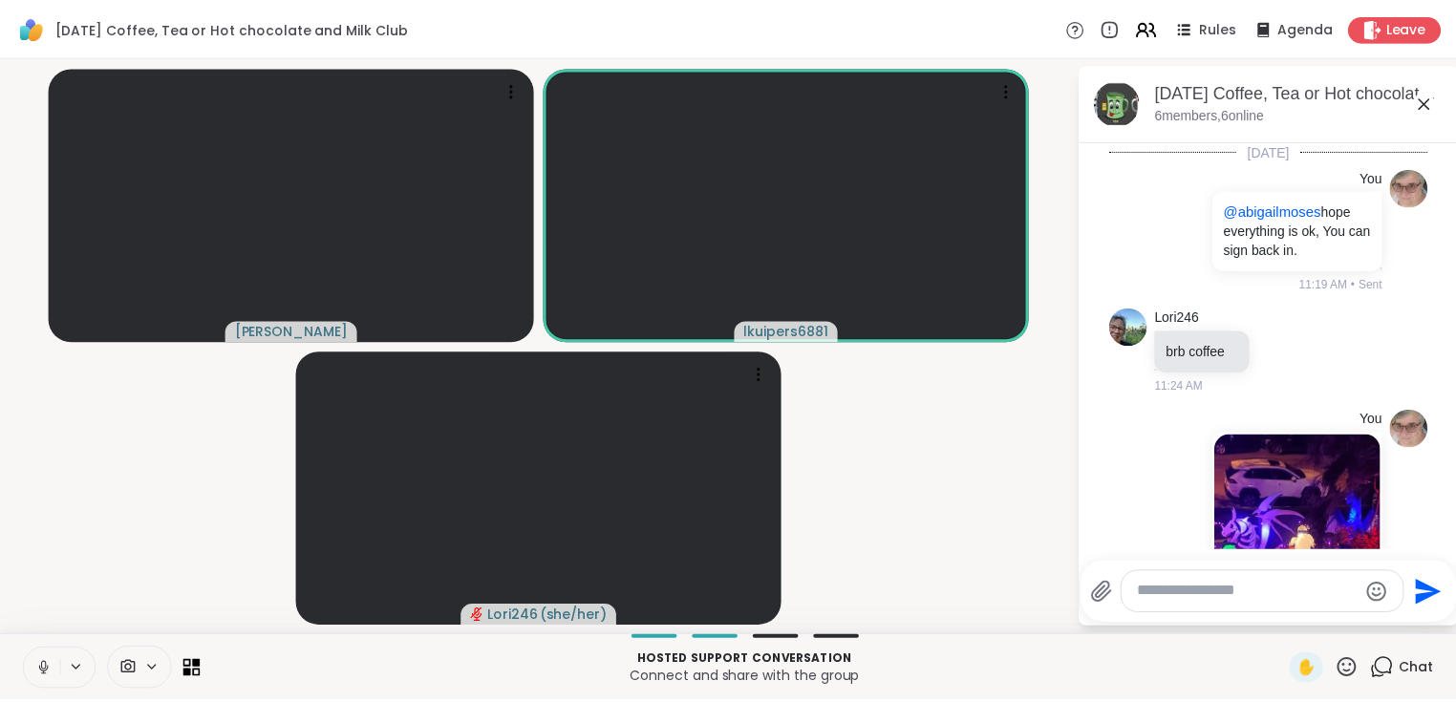
scroll to position [1775, 0]
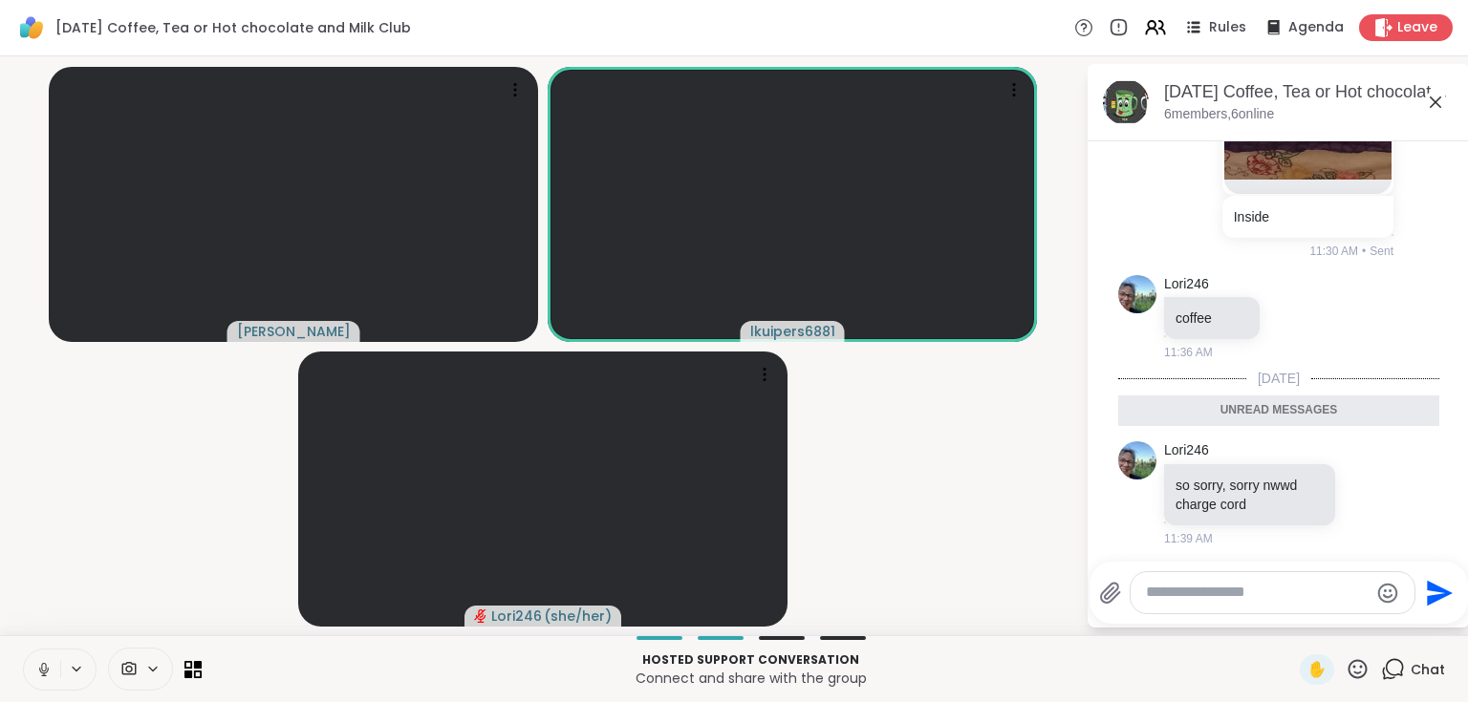
click at [1430, 101] on icon at bounding box center [1435, 102] width 23 height 23
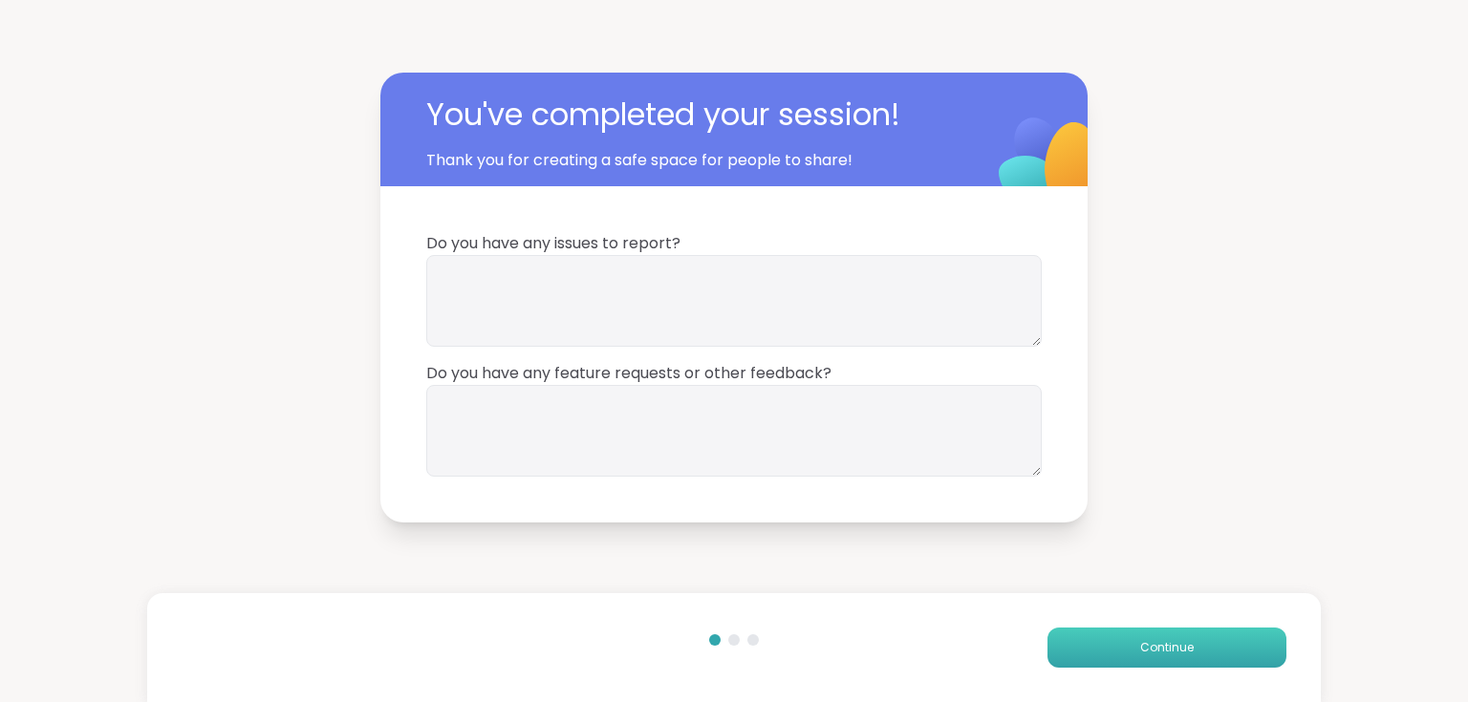
click at [1143, 654] on span "Continue" at bounding box center [1167, 647] width 54 height 17
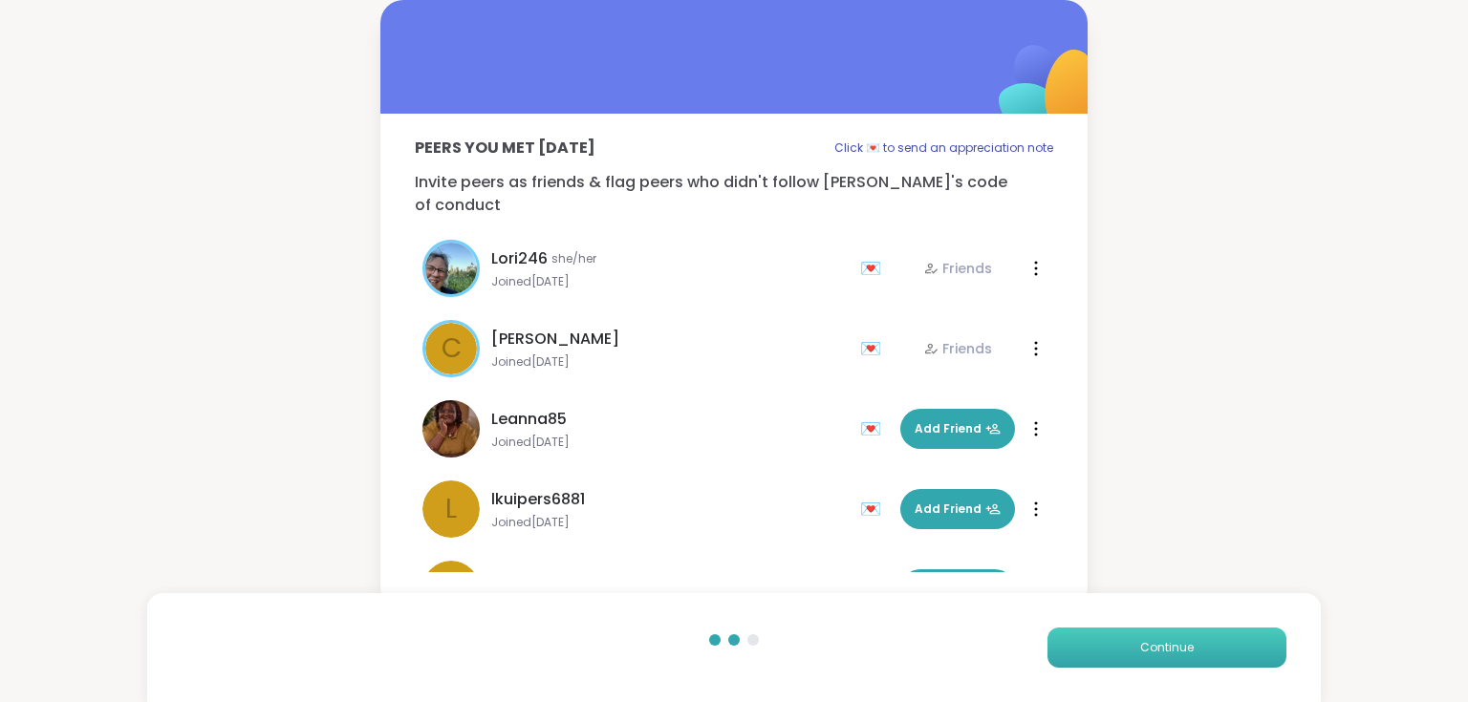
click at [1143, 654] on span "Continue" at bounding box center [1167, 647] width 54 height 17
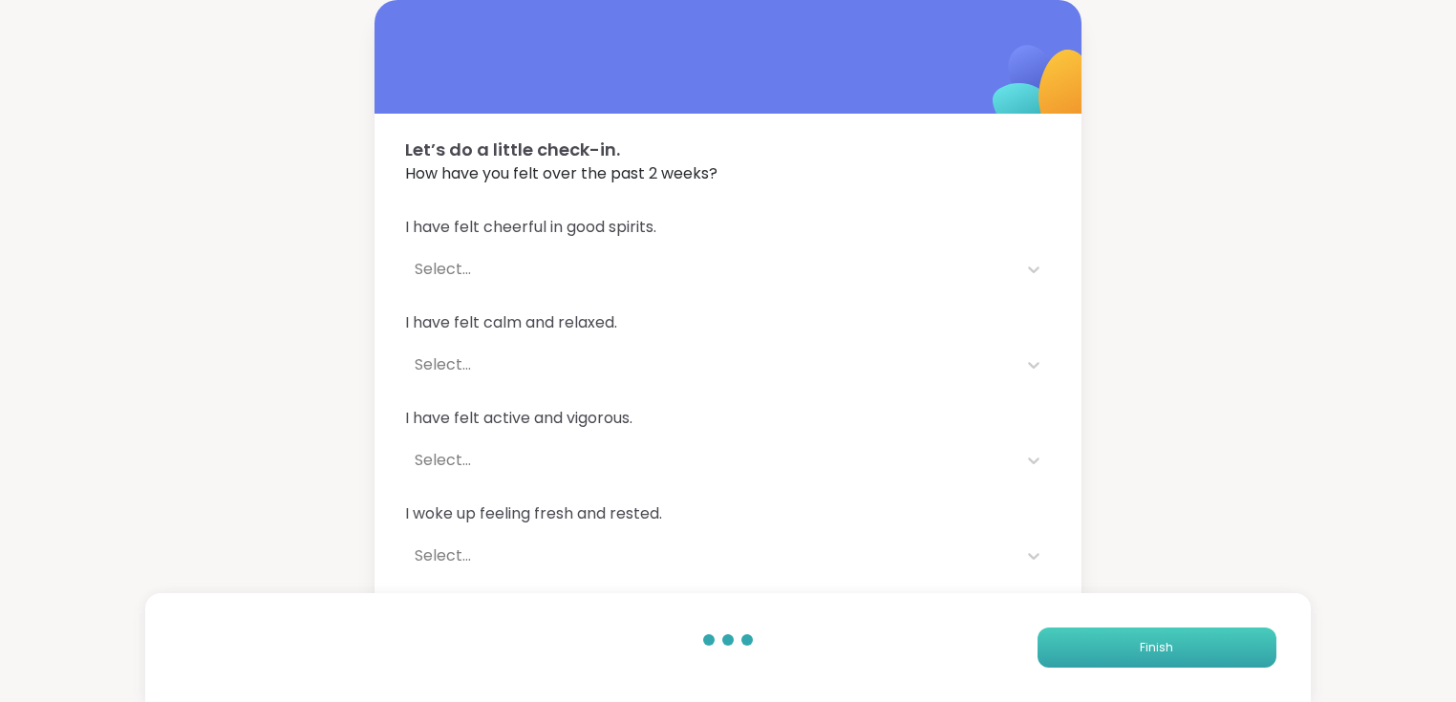
click at [1143, 652] on span "Finish" at bounding box center [1156, 647] width 33 height 17
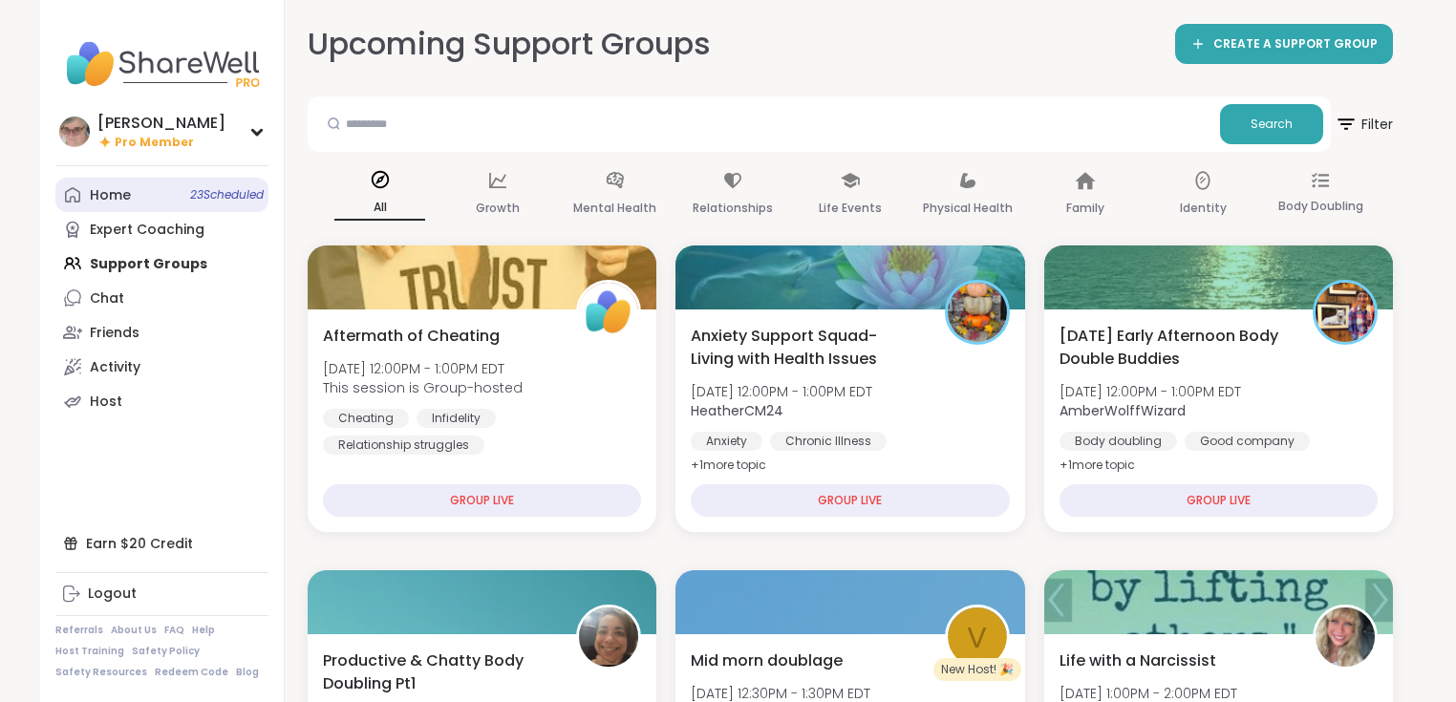
click at [139, 185] on link "Home 23 Scheduled" at bounding box center [161, 195] width 213 height 34
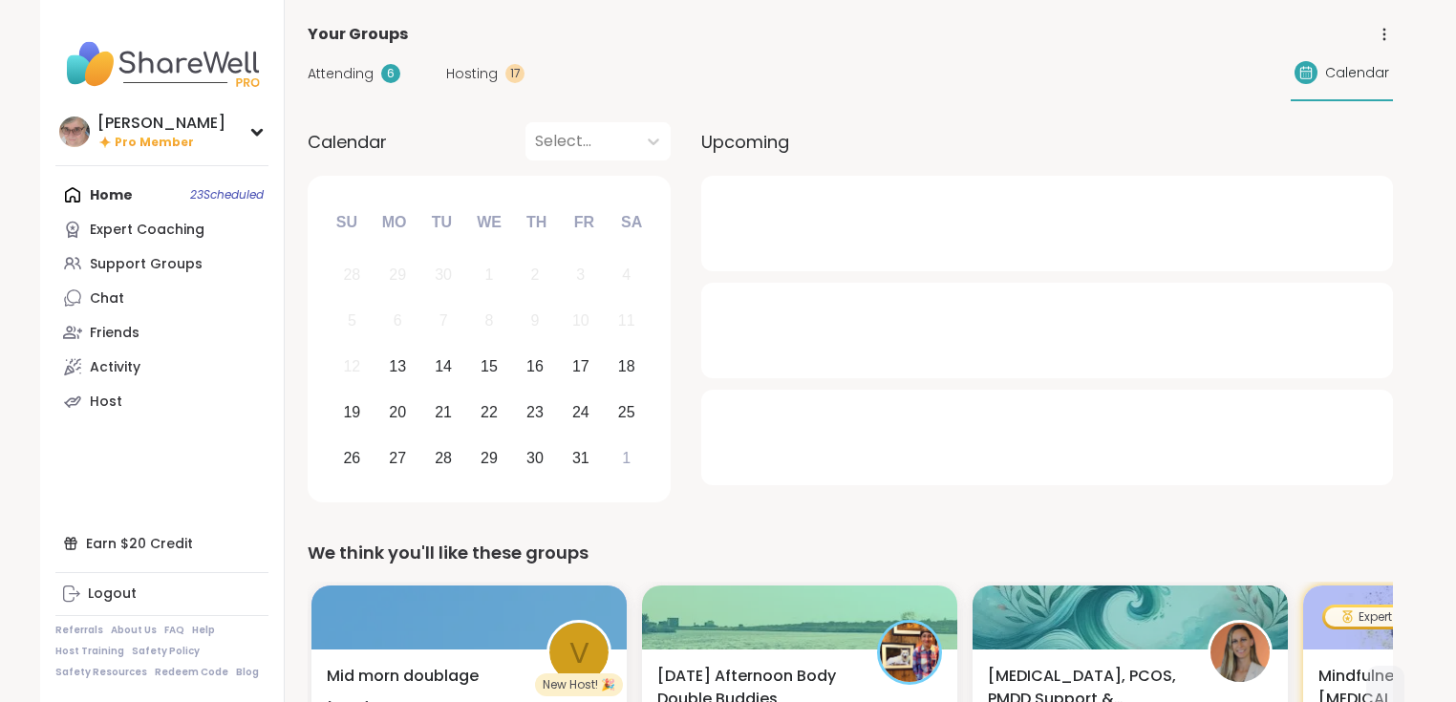
click at [470, 71] on span "Hosting" at bounding box center [472, 74] width 52 height 20
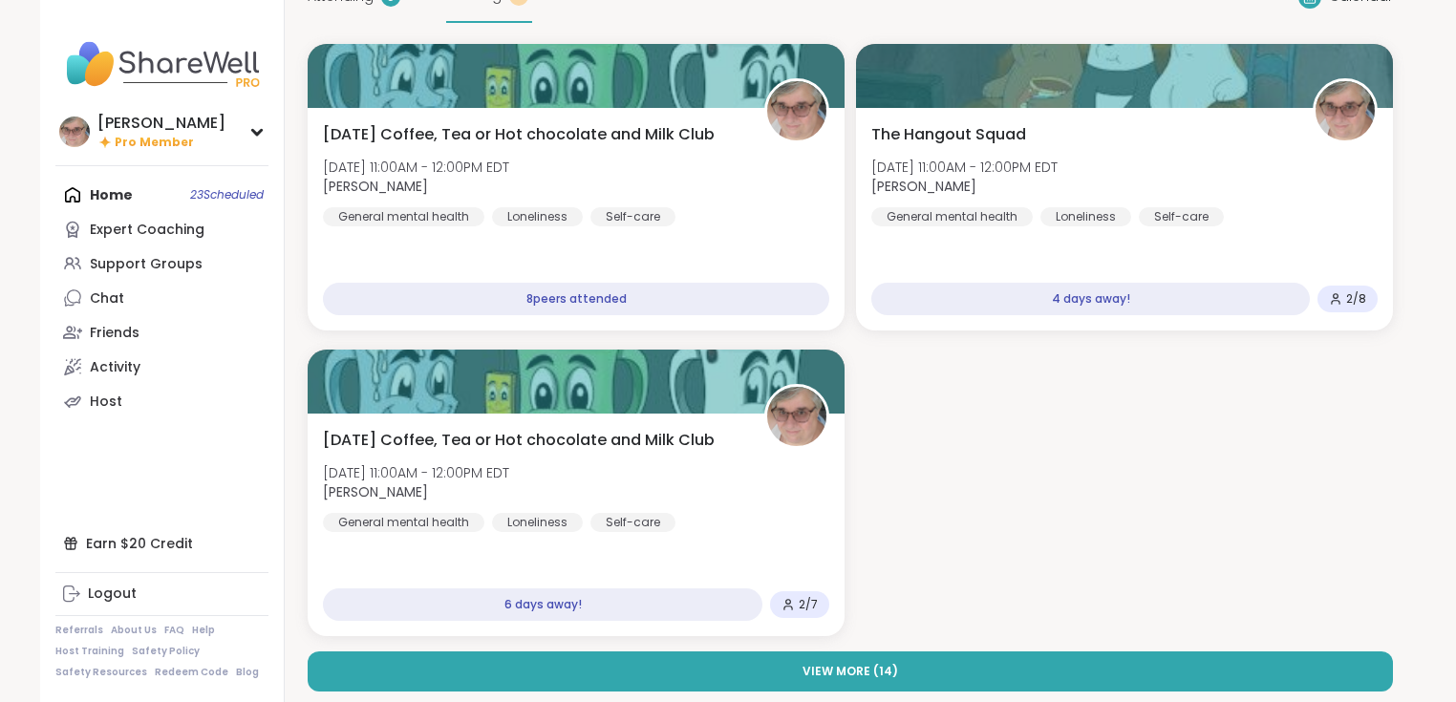
scroll to position [76, 0]
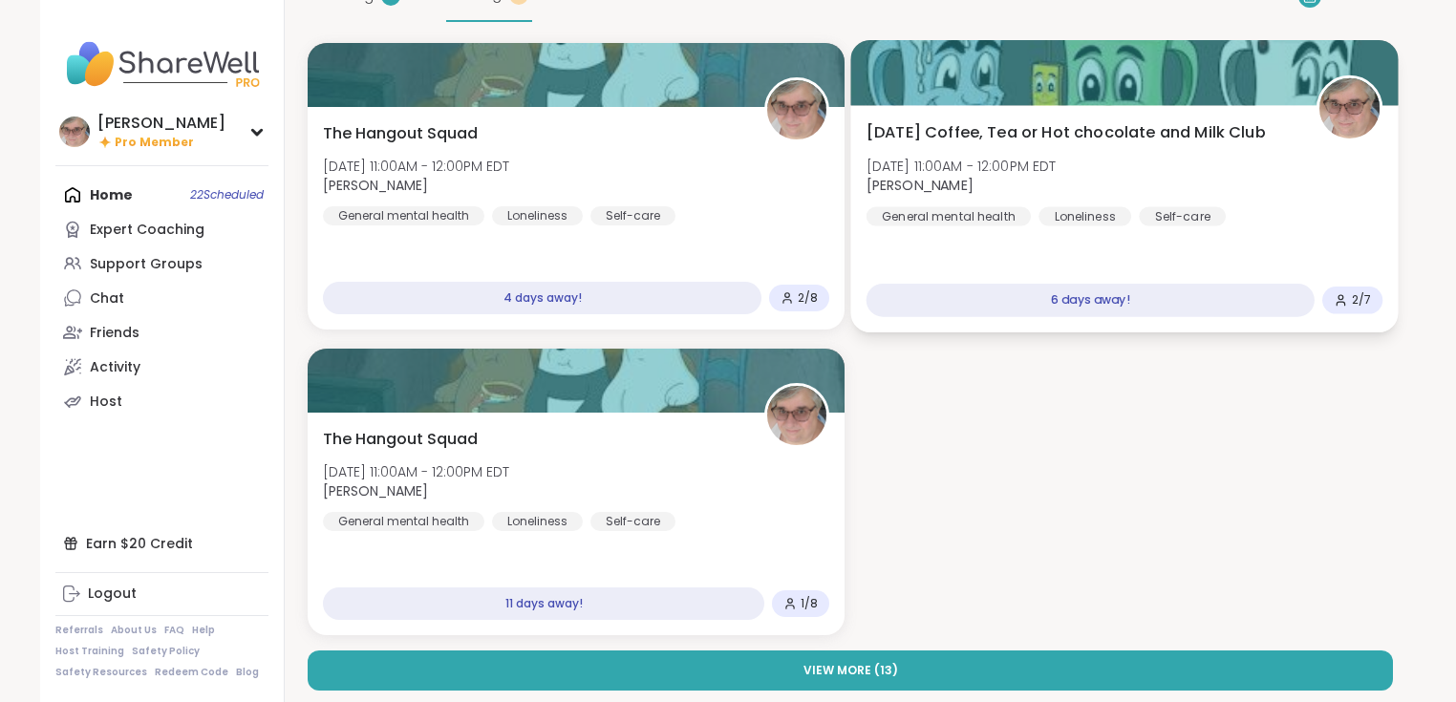
click at [933, 248] on div "Monday Coffee, Tea or Hot chocolate and Milk Club Mon, Oct 20 | 11:00AM - 12:00…" at bounding box center [1123, 218] width 547 height 227
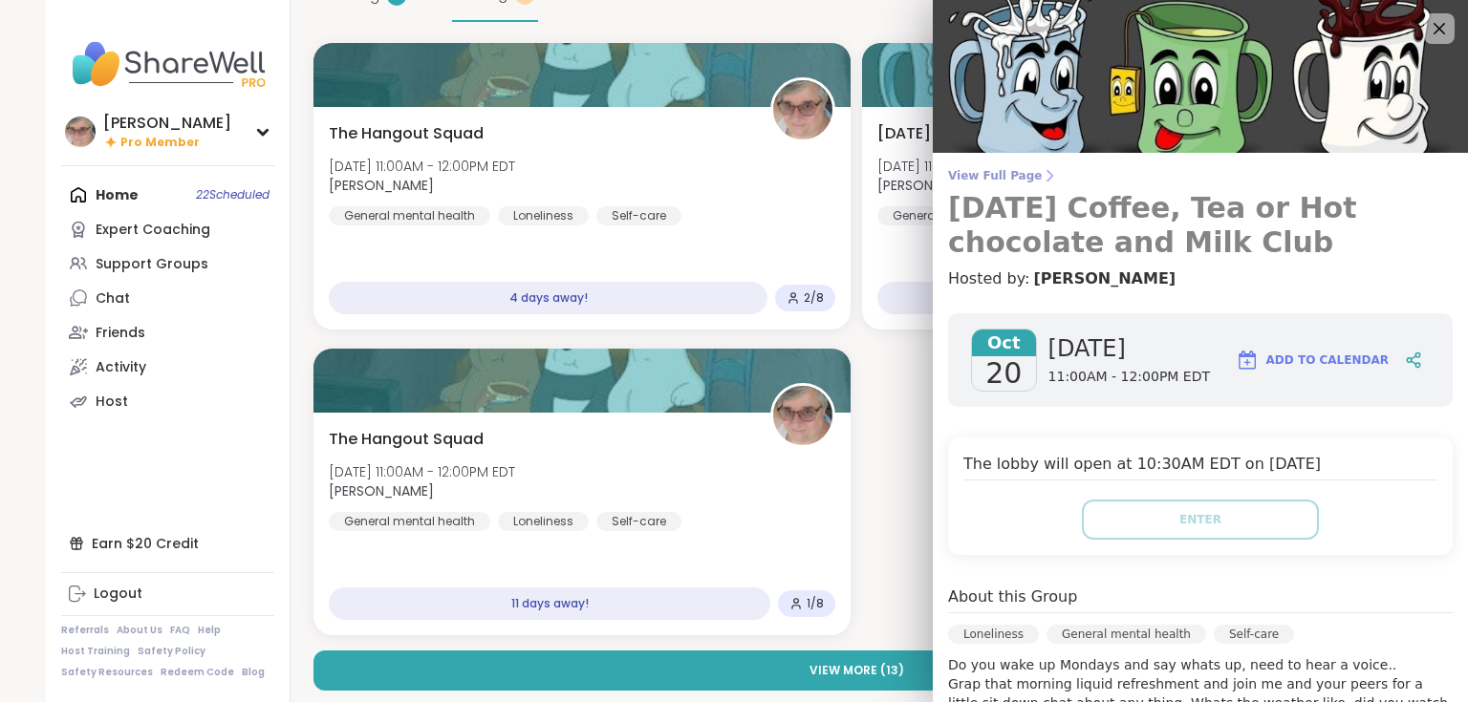
click at [980, 176] on span "View Full Page" at bounding box center [1200, 175] width 504 height 15
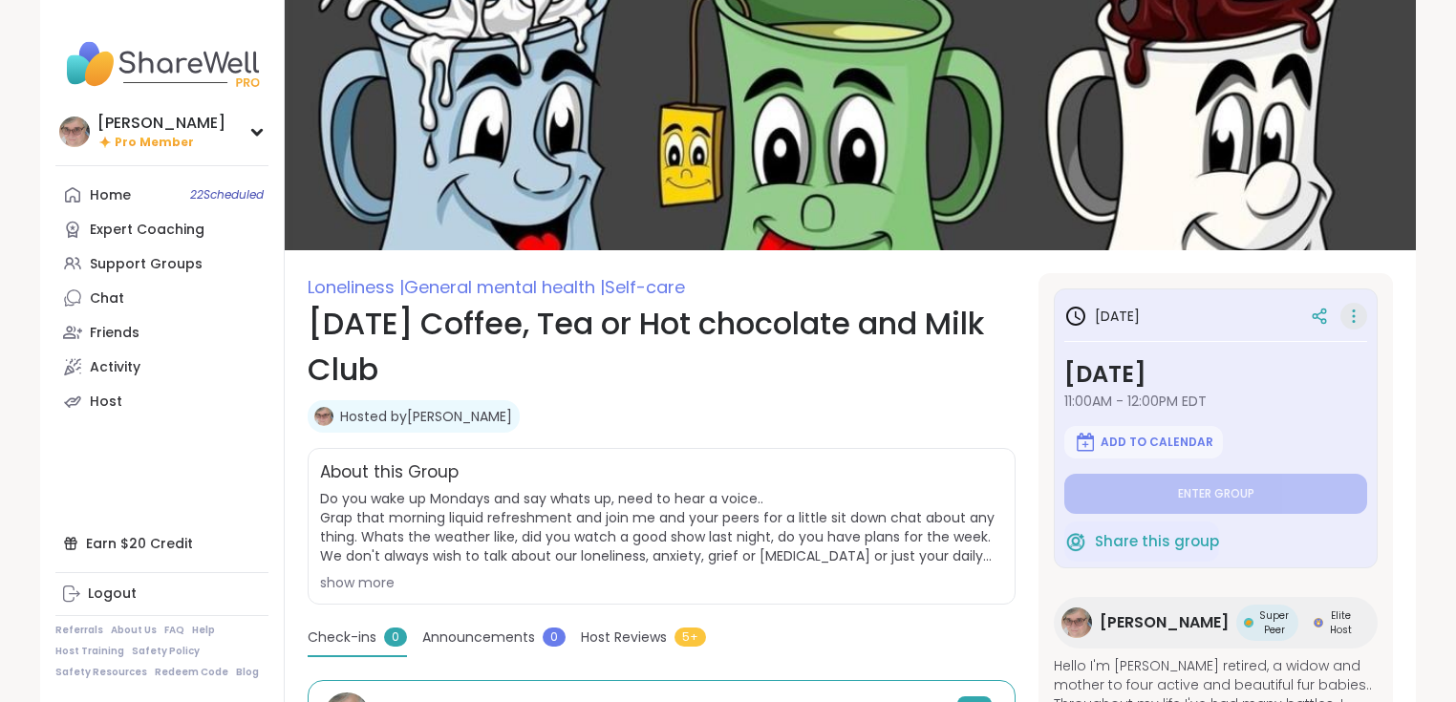
click at [1346, 316] on icon at bounding box center [1353, 316] width 19 height 27
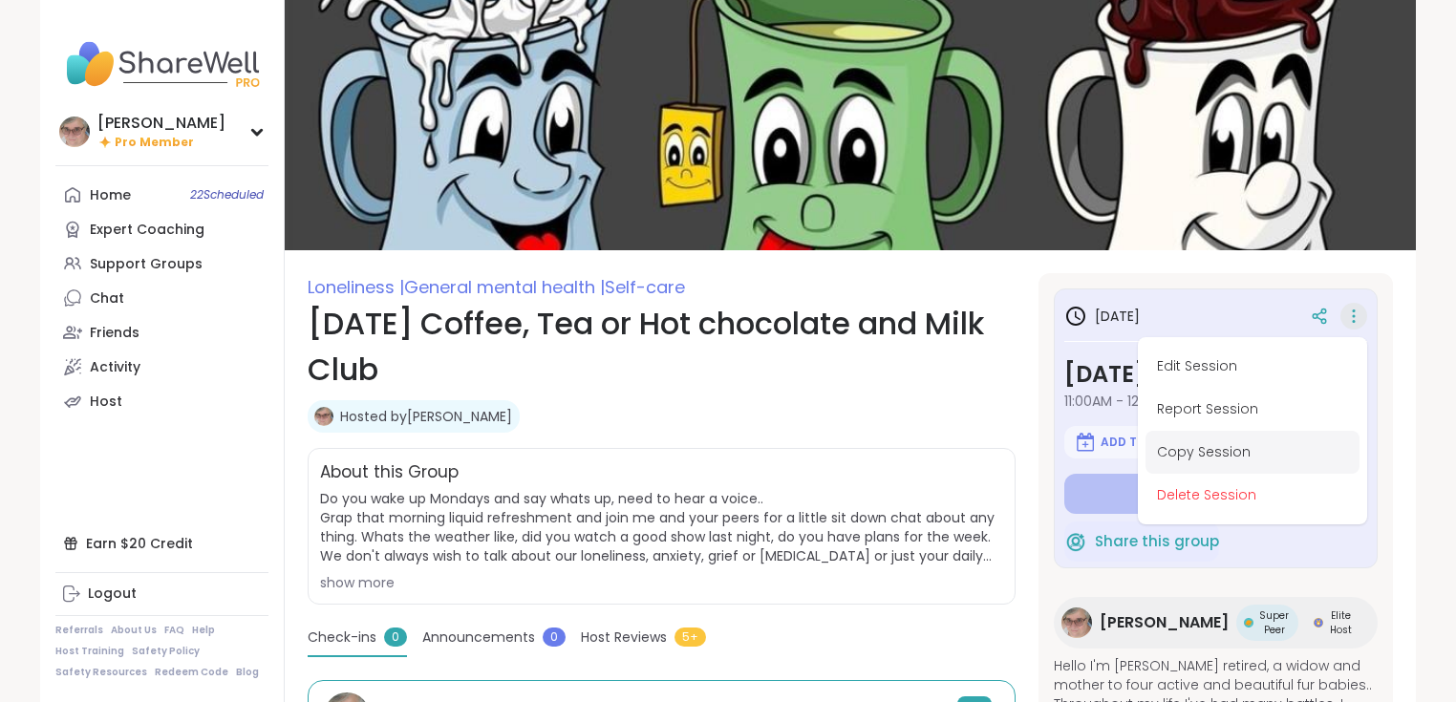
click at [1224, 457] on button "Copy Session" at bounding box center [1253, 452] width 214 height 43
type textarea "*"
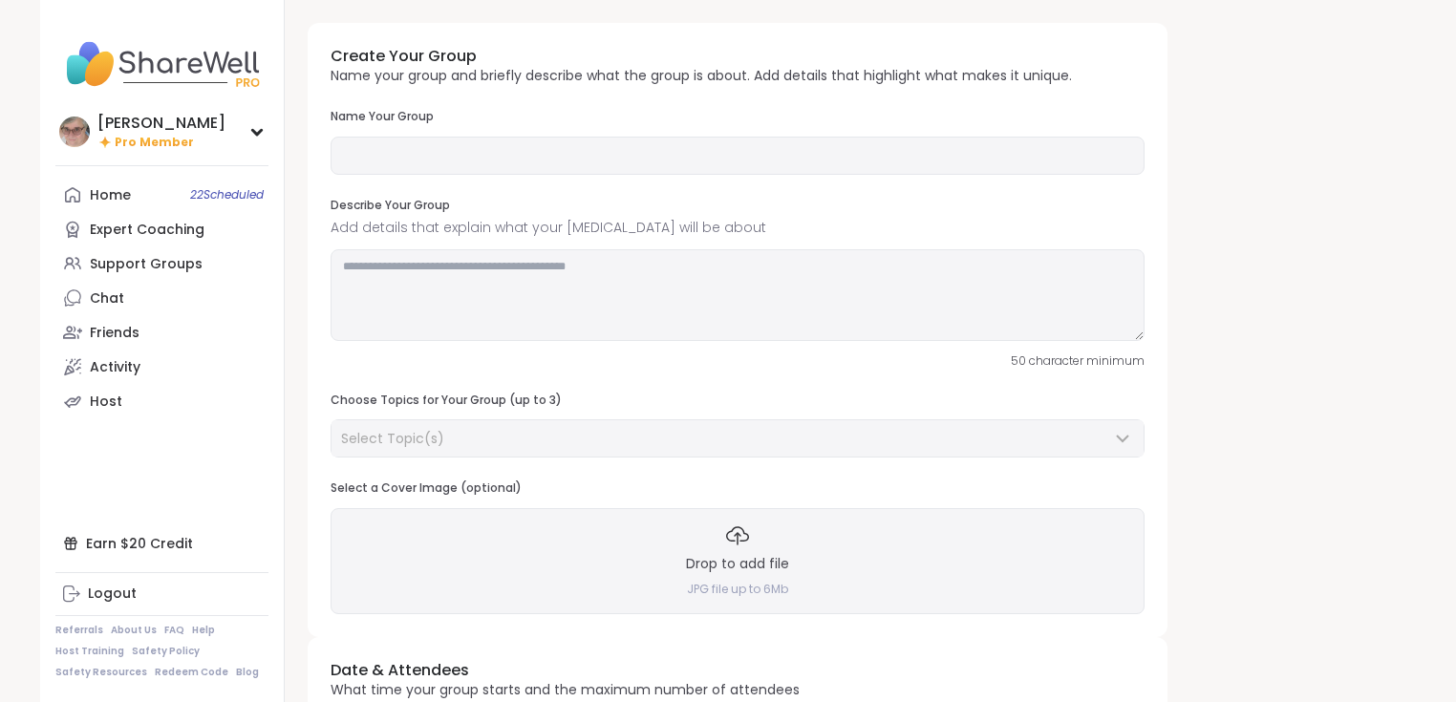
type input "**********"
type textarea "**********"
type input "*"
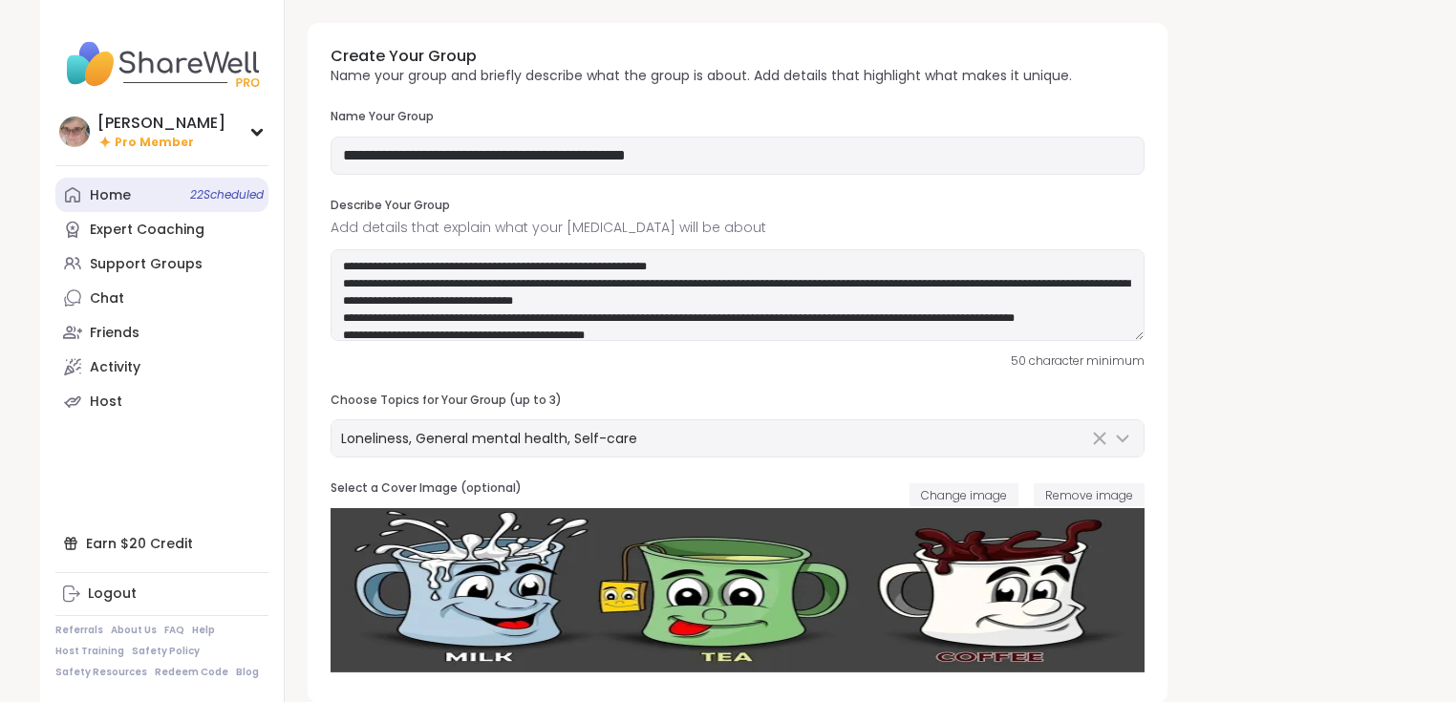
click at [132, 196] on link "Home 22 Scheduled" at bounding box center [161, 195] width 213 height 34
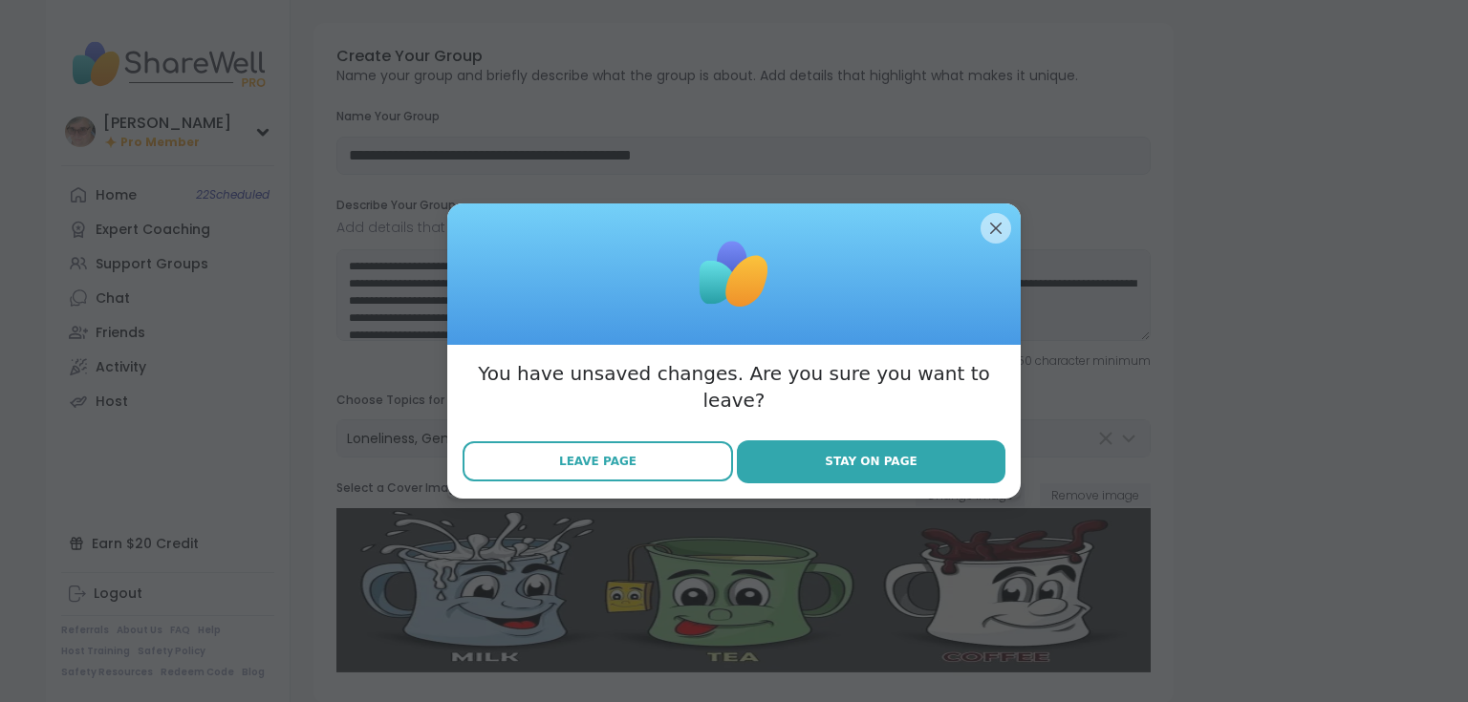
click at [564, 453] on span "Leave Page" at bounding box center [597, 461] width 77 height 17
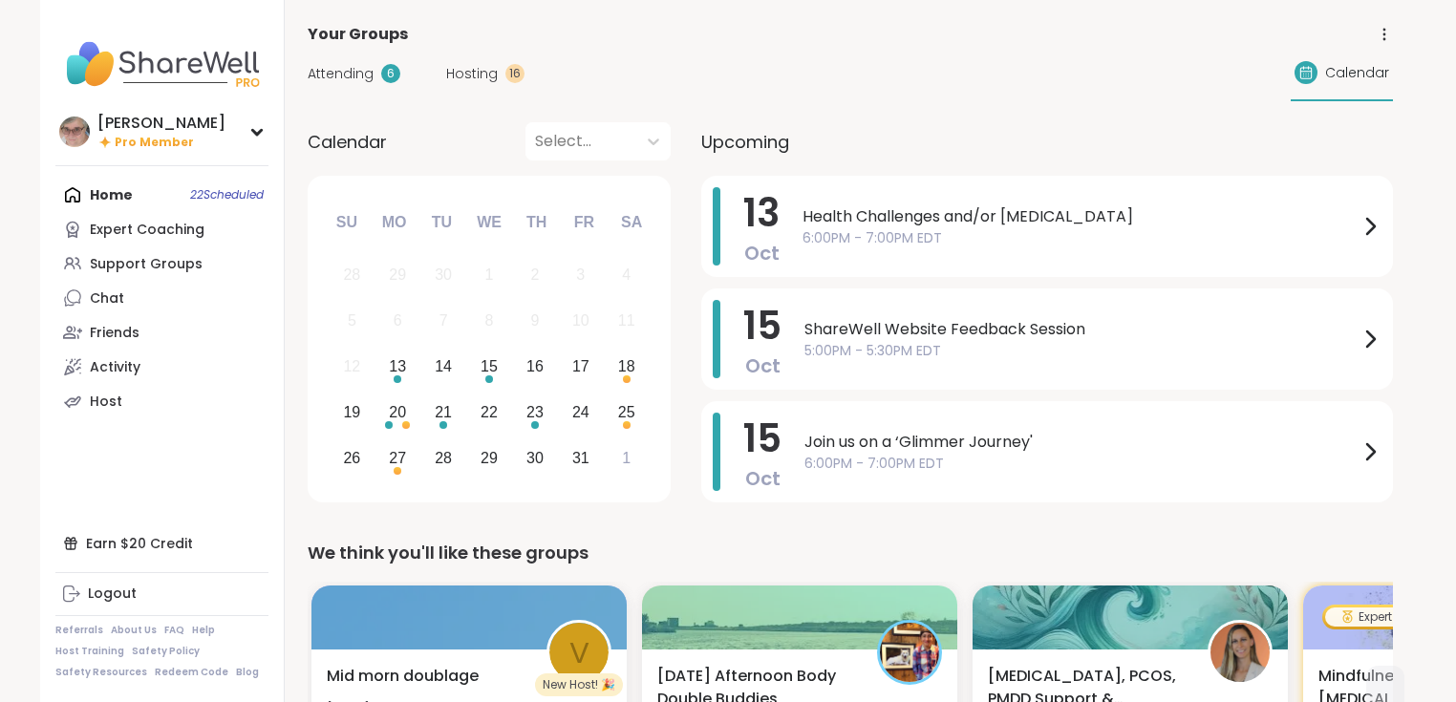
click at [491, 75] on span "Hosting" at bounding box center [472, 74] width 52 height 20
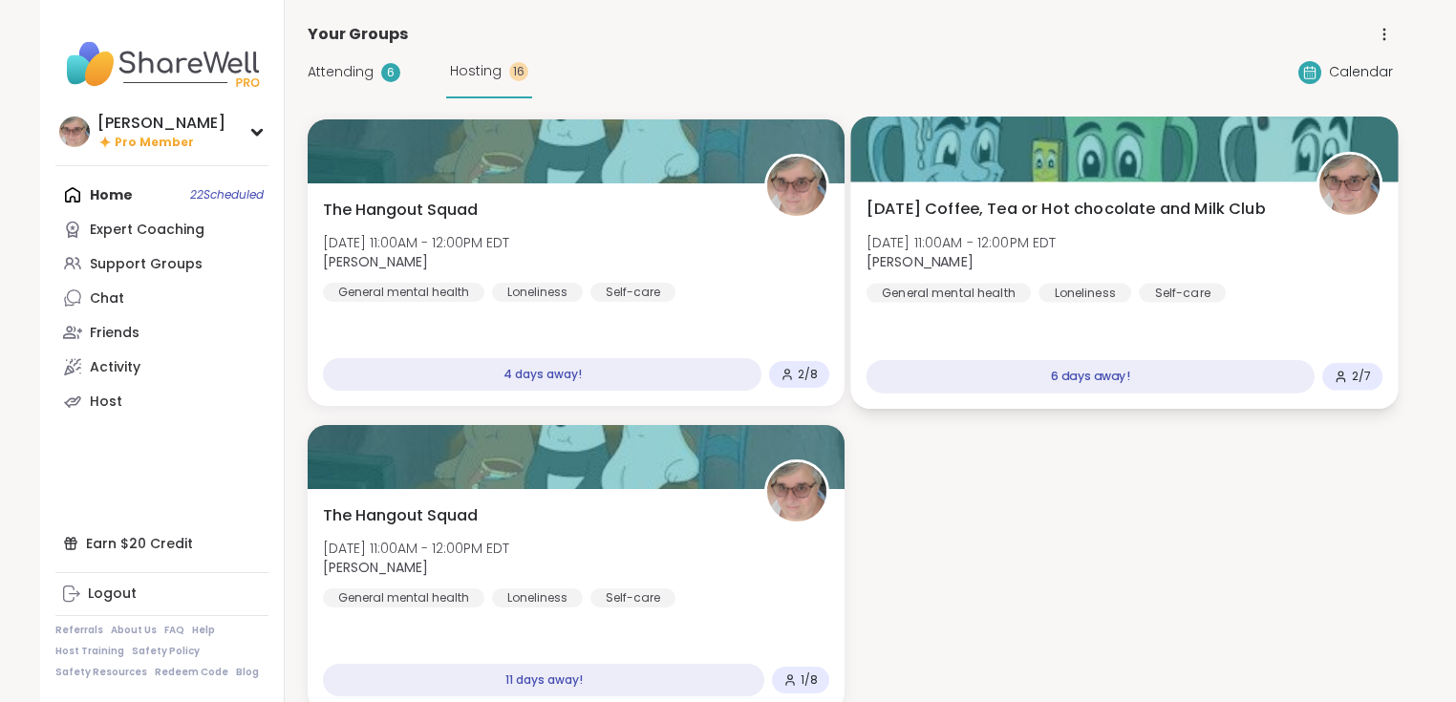
click at [1298, 279] on div "Monday Coffee, Tea or Hot chocolate and Milk Club Mon, Oct 20 | 11:00AM - 12:00…" at bounding box center [1125, 250] width 517 height 105
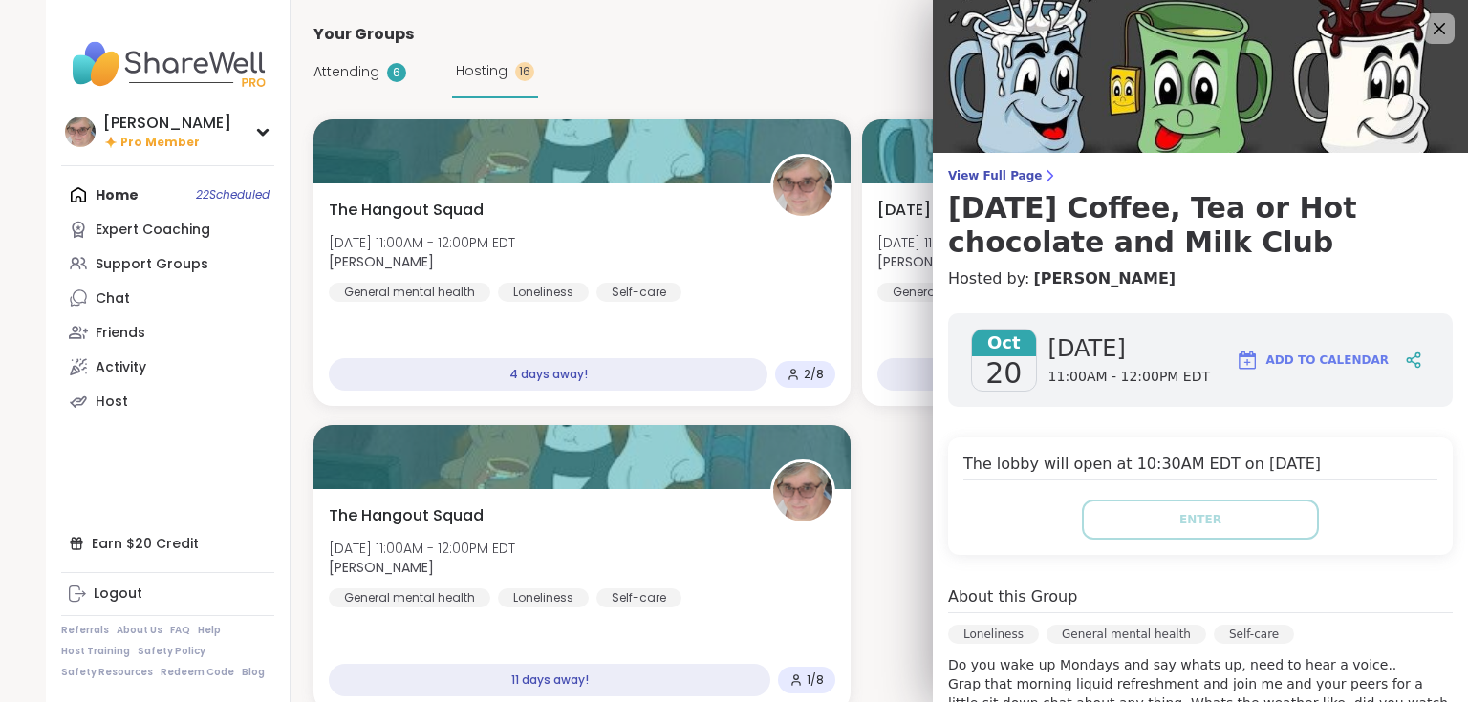
click at [971, 161] on div "View Full Page Monday Coffee, Tea or Hot chocolate and Milk Club Hosted by: Sus…" at bounding box center [1200, 611] width 535 height 1223
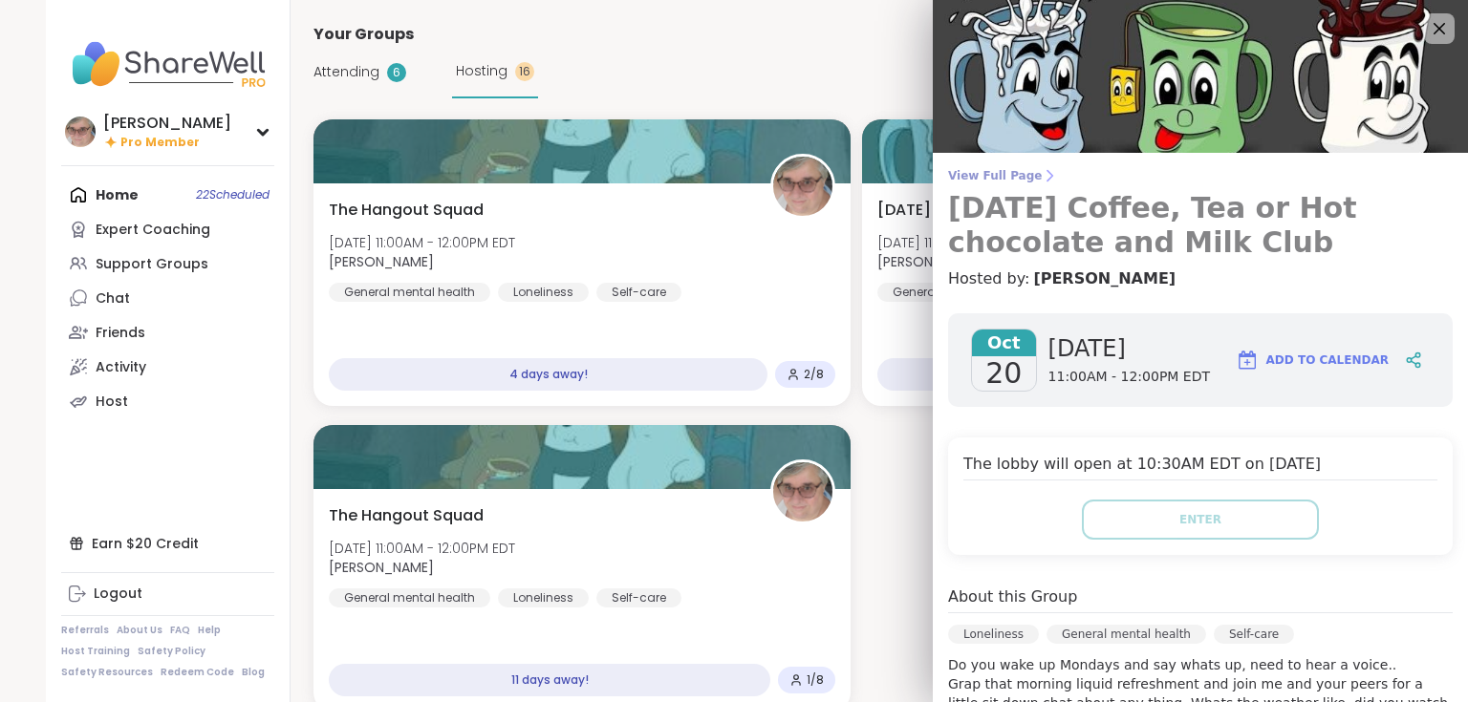
click at [977, 176] on span "View Full Page" at bounding box center [1200, 175] width 504 height 15
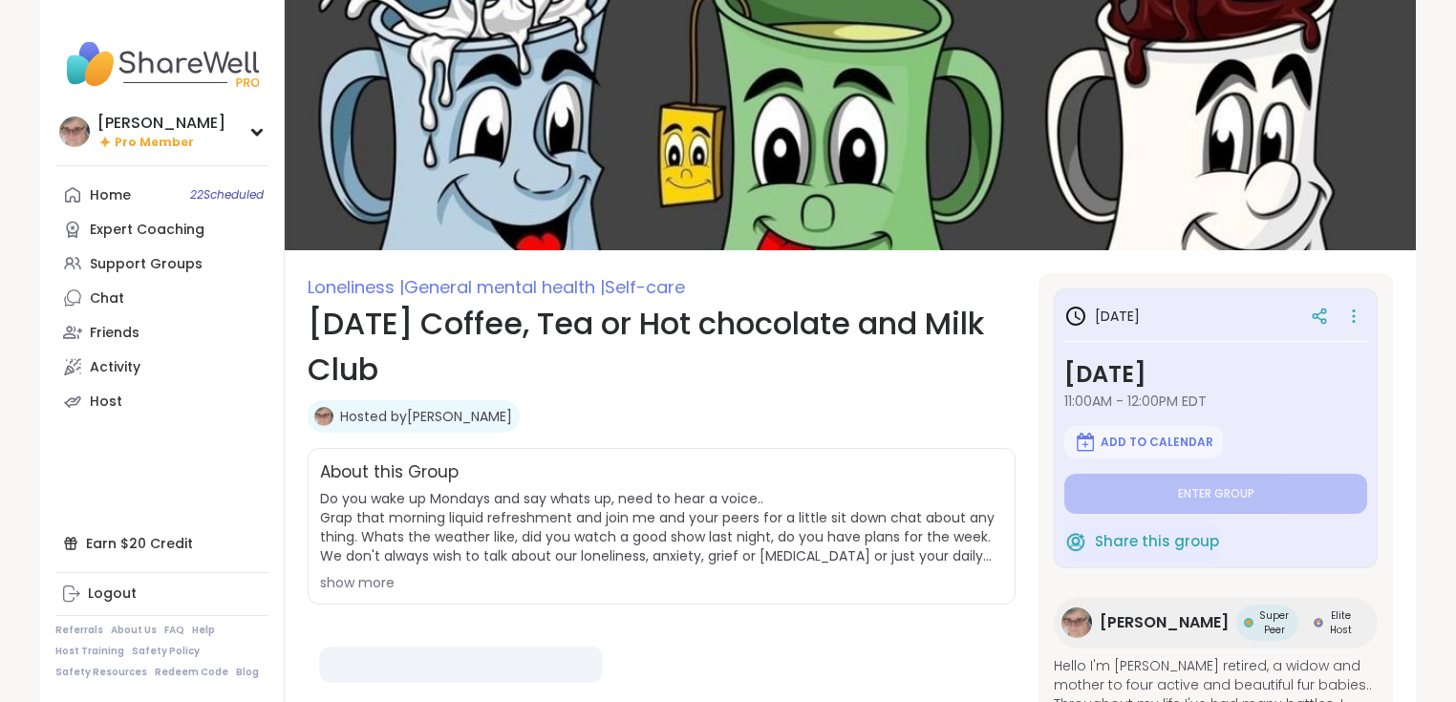
type textarea "*"
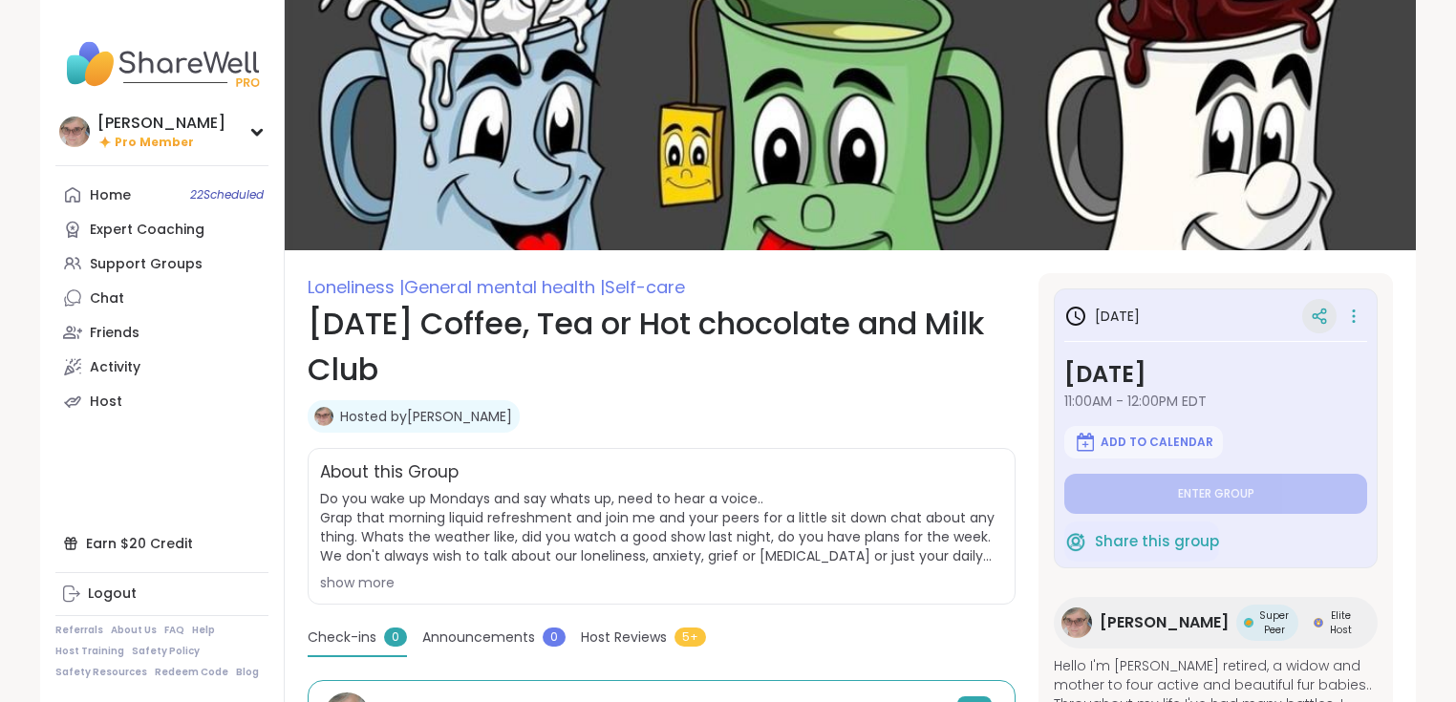
click at [1311, 313] on icon at bounding box center [1319, 316] width 17 height 17
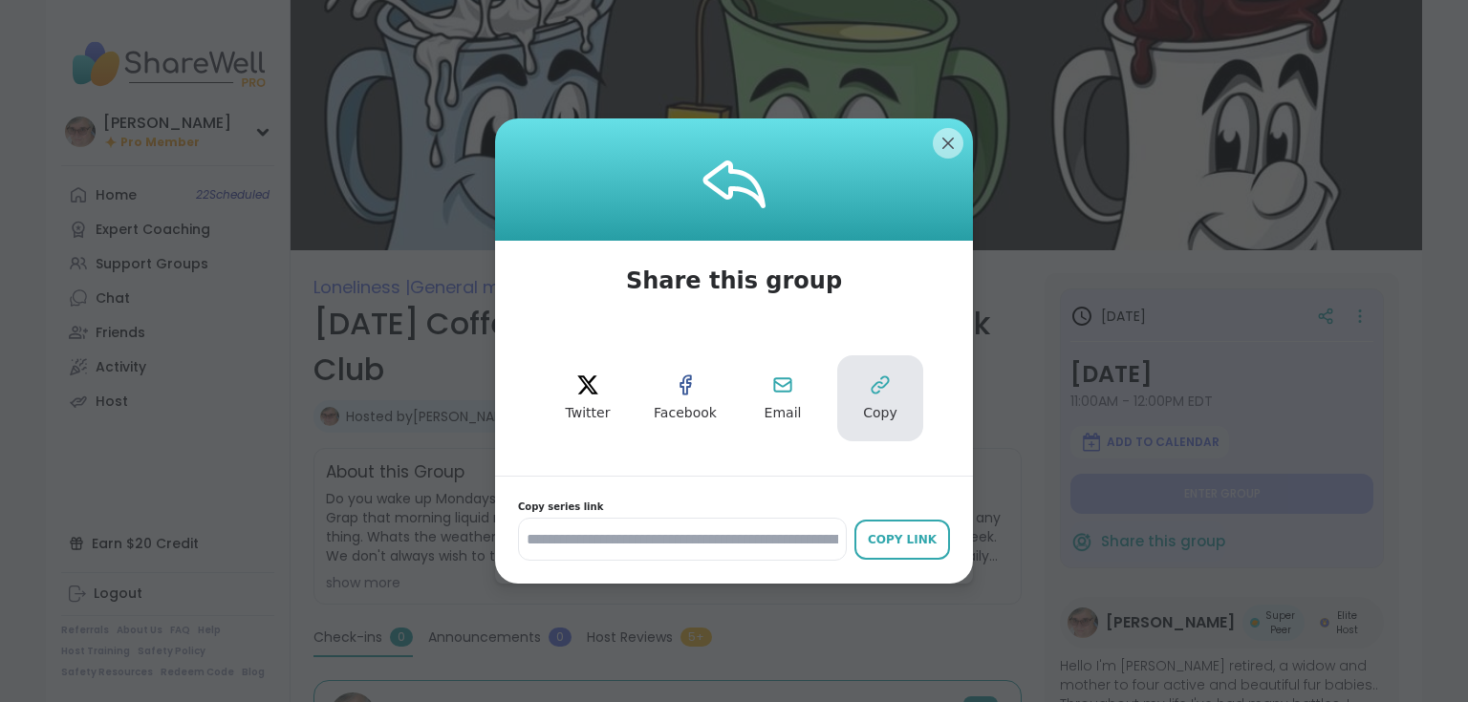
click at [877, 397] on icon at bounding box center [880, 385] width 23 height 23
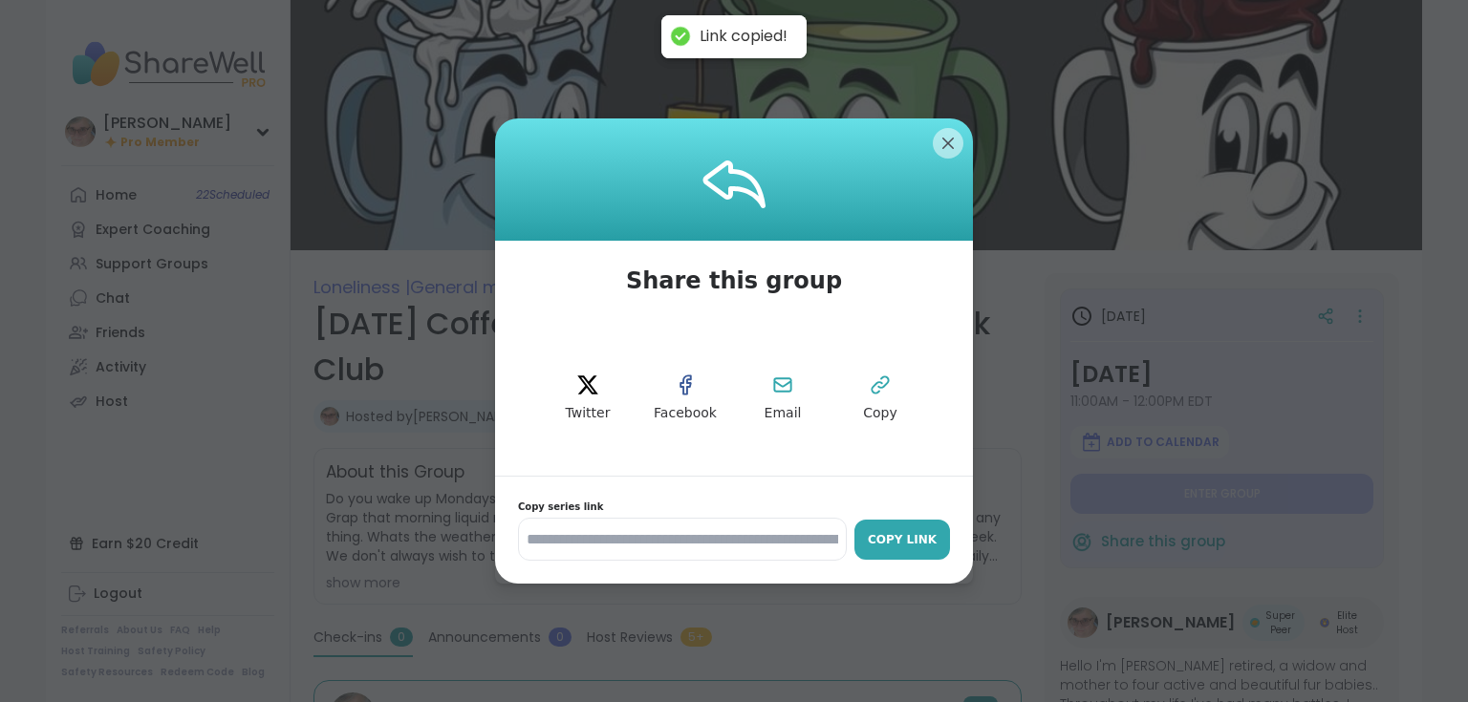
click at [913, 531] on div "Copy Link" at bounding box center [902, 539] width 76 height 17
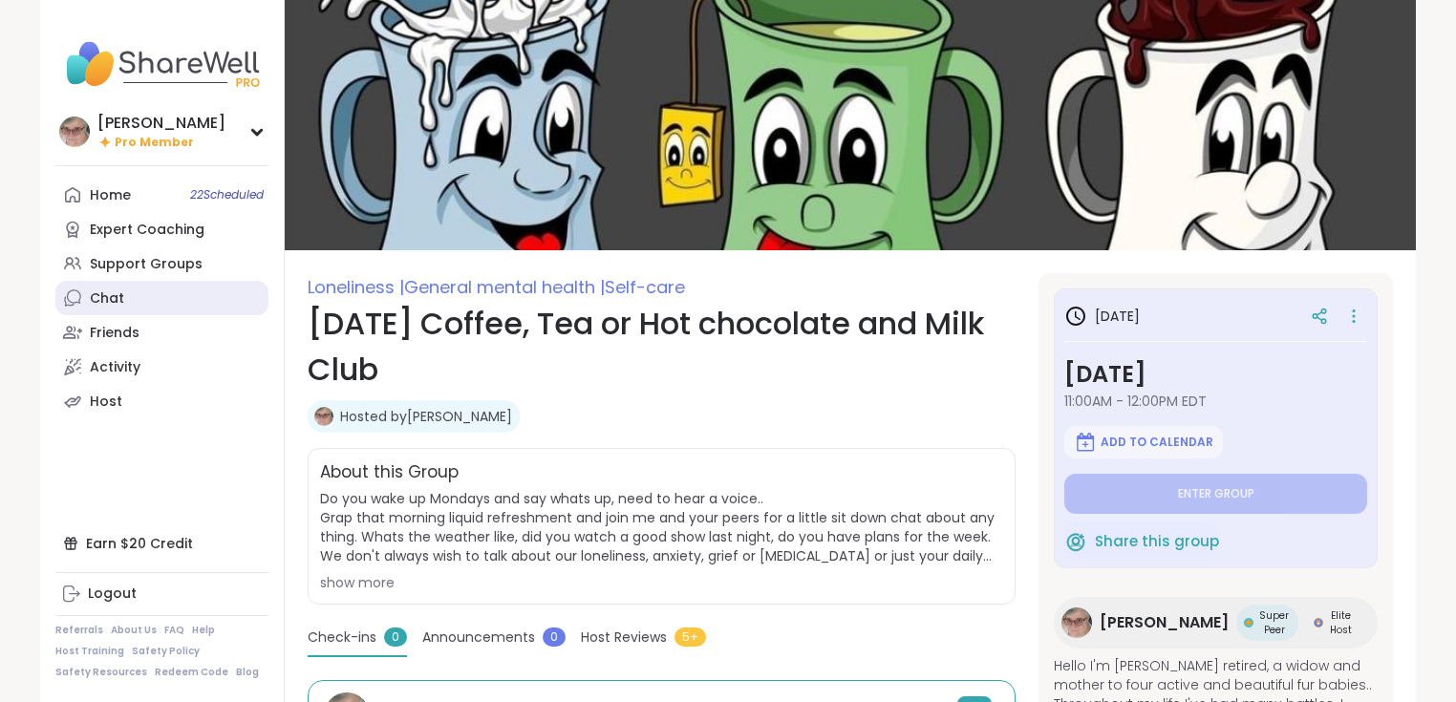
click at [139, 301] on link "Chat" at bounding box center [161, 298] width 213 height 34
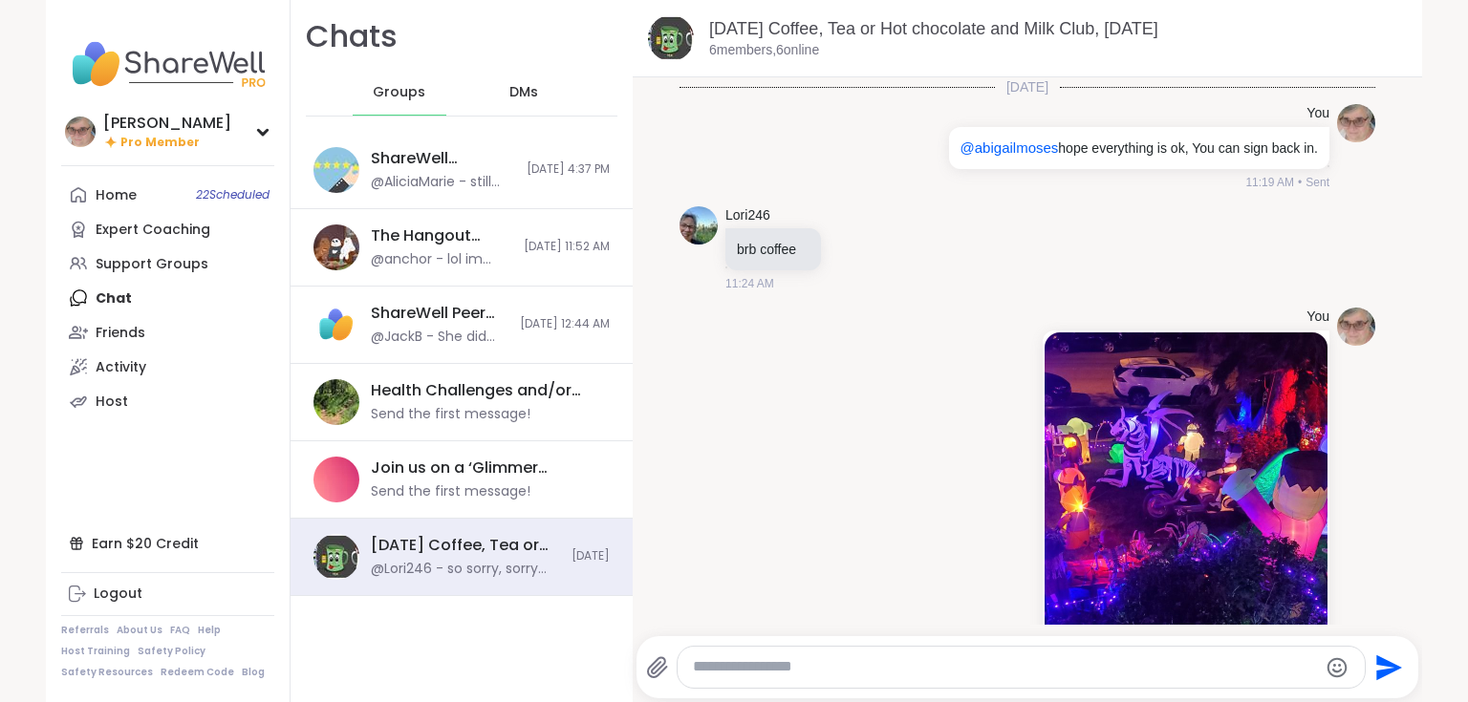
scroll to position [1516, 0]
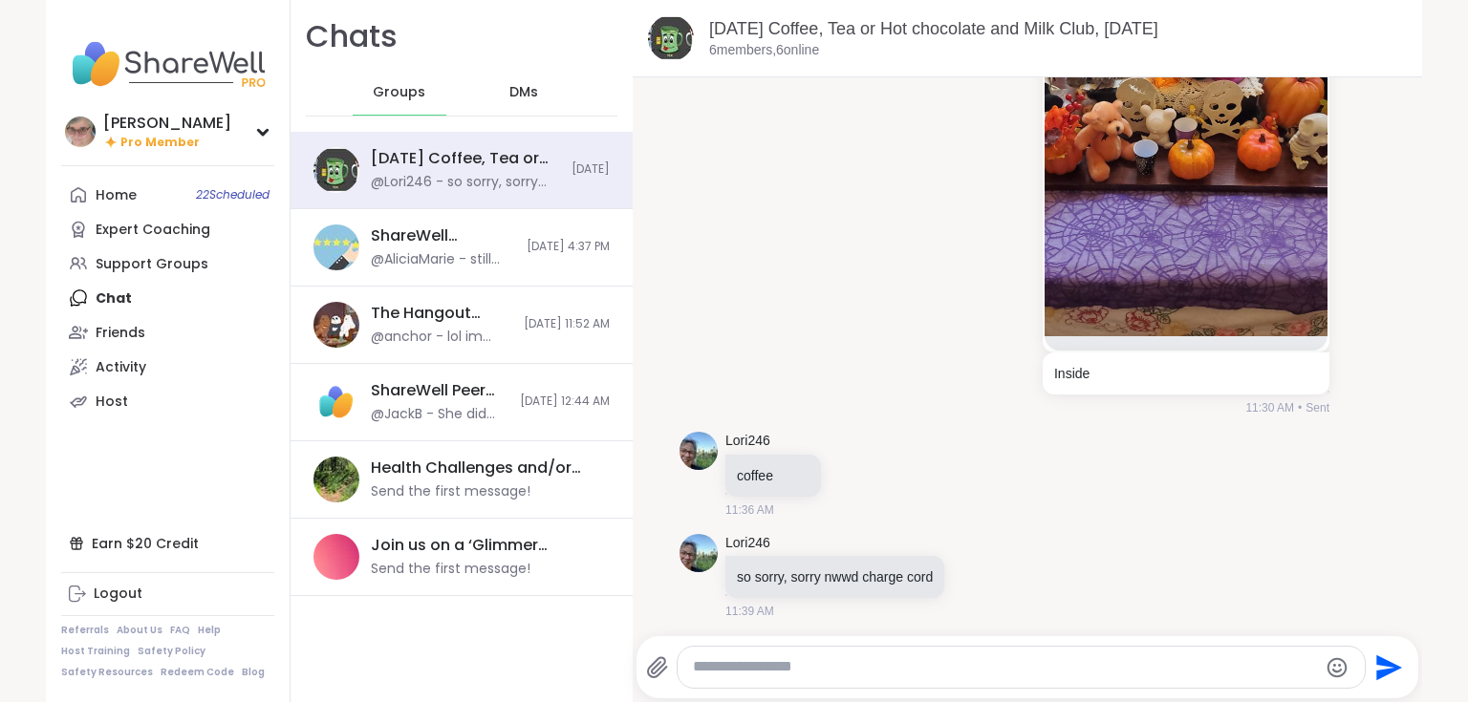
click at [795, 669] on textarea "Type your message" at bounding box center [1005, 667] width 624 height 20
paste textarea "**********"
type textarea "**********"
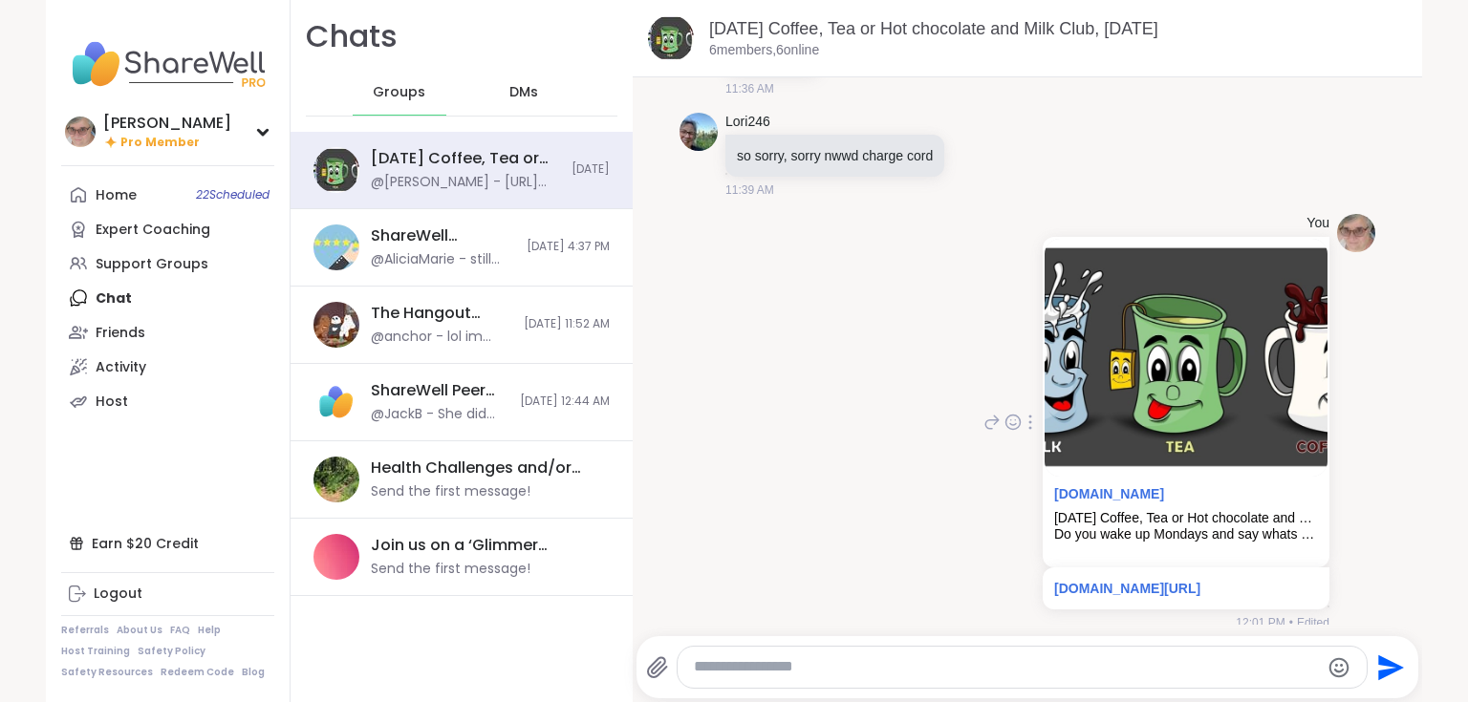
scroll to position [1949, 0]
